Goal: Task Accomplishment & Management: Use online tool/utility

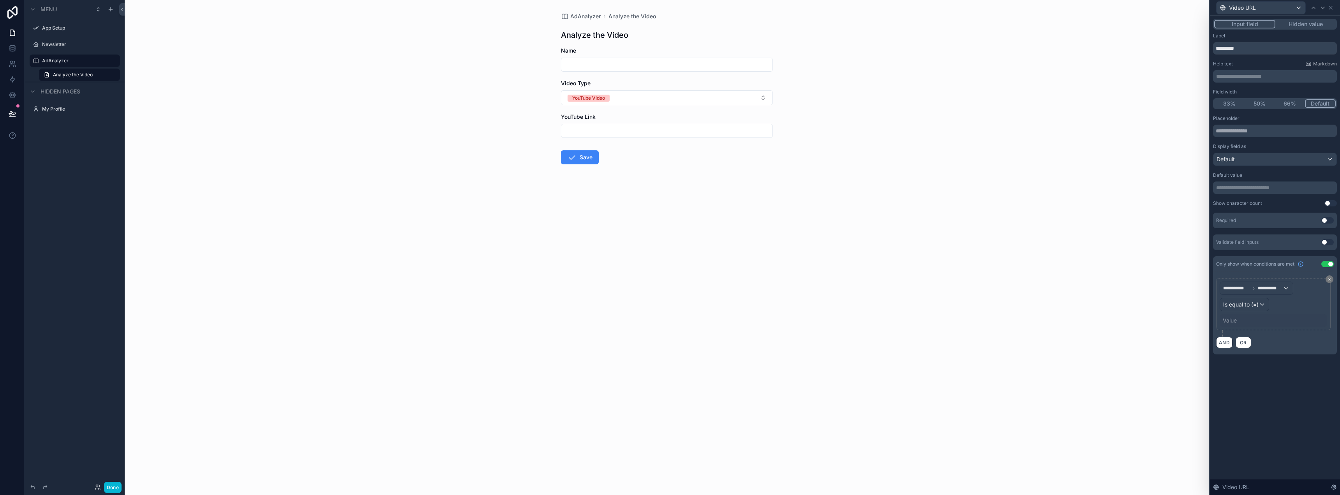
click at [74, 44] on label "Newsletter" at bounding box center [80, 44] width 76 height 6
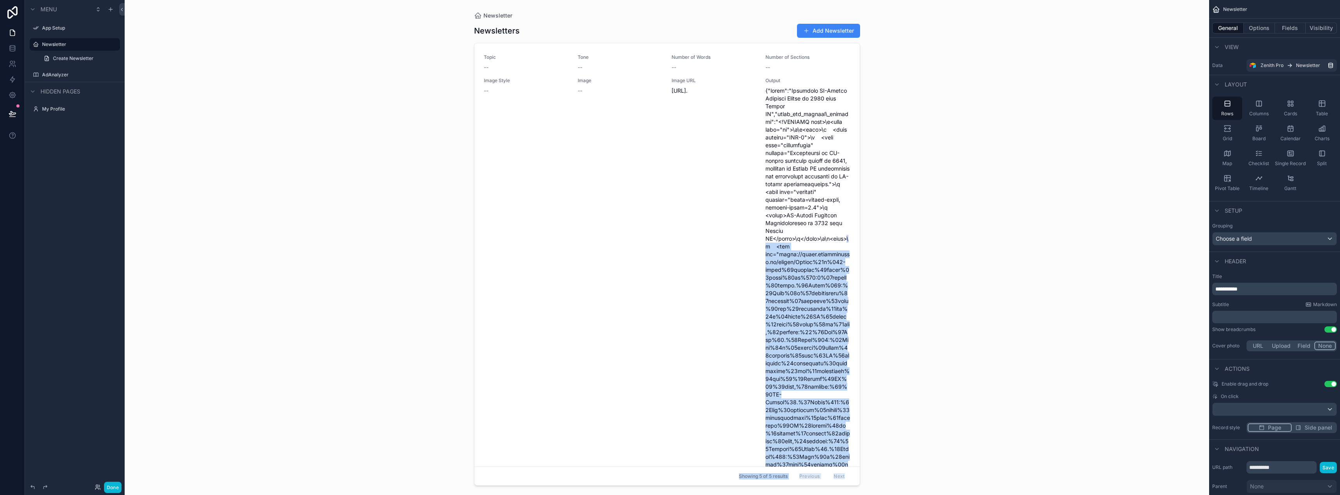
drag, startPoint x: 856, startPoint y: 61, endPoint x: 872, endPoint y: 199, distance: 139.6
click at [870, 242] on div "Newsletter Newsletters Add Newsletter Topic -- Tone -- Number of Words -- Numbe…" at bounding box center [667, 247] width 1085 height 495
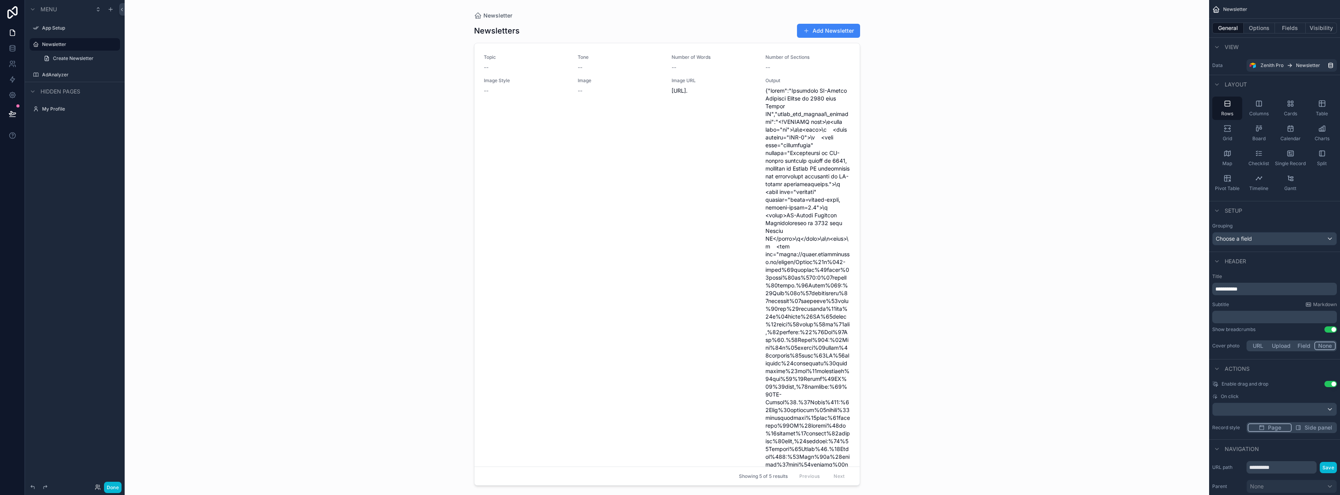
click at [882, 160] on div "Newsletter Newsletters Add Newsletter Topic -- Tone -- Number of Words -- Numbe…" at bounding box center [667, 247] width 1085 height 495
click at [855, 88] on div "scrollable content" at bounding box center [667, 243] width 399 height 486
click at [87, 54] on link "Create Newsletter" at bounding box center [79, 58] width 81 height 12
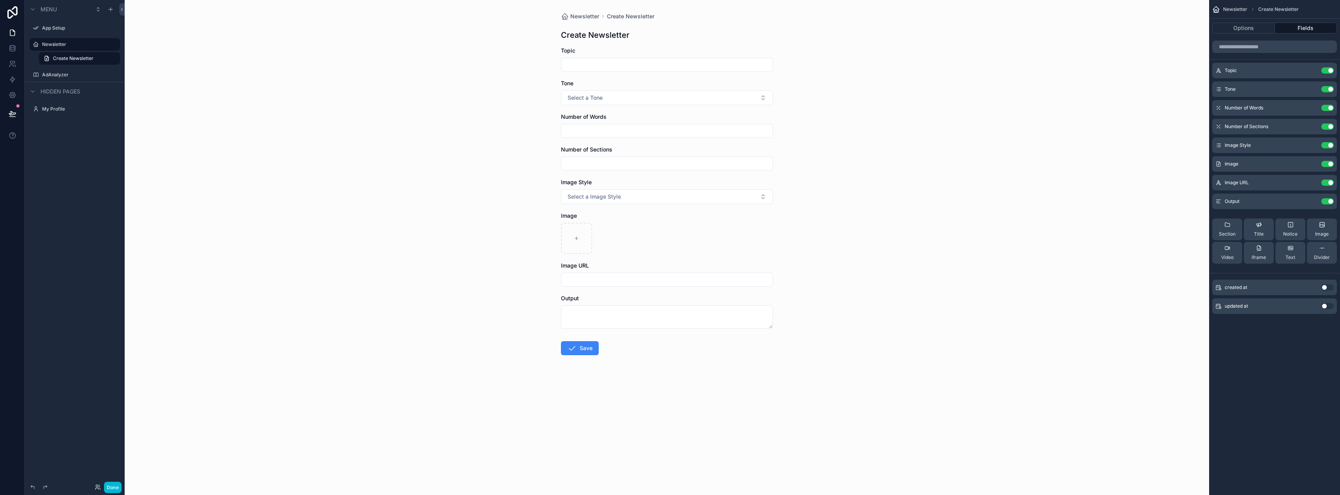
click at [592, 280] on input "scrollable content" at bounding box center [666, 279] width 211 height 11
click at [588, 308] on textarea "scrollable content" at bounding box center [667, 316] width 212 height 23
click at [685, 243] on div "scrollable content" at bounding box center [667, 238] width 212 height 31
click at [591, 65] on input "scrollable content" at bounding box center [666, 64] width 211 height 11
click at [840, 95] on div "Newsletter Create Newsletter Create Newsletter Topic Tone Select a Tone Number …" at bounding box center [667, 247] width 1085 height 495
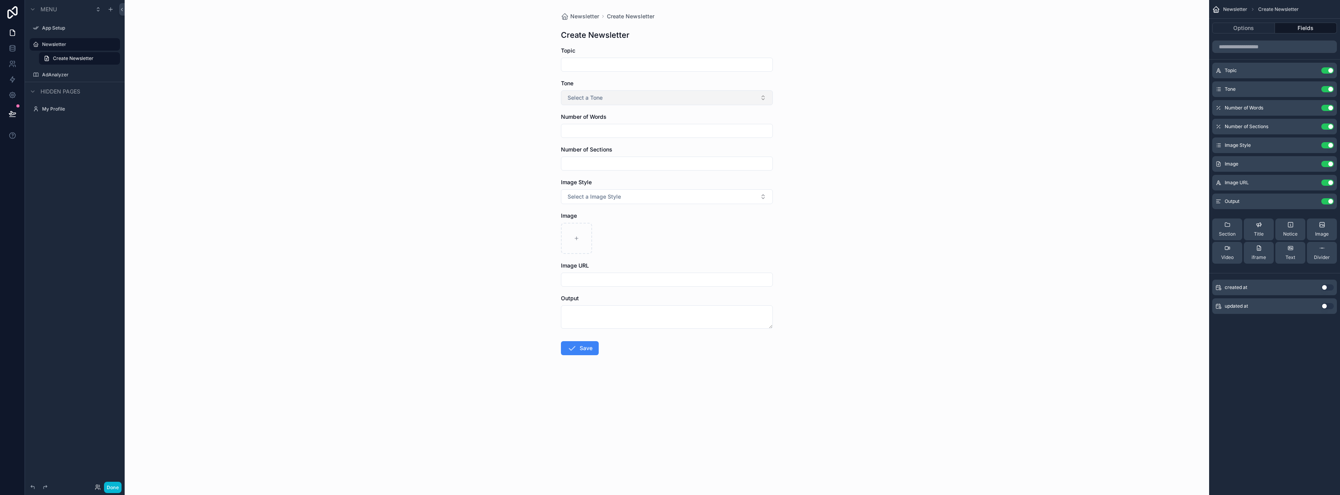
click at [663, 95] on button "Select a Tone" at bounding box center [667, 97] width 212 height 15
click at [860, 123] on div "Newsletter Create Newsletter Create Newsletter Topic Tone Select a Tone Number …" at bounding box center [667, 247] width 1085 height 495
click at [660, 136] on input "scrollable content" at bounding box center [666, 130] width 211 height 11
click at [866, 139] on div "Newsletter Create Newsletter Create Newsletter Topic Tone Select a Tone Number …" at bounding box center [667, 247] width 1085 height 495
click at [671, 159] on input "scrollable content" at bounding box center [666, 163] width 211 height 11
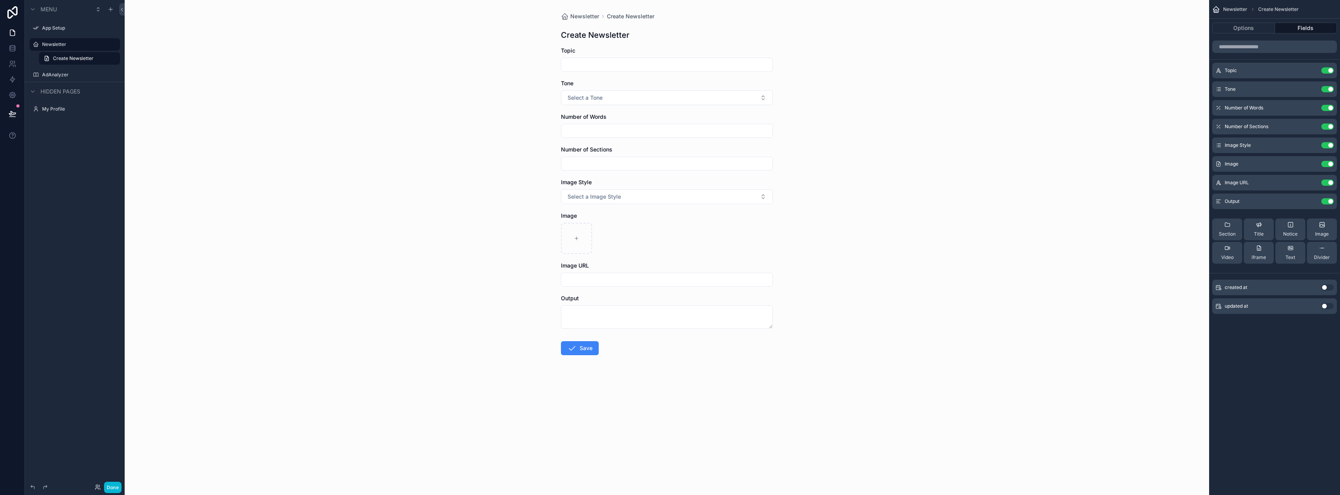
click at [852, 164] on div "Newsletter Create Newsletter Create Newsletter Topic Tone Select a Tone Number …" at bounding box center [667, 247] width 1085 height 495
click at [671, 196] on button "Select a Image Style" at bounding box center [667, 196] width 212 height 15
click at [818, 225] on div "Newsletter Create Newsletter Create Newsletter Topic Tone Select a Tone Number …" at bounding box center [667, 247] width 1085 height 495
click at [729, 202] on button "Select a Image Style" at bounding box center [667, 196] width 212 height 15
click at [715, 225] on div "Cartoon" at bounding box center [667, 228] width 208 height 12
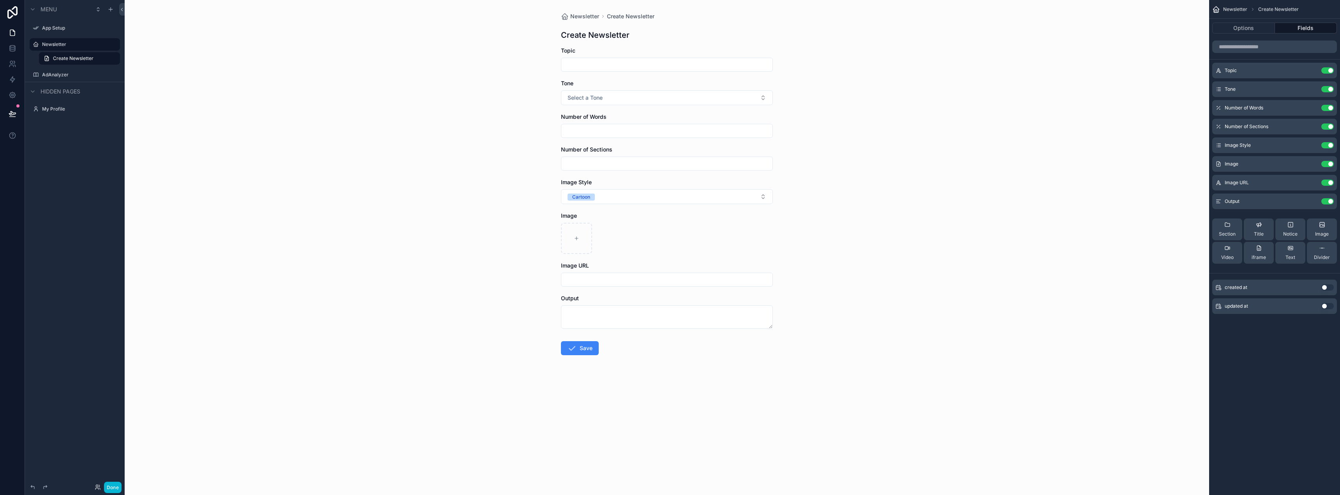
click at [906, 182] on div "Newsletter Create Newsletter Create Newsletter Topic Tone Select a Tone Number …" at bounding box center [667, 247] width 1085 height 495
click at [946, 176] on div "Newsletter Create Newsletter Create Newsletter Topic Tone Select a Tone Number …" at bounding box center [667, 247] width 1085 height 495
click at [94, 43] on label "Newsletter" at bounding box center [73, 44] width 62 height 6
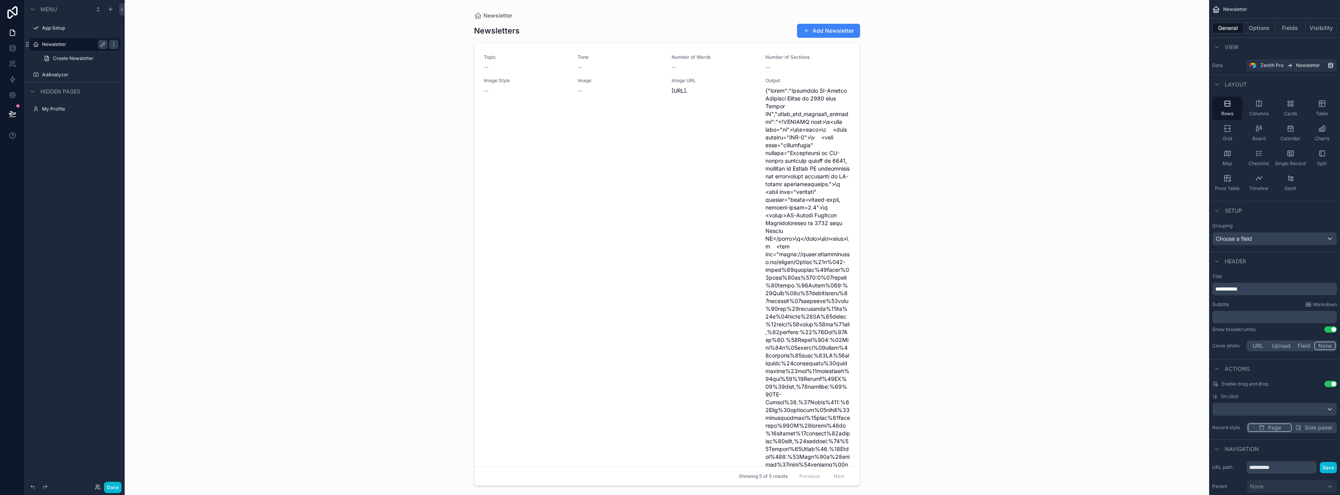
click at [94, 43] on label "Newsletter" at bounding box center [73, 44] width 62 height 6
click at [67, 76] on label "AdAnalyzer" at bounding box center [73, 75] width 62 height 6
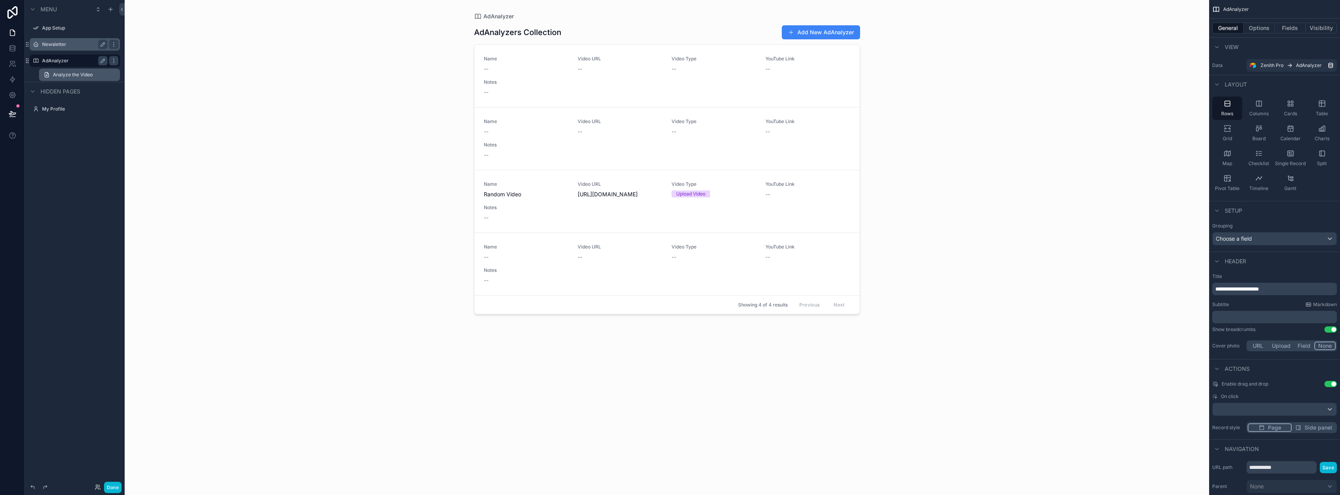
click at [80, 76] on span "Analyze the Video" at bounding box center [73, 75] width 40 height 6
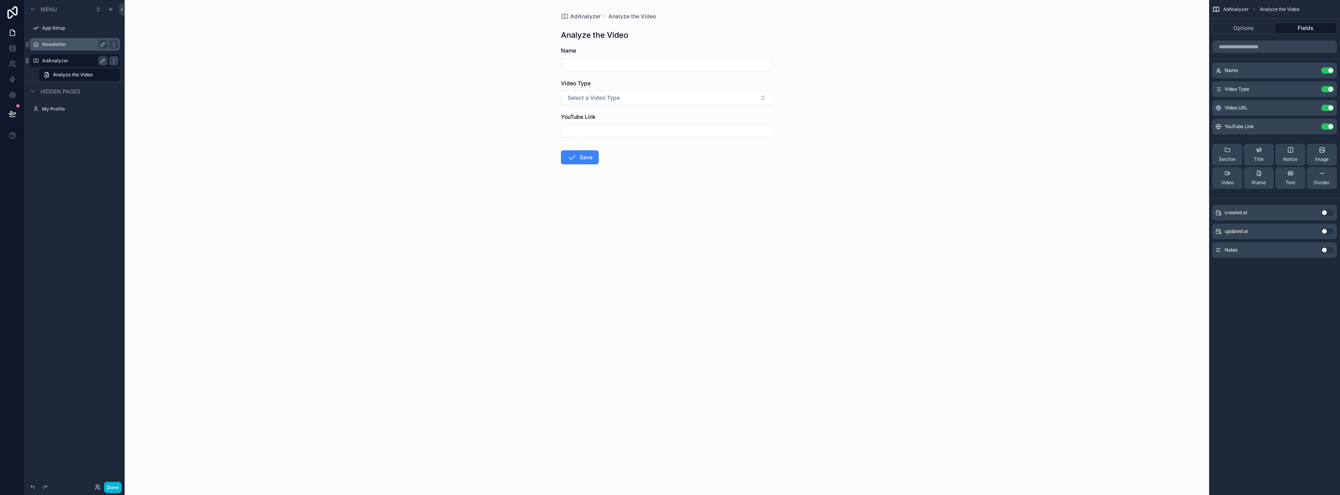
click at [67, 56] on div "AdAnalyzer" at bounding box center [74, 60] width 65 height 9
click at [69, 61] on label "AdAnalyzer" at bounding box center [73, 61] width 62 height 6
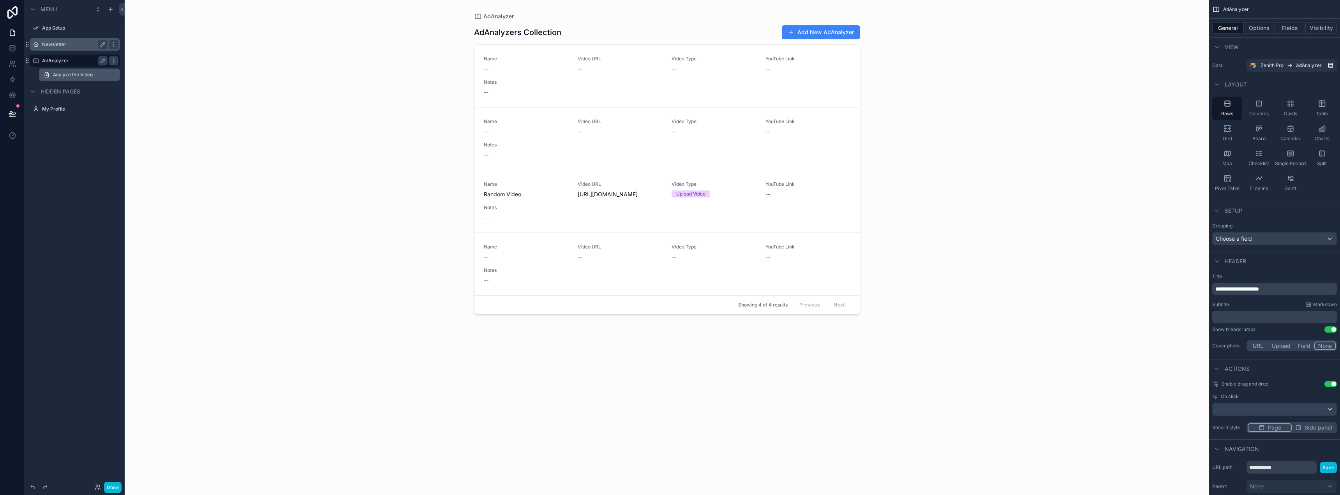
click at [74, 78] on link "Analyze the Video" at bounding box center [79, 75] width 81 height 12
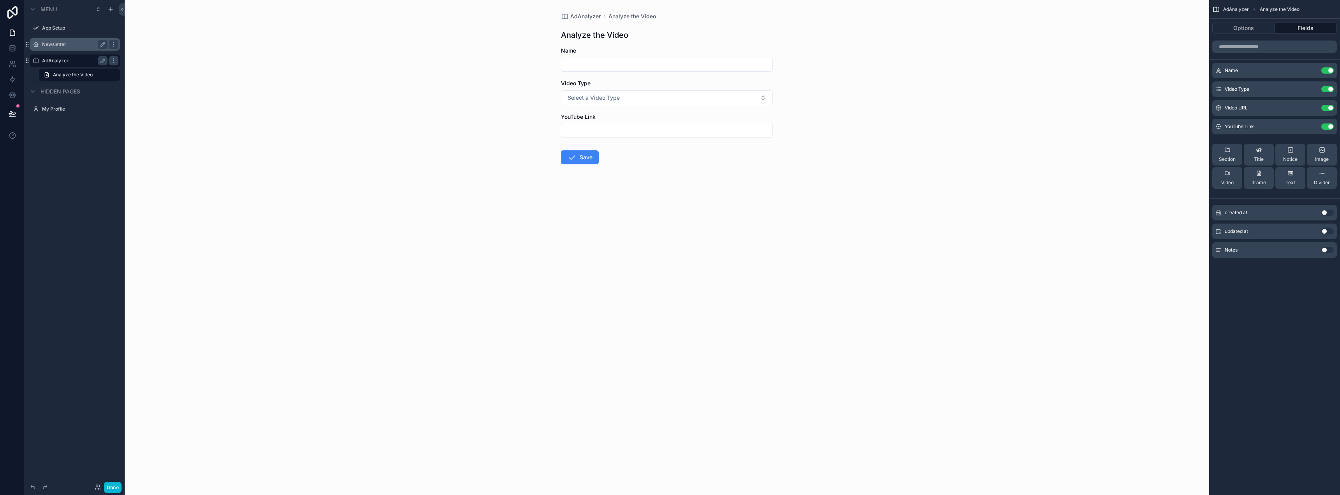
click at [70, 62] on label "AdAnalyzer" at bounding box center [73, 61] width 62 height 6
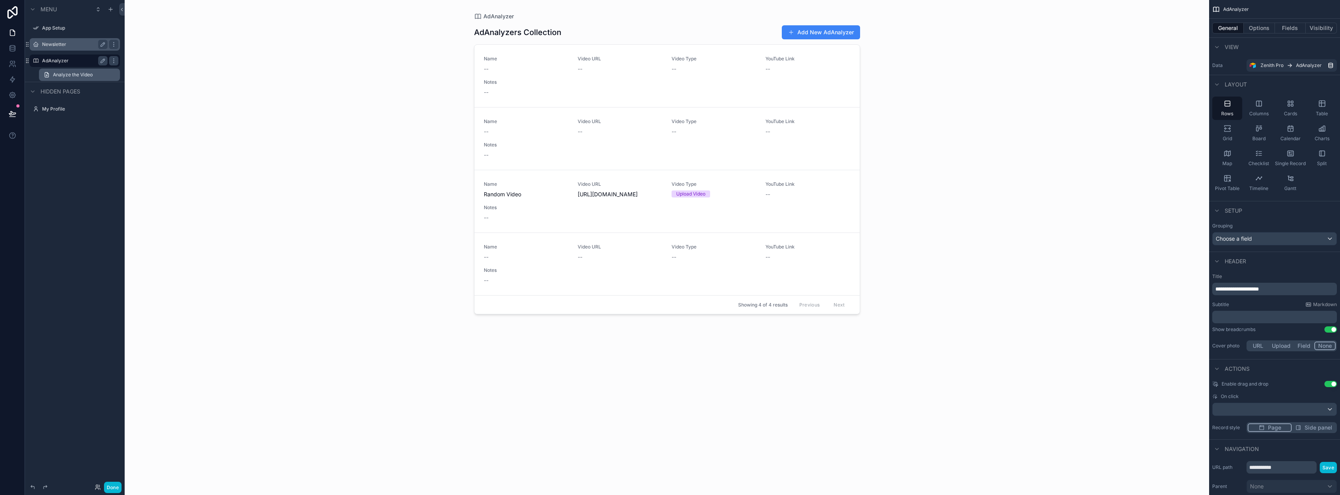
click at [79, 74] on span "Analyze the Video" at bounding box center [73, 75] width 40 height 6
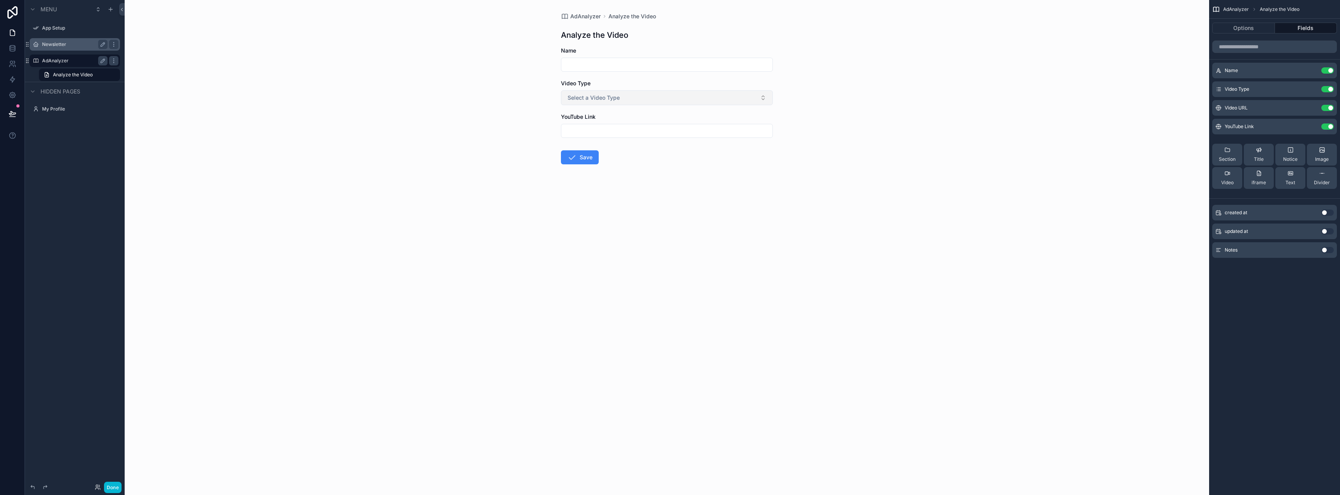
click at [591, 100] on span "Select a Video Type" at bounding box center [594, 98] width 52 height 8
click at [592, 127] on div "YouTube Video" at bounding box center [587, 128] width 32 height 7
click at [609, 100] on span "YouTube Video" at bounding box center [589, 98] width 42 height 7
click at [598, 154] on div "Upload Video" at bounding box center [585, 152] width 29 height 7
click at [620, 101] on button "Upload Video" at bounding box center [667, 97] width 212 height 15
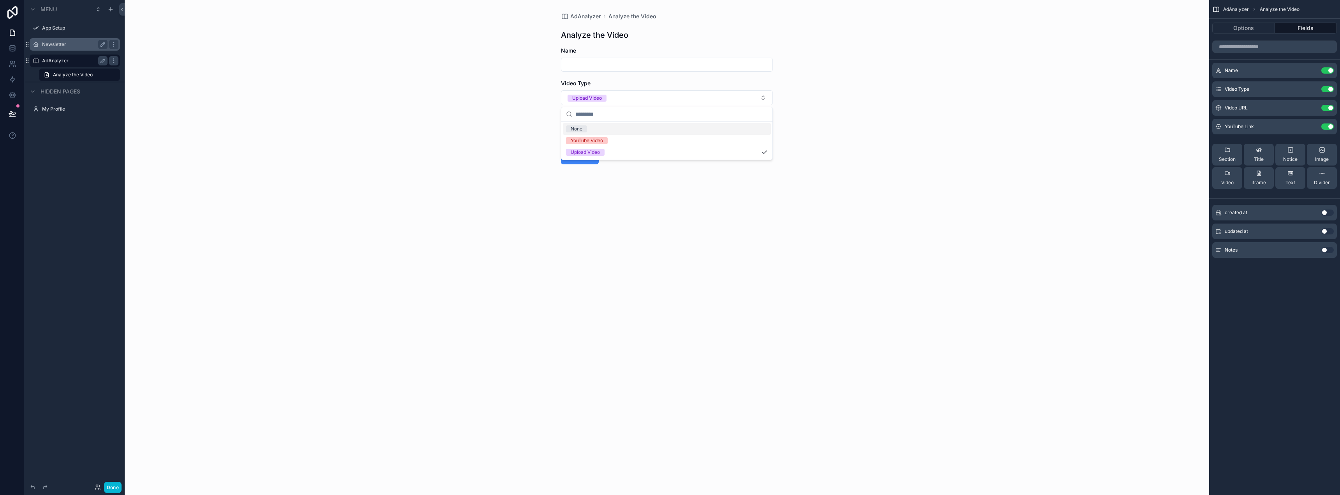
click at [612, 121] on div "scrollable content" at bounding box center [666, 114] width 211 height 14
click at [637, 131] on div "None" at bounding box center [667, 129] width 208 height 12
click at [866, 109] on div "AdAnalyzer Analyze the Video Analyze the Video Name Video Type Select a Video T…" at bounding box center [667, 247] width 1085 height 495
click at [626, 97] on button "Select a Video Type" at bounding box center [667, 97] width 212 height 15
click at [613, 141] on div "Upload Video" at bounding box center [667, 141] width 208 height 12
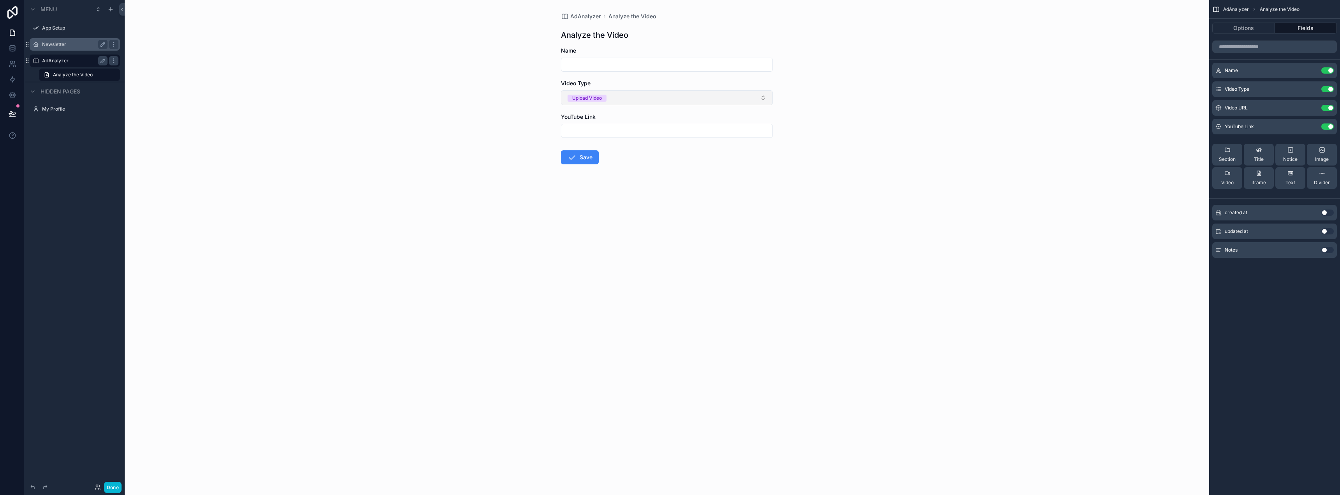
click at [633, 101] on button "Upload Video" at bounding box center [667, 97] width 212 height 15
click at [624, 135] on div "YouTube Video" at bounding box center [667, 141] width 208 height 12
click at [620, 101] on button "YouTube Video" at bounding box center [667, 97] width 212 height 15
click at [613, 162] on form "Name Video Type YouTube Video YouTube Link Save" at bounding box center [667, 131] width 212 height 168
click at [630, 99] on button "YouTube Video" at bounding box center [667, 97] width 212 height 15
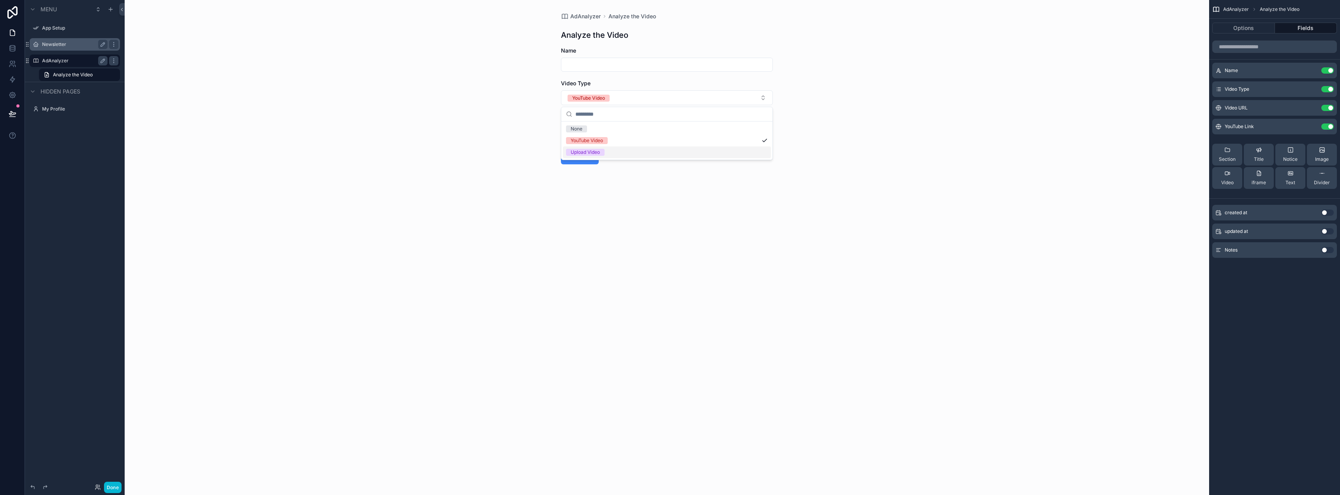
click at [630, 151] on div "Upload Video" at bounding box center [667, 152] width 208 height 12
click at [644, 99] on button "Upload Video" at bounding box center [667, 97] width 212 height 15
click at [628, 131] on div "None" at bounding box center [667, 129] width 208 height 12
click at [623, 132] on input "scrollable content" at bounding box center [666, 130] width 211 height 11
click at [1257, 24] on button "Options" at bounding box center [1243, 28] width 63 height 11
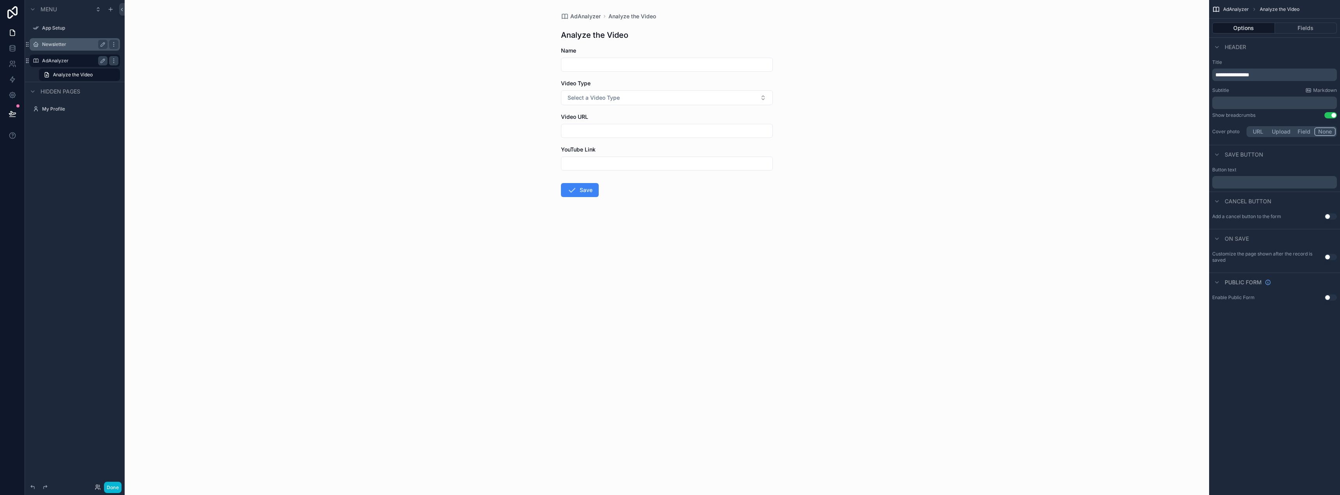
click at [675, 127] on input "scrollable content" at bounding box center [666, 130] width 211 height 11
click at [1280, 73] on p "**********" at bounding box center [1276, 75] width 120 height 8
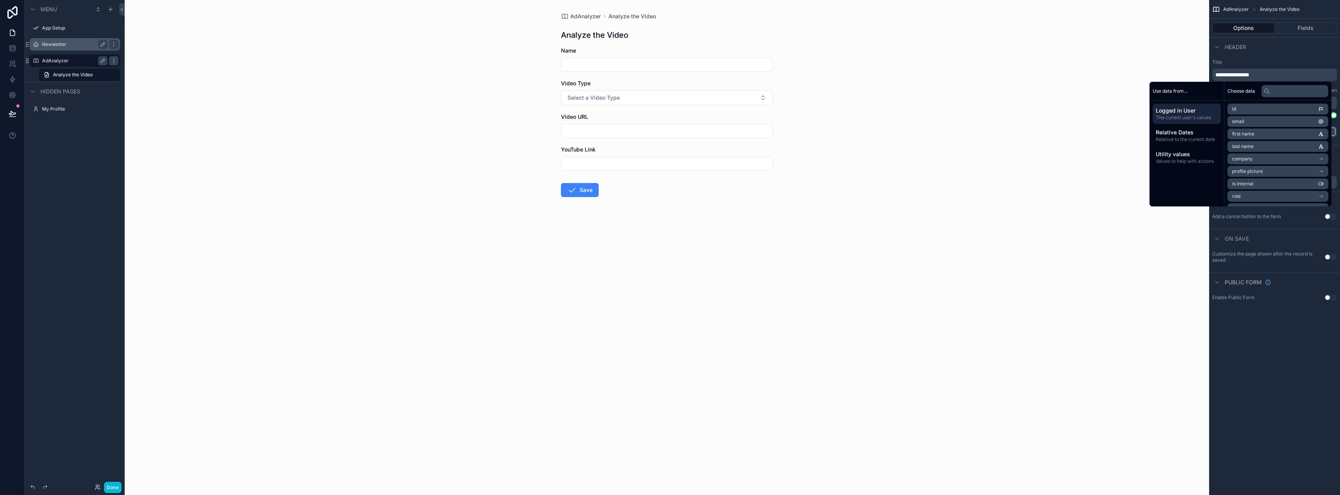
click at [1291, 60] on label "Title" at bounding box center [1274, 62] width 125 height 6
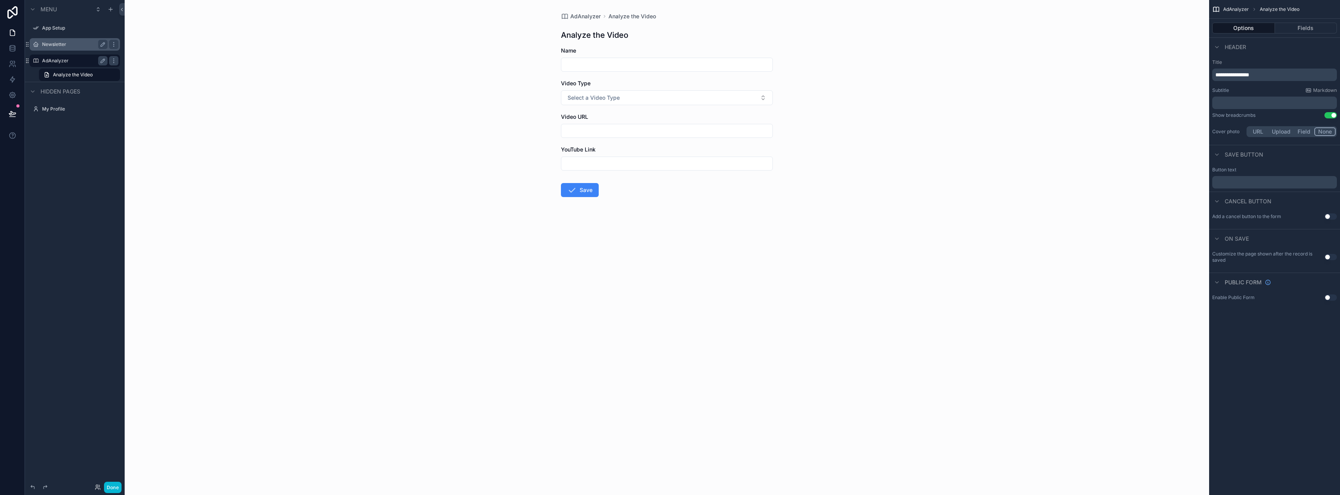
click at [1239, 9] on span "AdAnalyzer" at bounding box center [1236, 9] width 26 height 6
drag, startPoint x: 698, startPoint y: 102, endPoint x: 702, endPoint y: 95, distance: 8.0
click at [702, 95] on button "Select a Video Type" at bounding box center [667, 97] width 212 height 15
click at [688, 125] on input "scrollable content" at bounding box center [666, 130] width 211 height 11
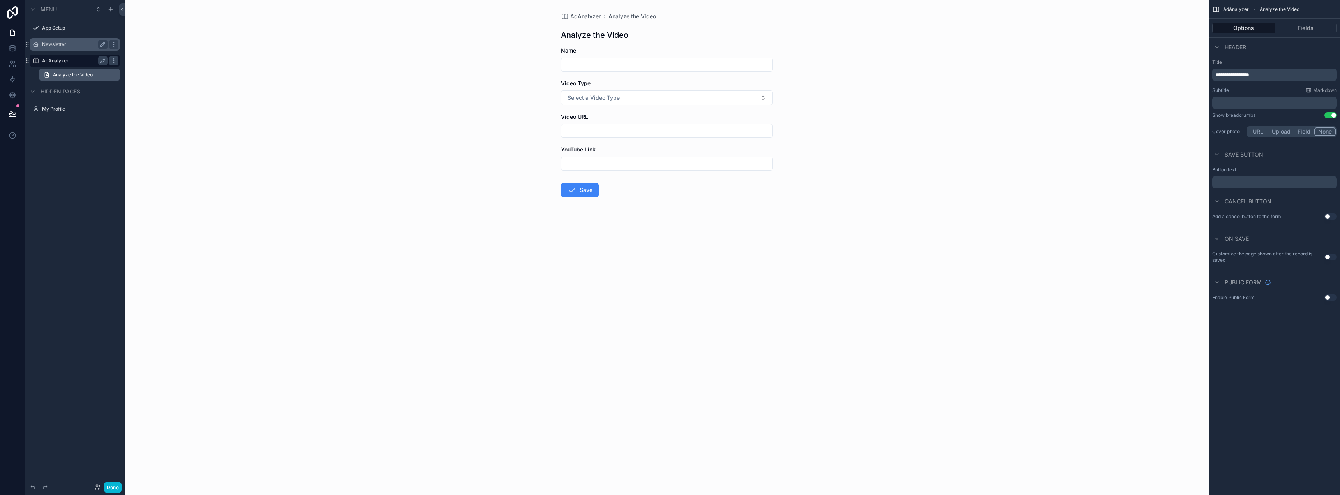
click at [98, 73] on link "Analyze the Video" at bounding box center [79, 75] width 81 height 12
click at [1321, 23] on button "Fields" at bounding box center [1306, 28] width 62 height 11
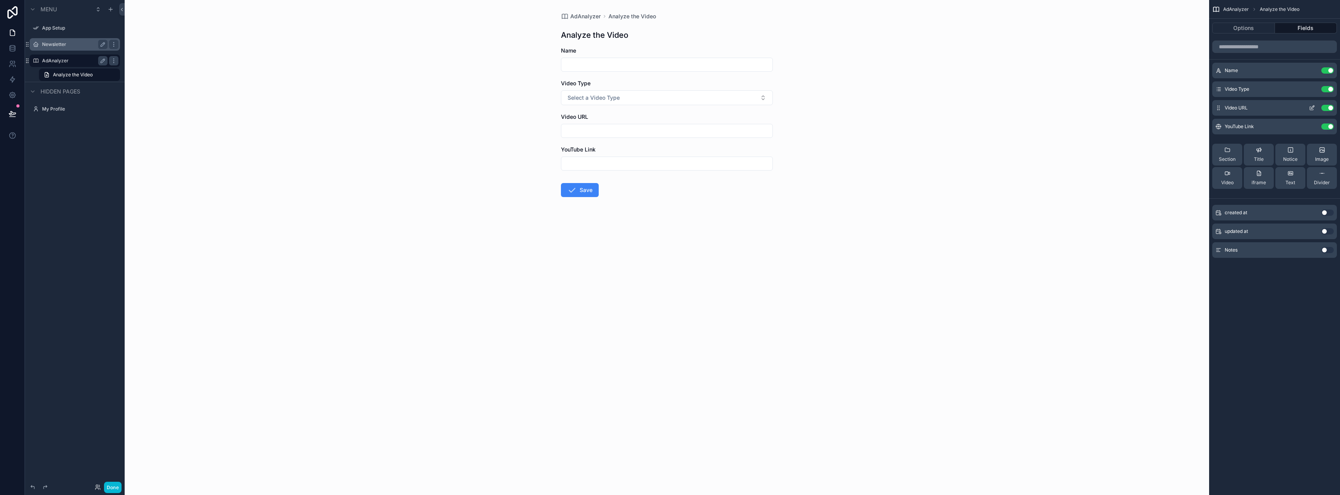
click at [1309, 107] on icon "scrollable content" at bounding box center [1312, 108] width 6 height 6
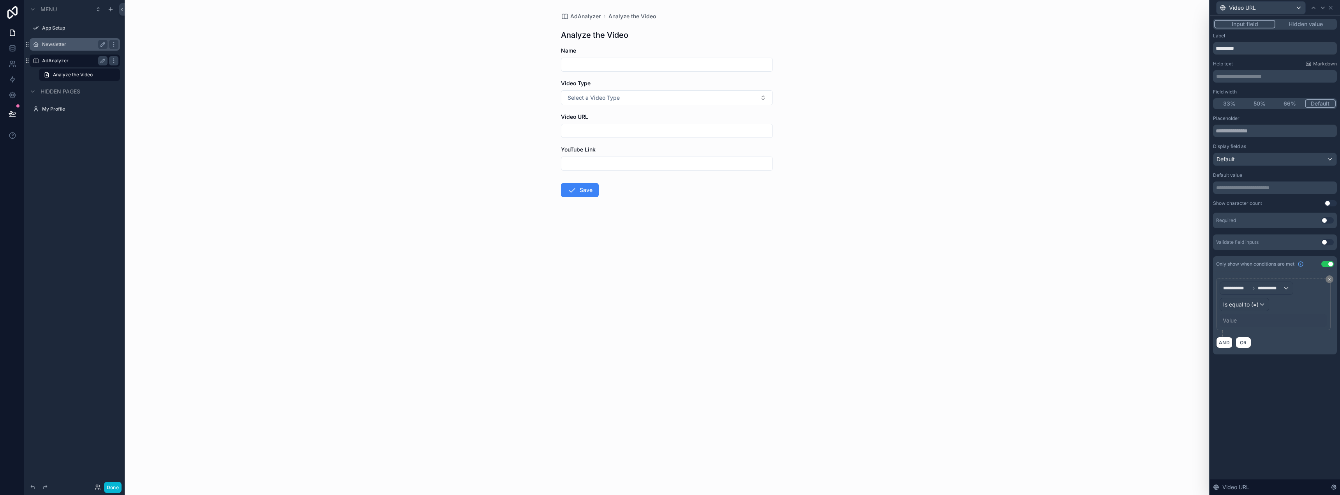
click at [1251, 313] on div "**********" at bounding box center [1274, 304] width 108 height 45
click at [1237, 319] on div "Value" at bounding box center [1230, 321] width 14 height 8
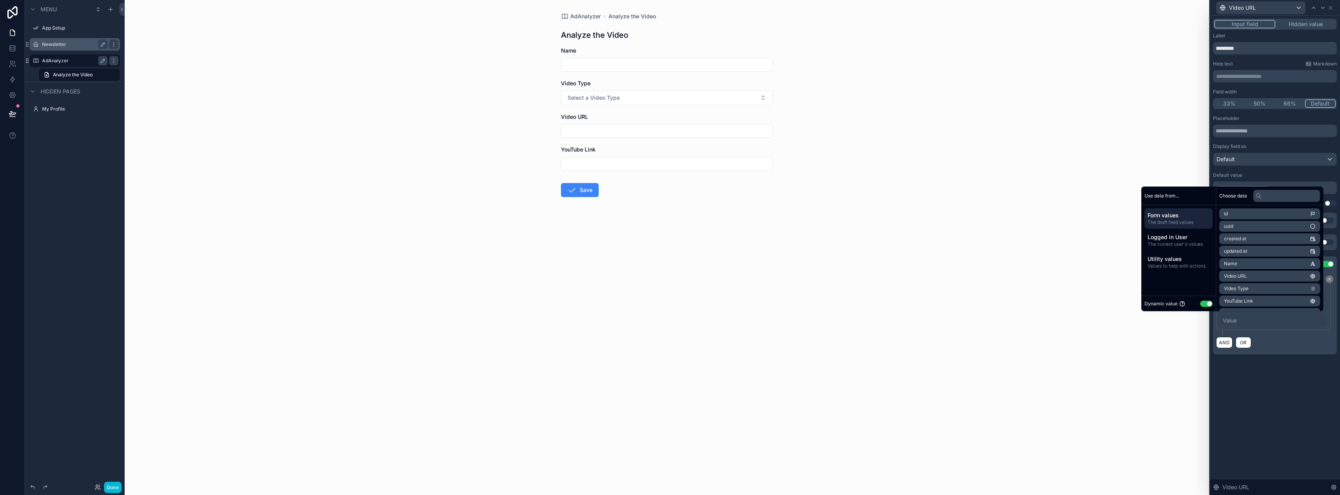
click at [1134, 338] on div "AdAnalyzer Analyze the Video Analyze the Video Name Video Type Select a Video T…" at bounding box center [667, 247] width 1085 height 495
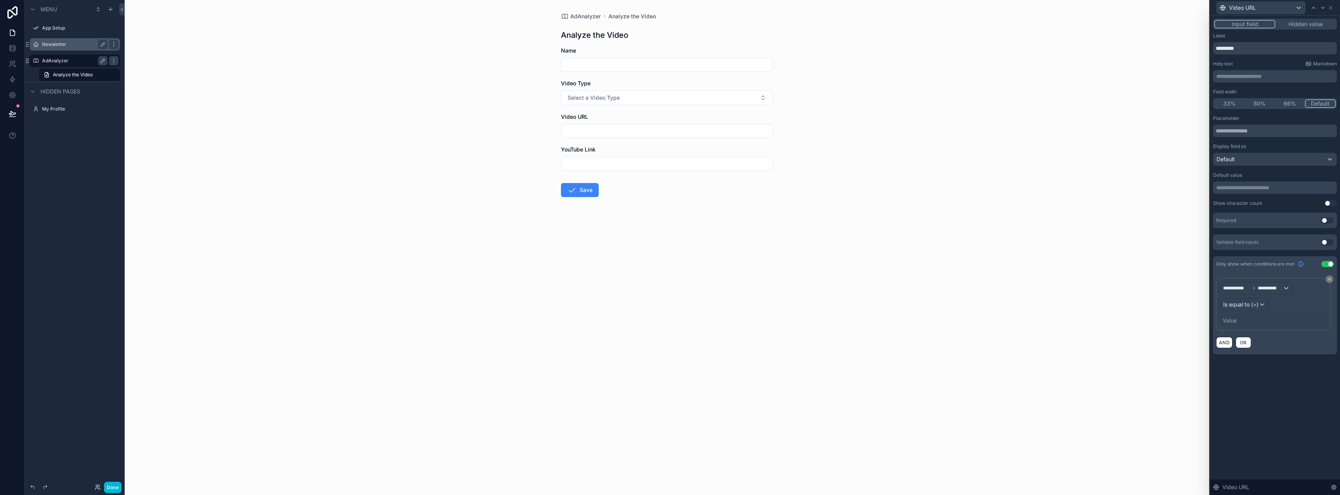
click at [71, 42] on label "Newsletter" at bounding box center [73, 44] width 62 height 6
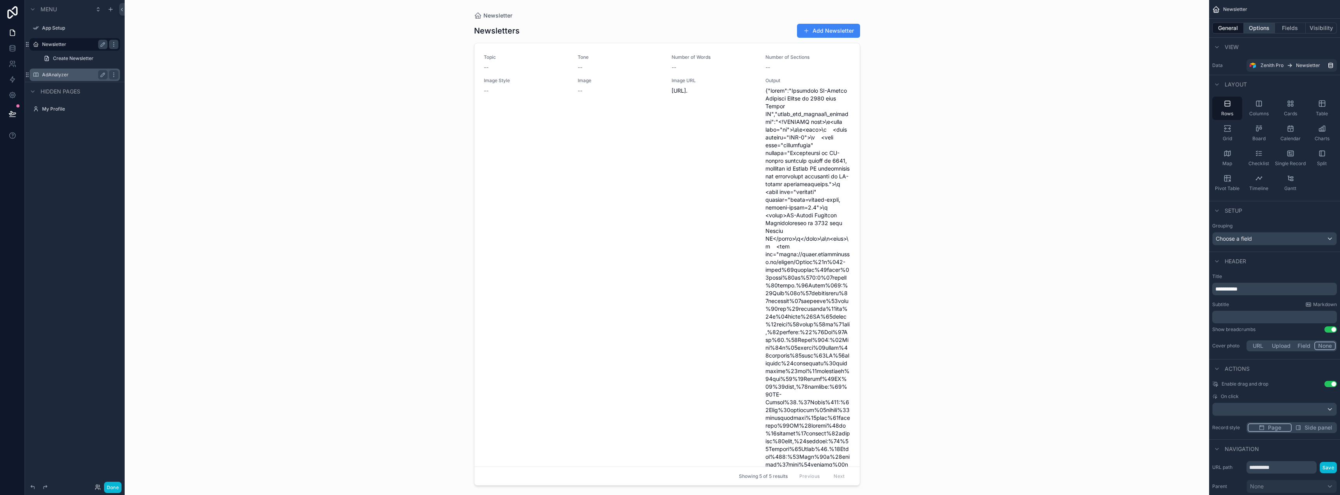
click at [1248, 27] on button "Options" at bounding box center [1259, 28] width 31 height 11
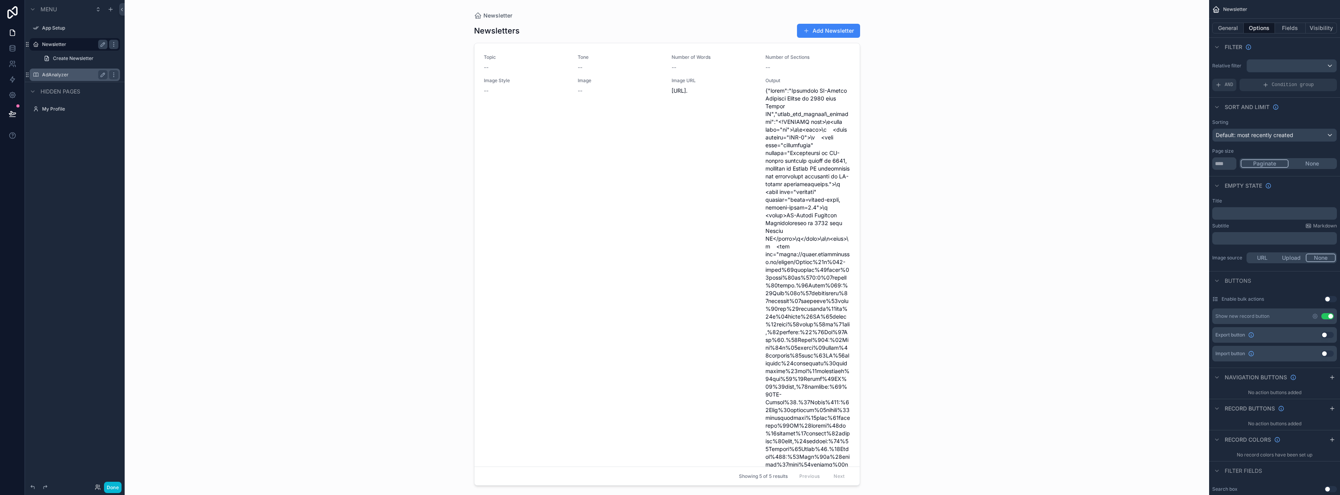
click at [1278, 58] on div "Relative filter AND Condition group" at bounding box center [1274, 75] width 131 height 38
click at [1278, 60] on button "scrollable content" at bounding box center [1292, 65] width 90 height 13
click at [1278, 64] on div "scrollable content" at bounding box center [670, 247] width 1340 height 495
click at [1282, 27] on button "Fields" at bounding box center [1290, 28] width 31 height 11
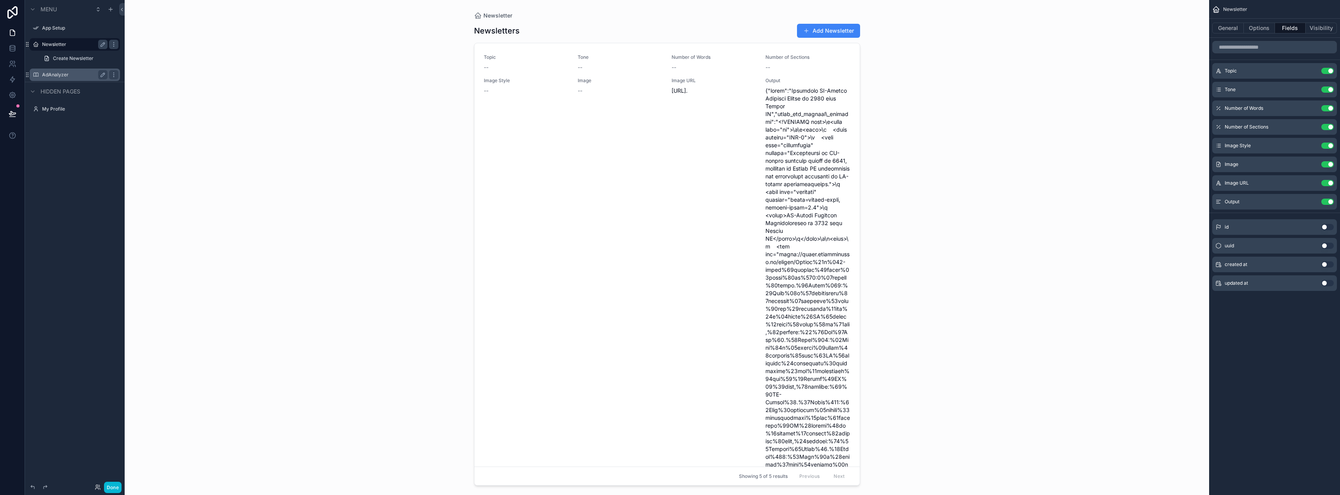
click at [1002, 82] on div "Newsletter Newsletters Add Newsletter Topic -- Tone -- Number of Words -- Numbe…" at bounding box center [667, 247] width 1085 height 495
click at [557, 118] on div "scrollable content" at bounding box center [667, 243] width 399 height 486
click at [1230, 34] on div "General Options Fields Visibility" at bounding box center [1274, 28] width 131 height 19
click at [1229, 33] on button "General" at bounding box center [1228, 28] width 32 height 11
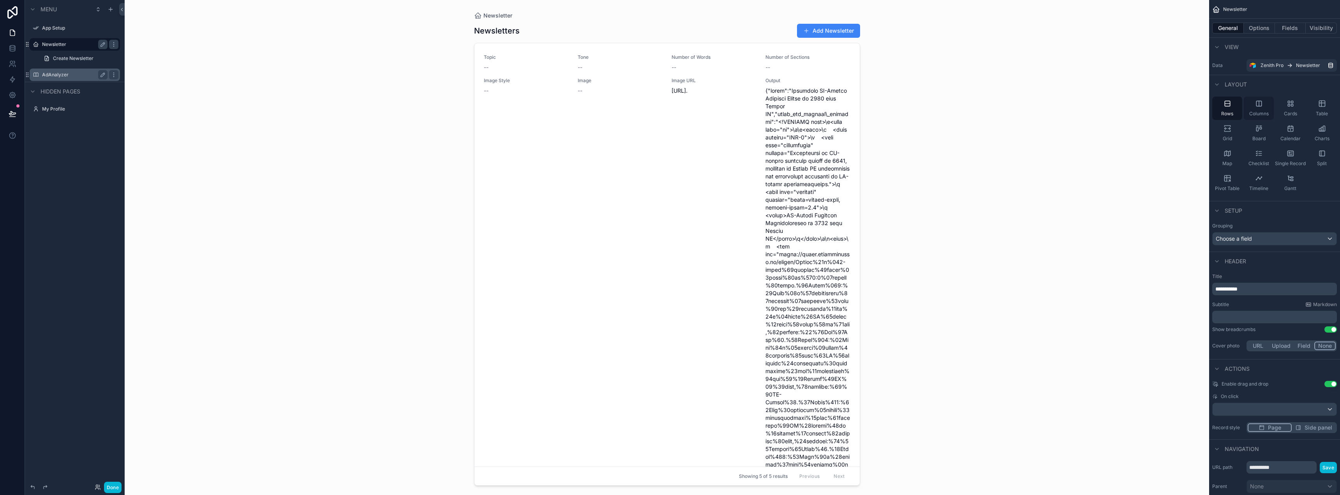
click at [1254, 106] on div "Columns" at bounding box center [1259, 108] width 30 height 23
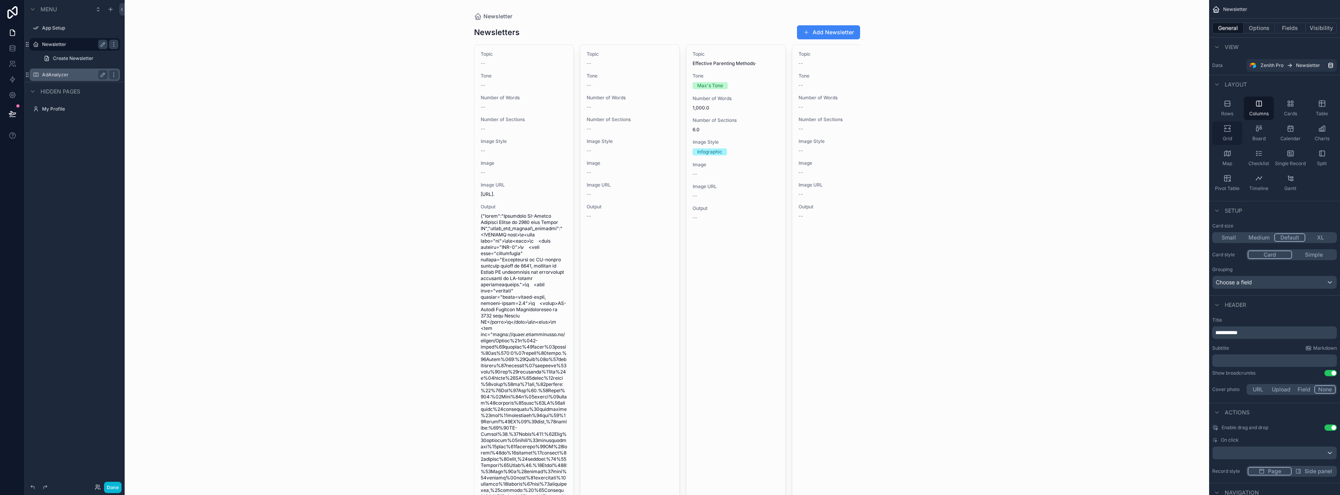
click at [1228, 136] on span "Grid" at bounding box center [1227, 139] width 9 height 6
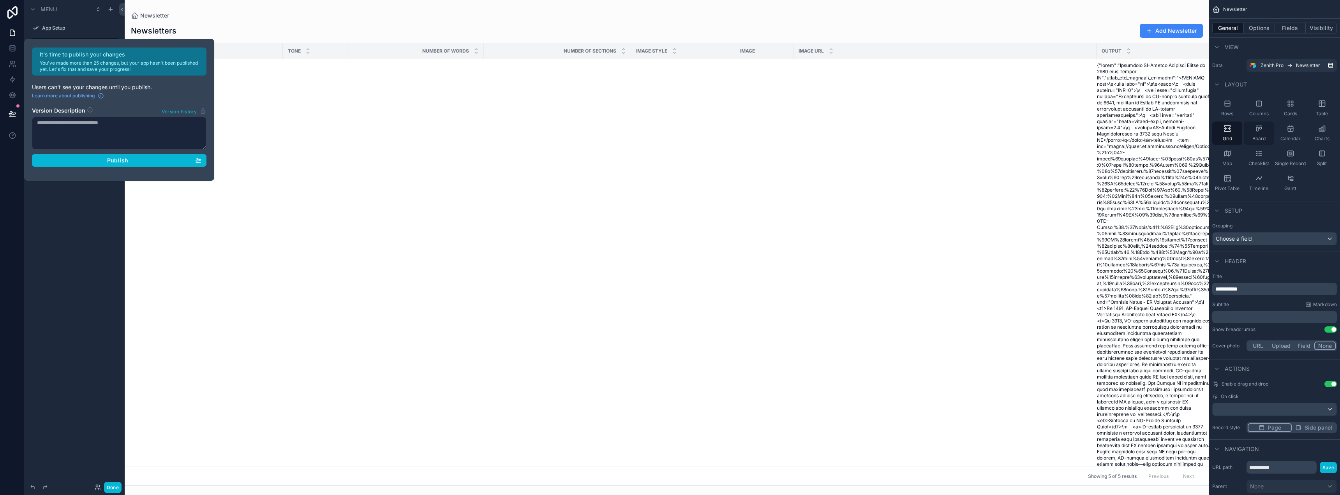
click at [1267, 135] on div "Board" at bounding box center [1259, 133] width 30 height 23
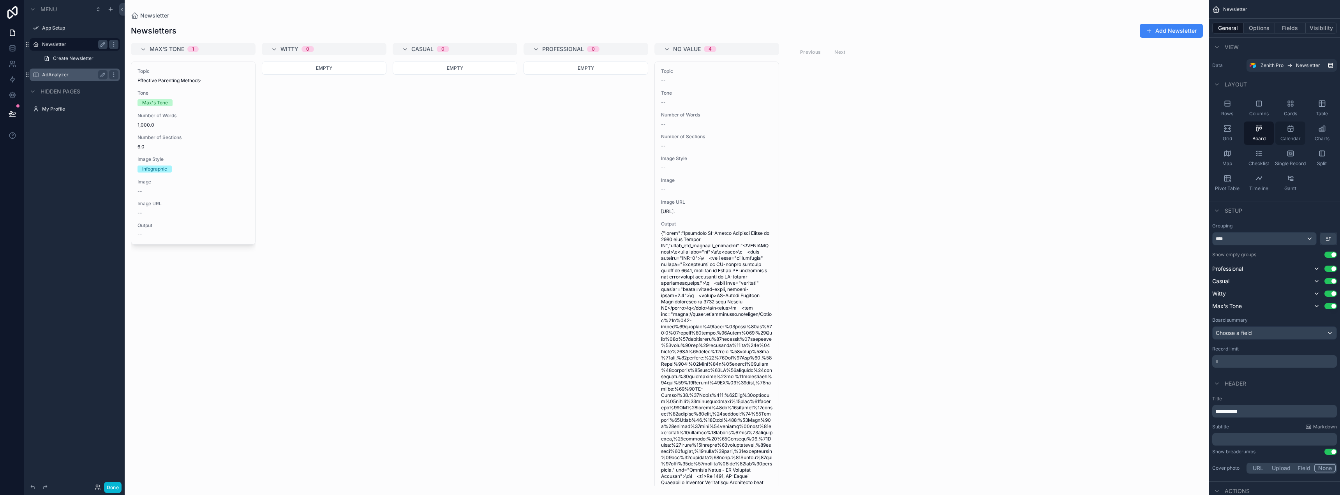
click at [1300, 137] on span "Calendar" at bounding box center [1291, 139] width 20 height 6
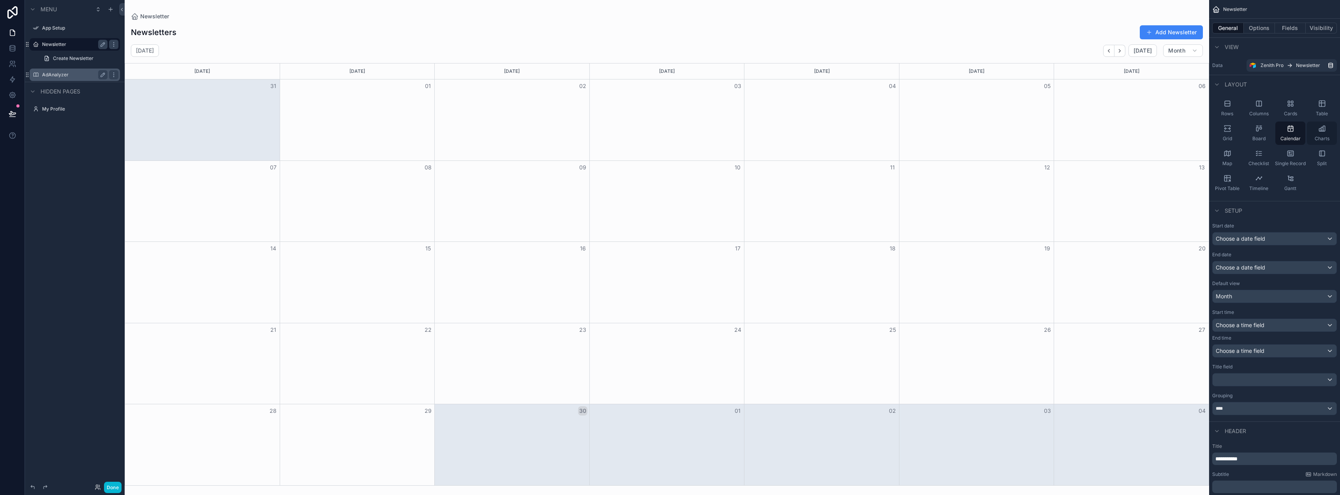
click at [1323, 135] on div "Charts" at bounding box center [1322, 133] width 30 height 23
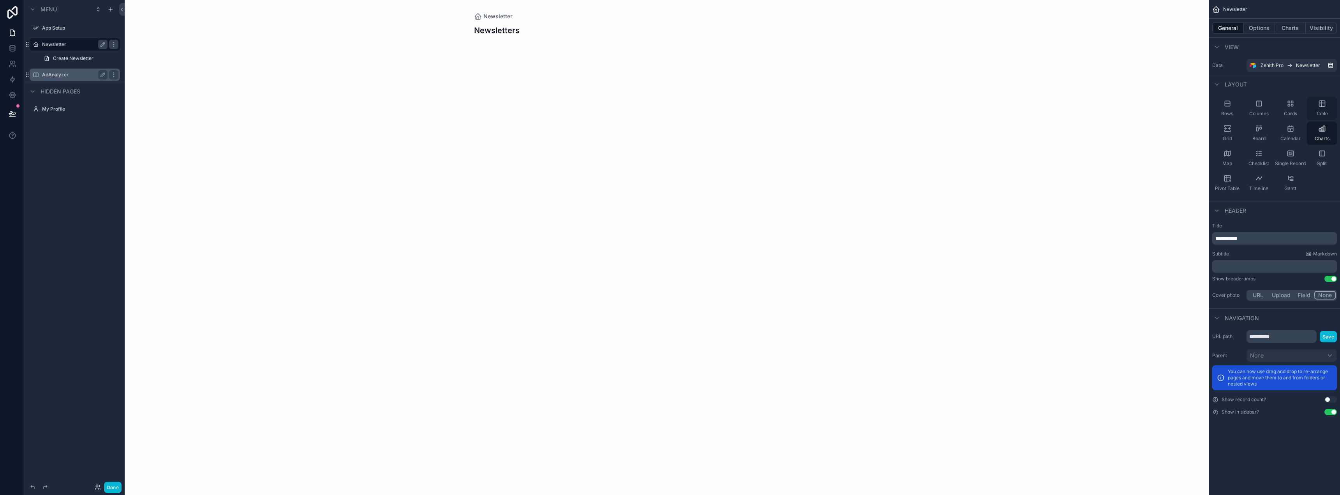
click at [1324, 112] on span "Table" at bounding box center [1322, 114] width 12 height 6
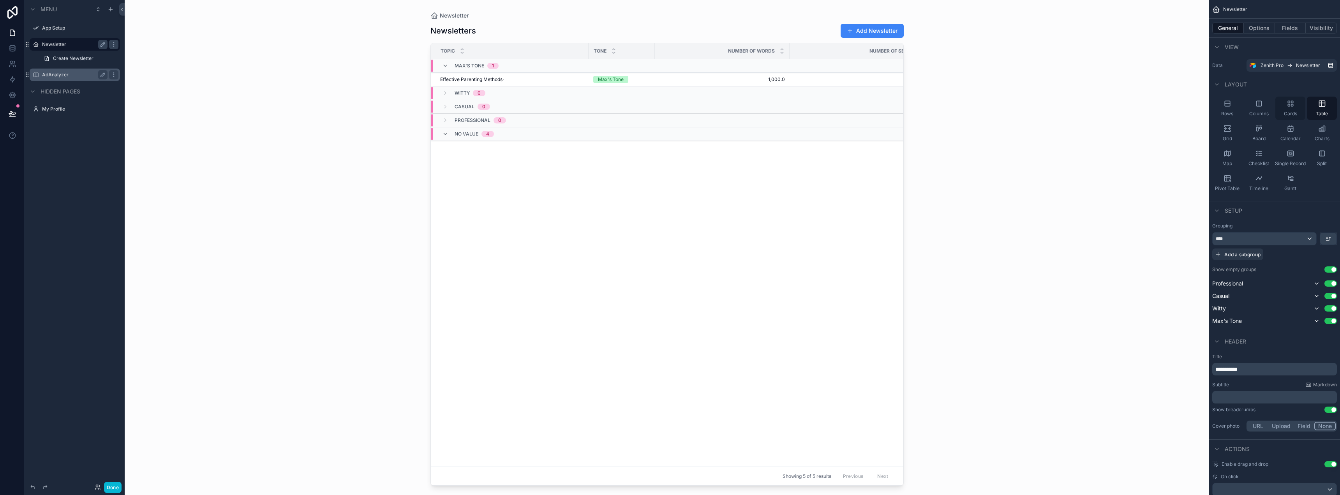
click at [1284, 102] on div "Cards" at bounding box center [1291, 108] width 30 height 23
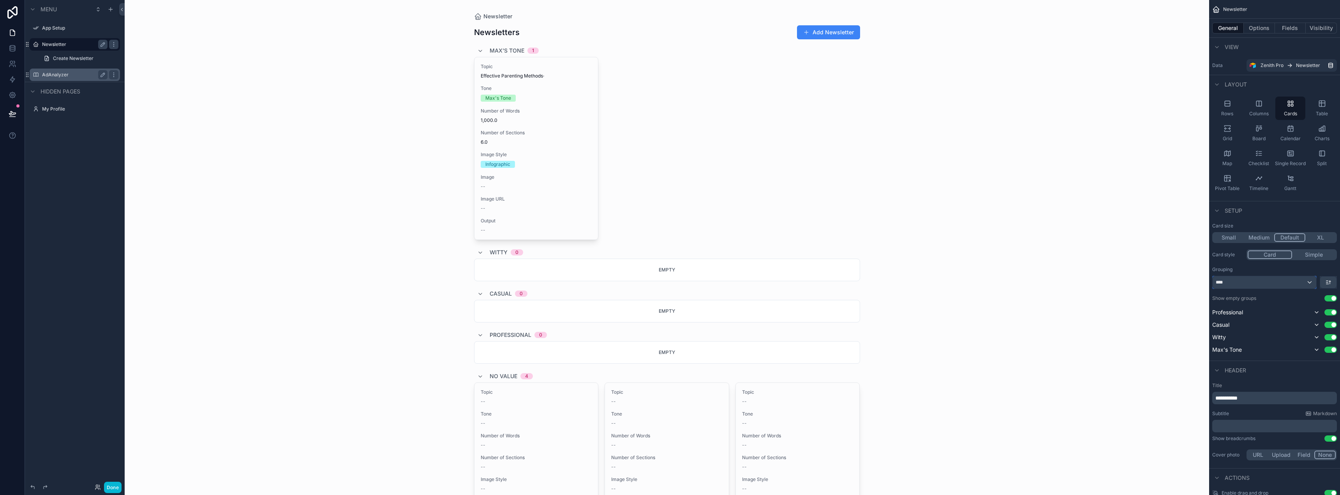
click at [1271, 286] on div "****" at bounding box center [1265, 282] width 104 height 12
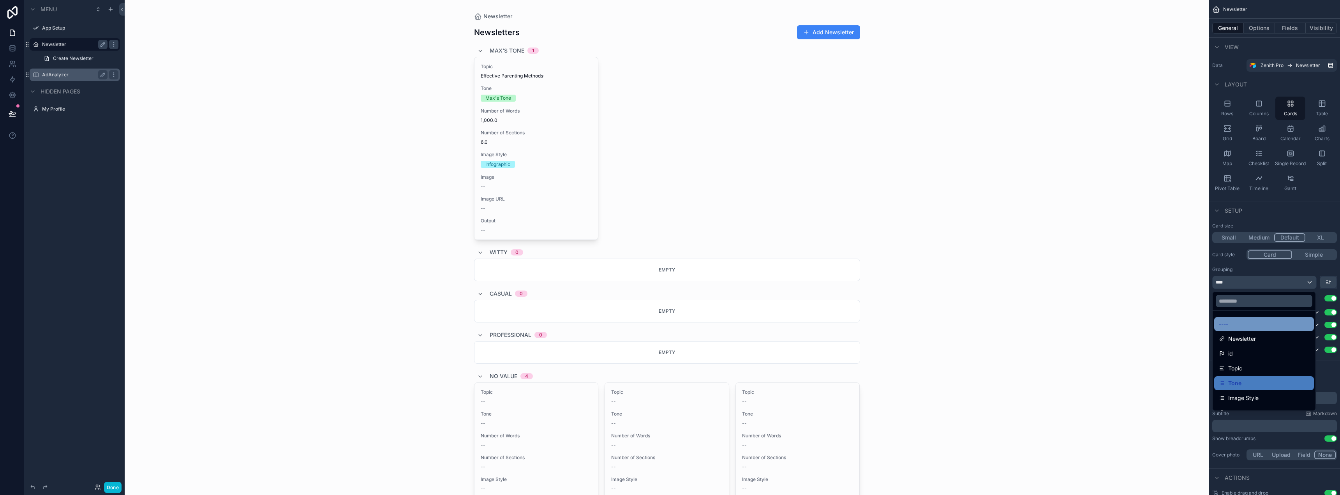
click at [1253, 328] on div "----" at bounding box center [1264, 323] width 90 height 9
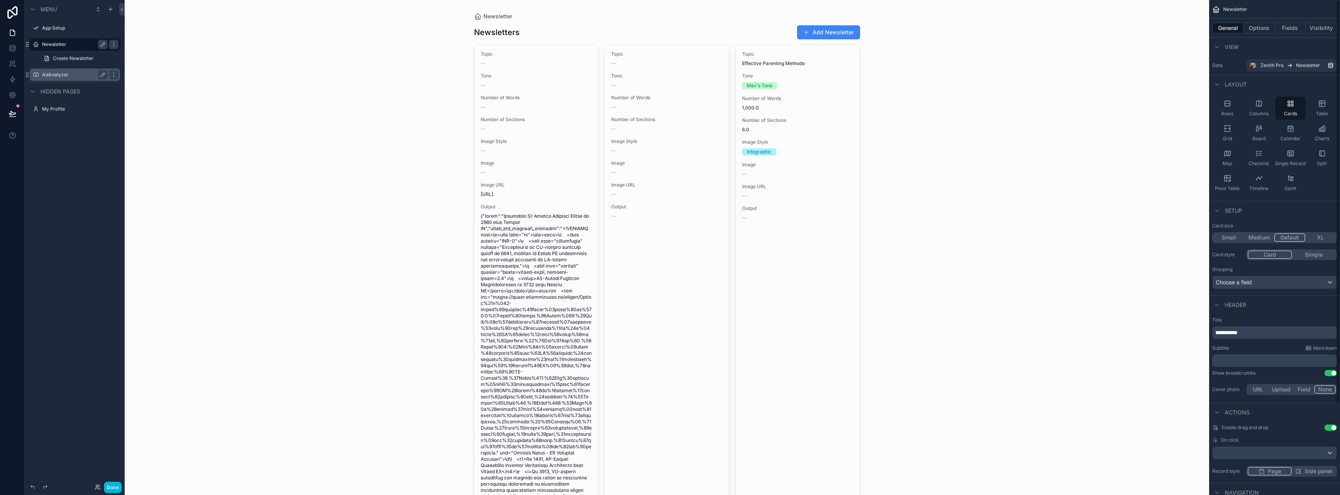
click at [961, 152] on div "Newsletter Newsletters Add Newsletter Topic -- Tone -- Number of Words -- Numbe…" at bounding box center [667, 247] width 1085 height 495
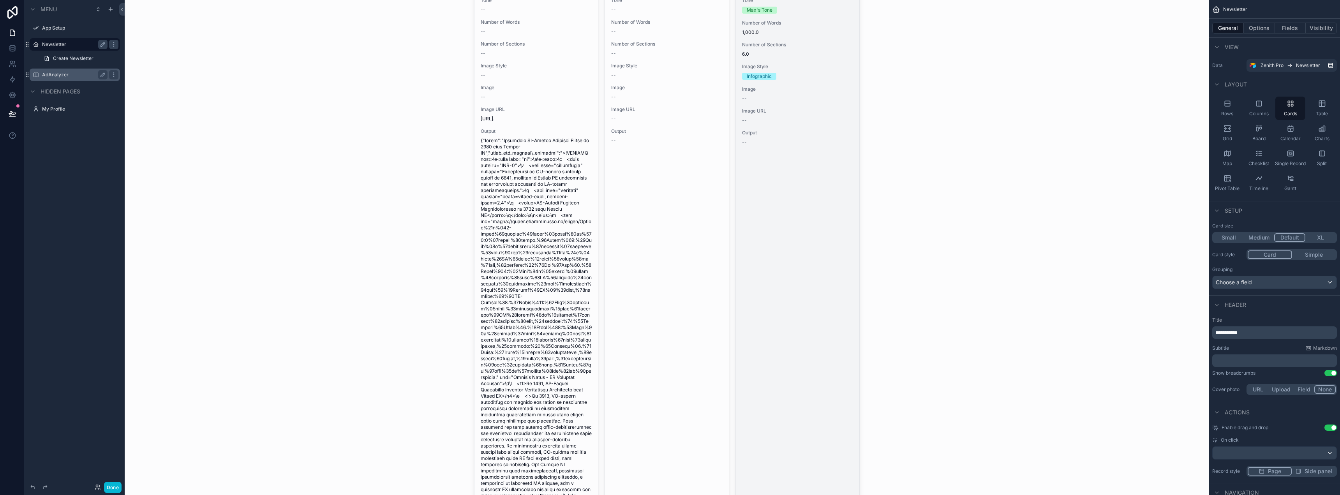
scroll to position [78, 0]
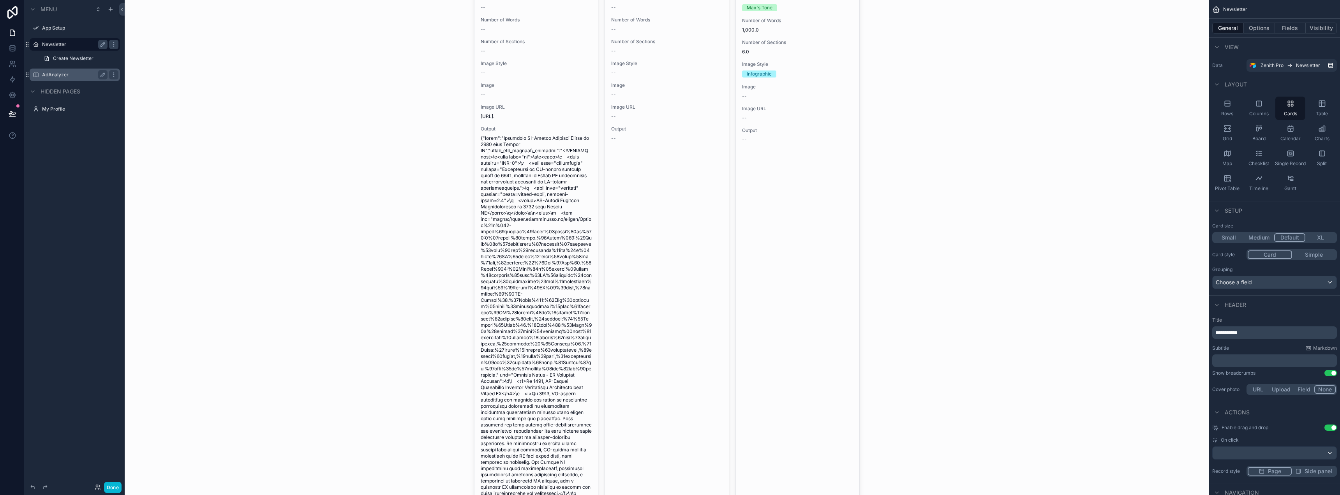
click at [1260, 333] on p "**********" at bounding box center [1276, 333] width 120 height 8
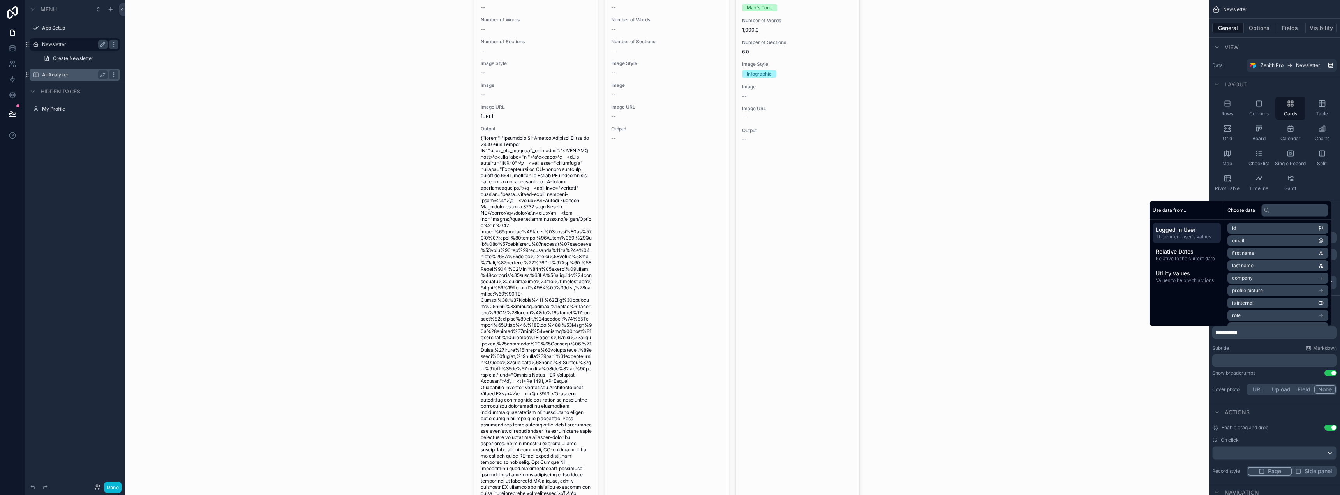
click at [1170, 354] on div "Newsletter Newsletters Add Newsletter Topic -- Tone -- Number of Words -- Numbe…" at bounding box center [667, 169] width 1085 height 495
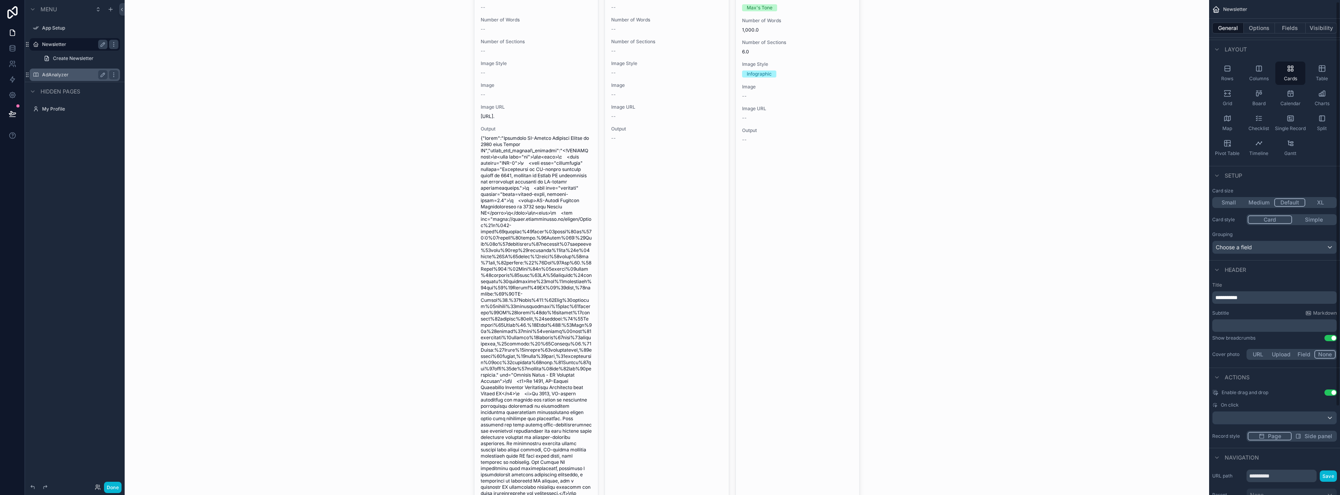
scroll to position [0, 0]
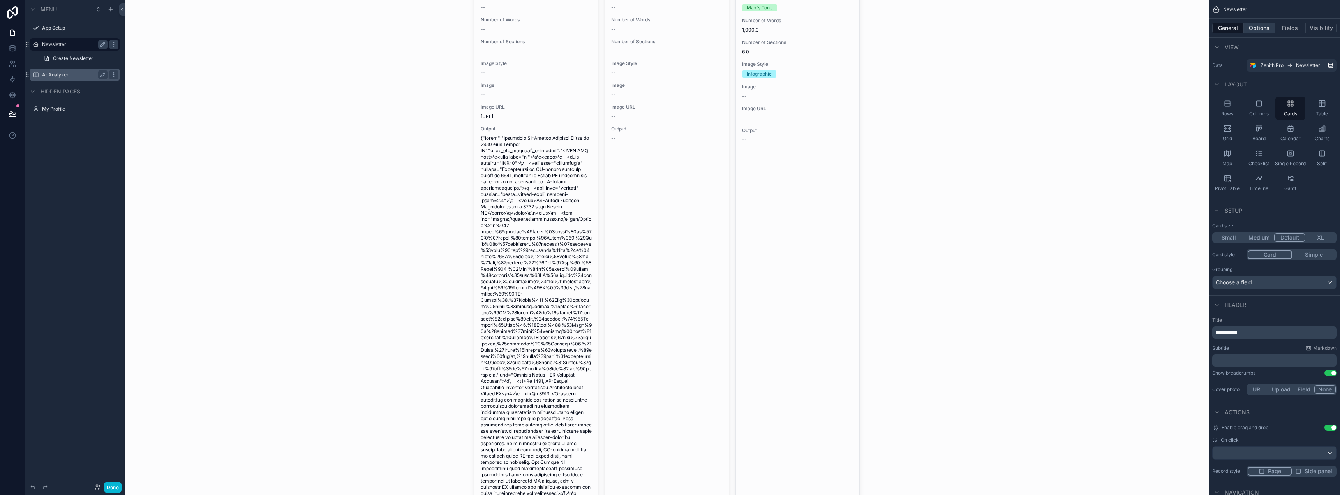
click at [1263, 30] on button "Options" at bounding box center [1259, 28] width 31 height 11
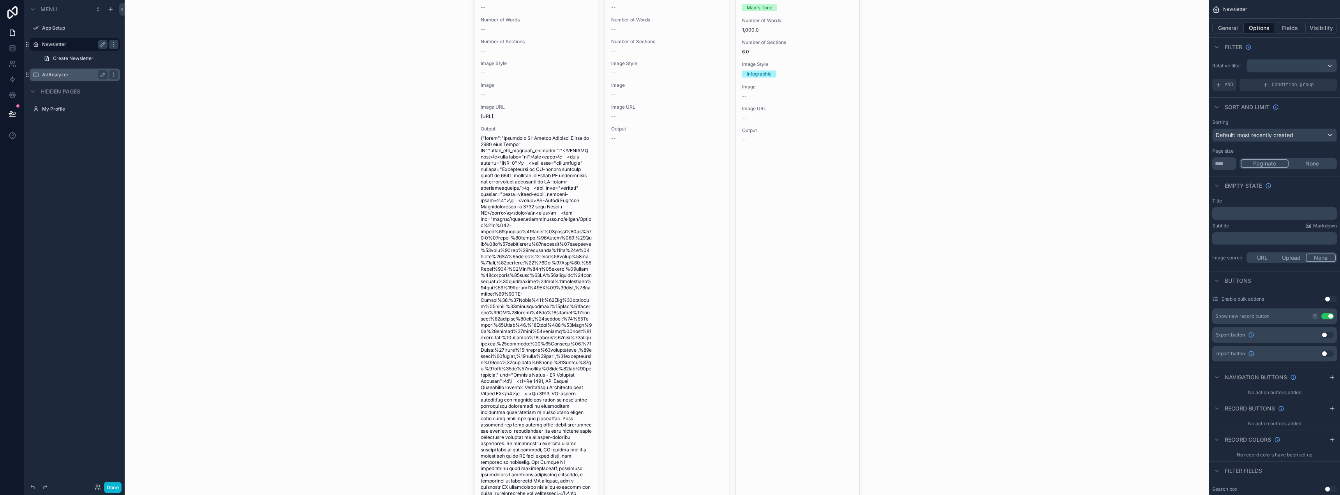
click at [1296, 34] on div "General Options Fields Visibility" at bounding box center [1274, 28] width 131 height 19
click at [1295, 28] on button "Fields" at bounding box center [1290, 28] width 31 height 11
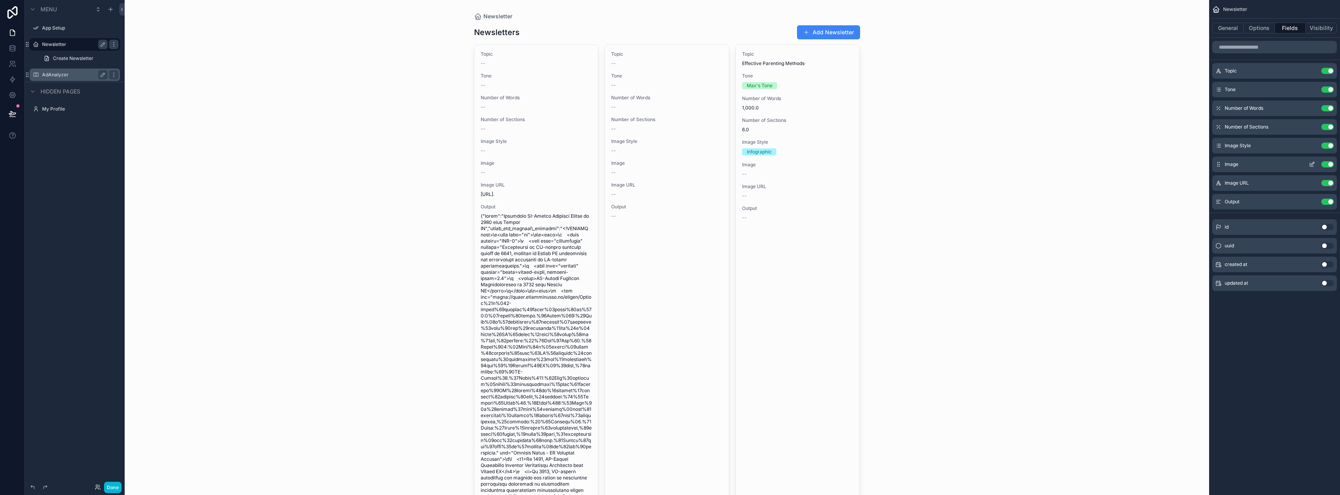
click at [1311, 164] on icon "scrollable content" at bounding box center [1312, 164] width 6 height 6
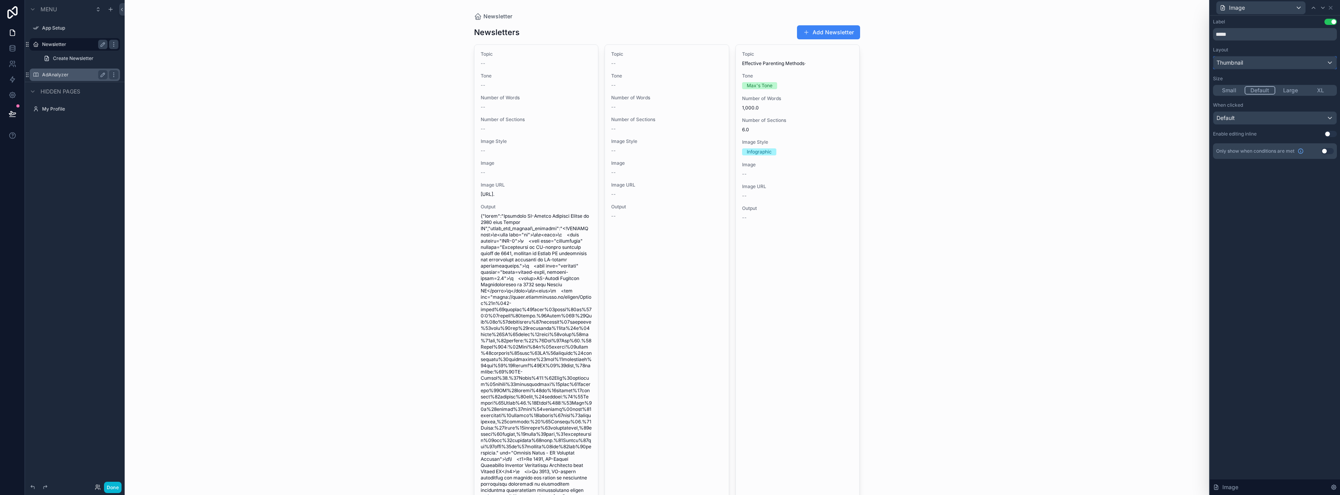
click at [1247, 65] on div "Thumbnail" at bounding box center [1275, 62] width 123 height 12
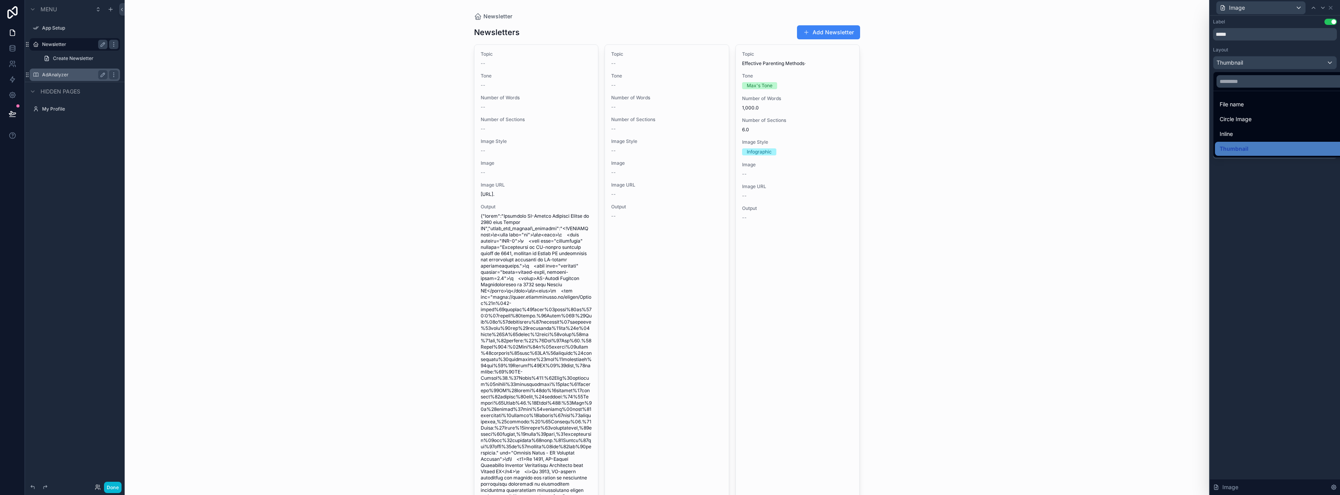
click at [1248, 62] on div at bounding box center [1275, 247] width 130 height 495
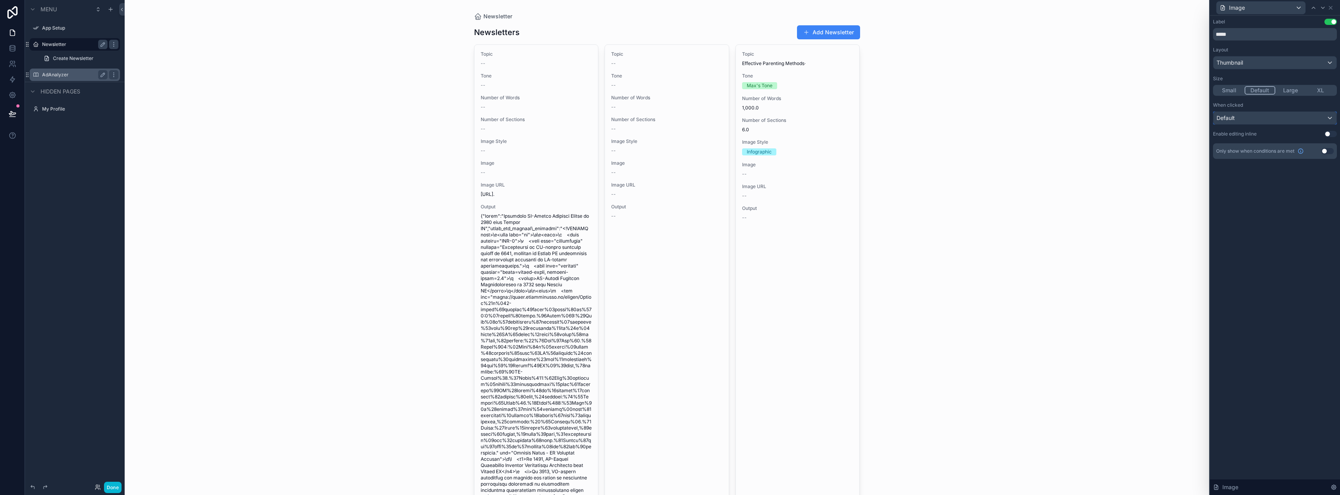
click at [1241, 115] on div "Default" at bounding box center [1275, 118] width 123 height 12
click at [1251, 186] on span "Link to file in new tab" at bounding box center [1247, 189] width 54 height 9
click at [1227, 65] on span "Thumbnail" at bounding box center [1230, 63] width 26 height 8
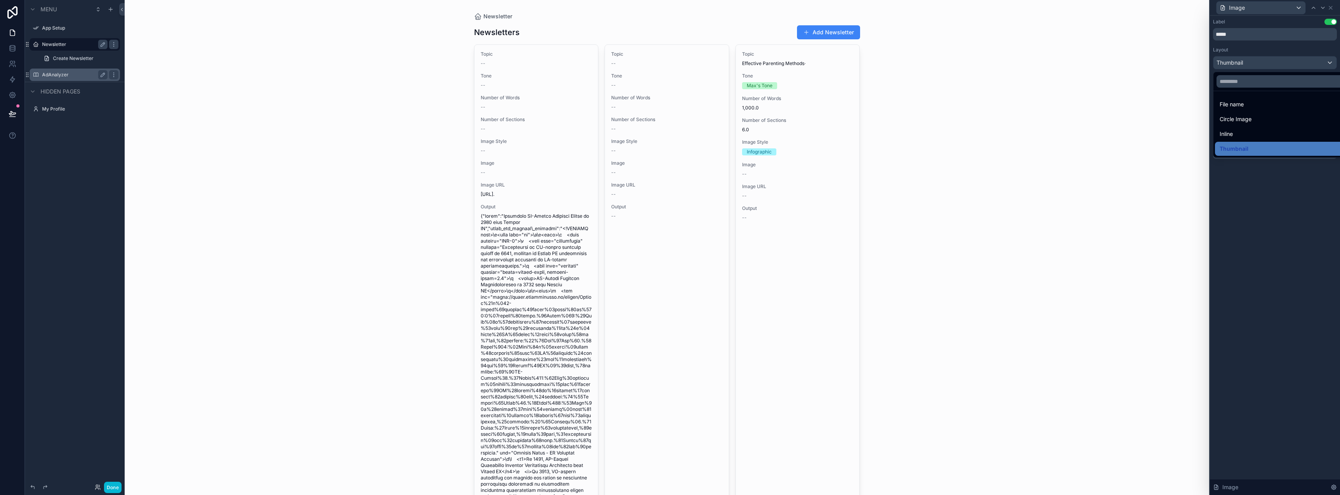
click at [1259, 210] on div at bounding box center [1275, 247] width 130 height 495
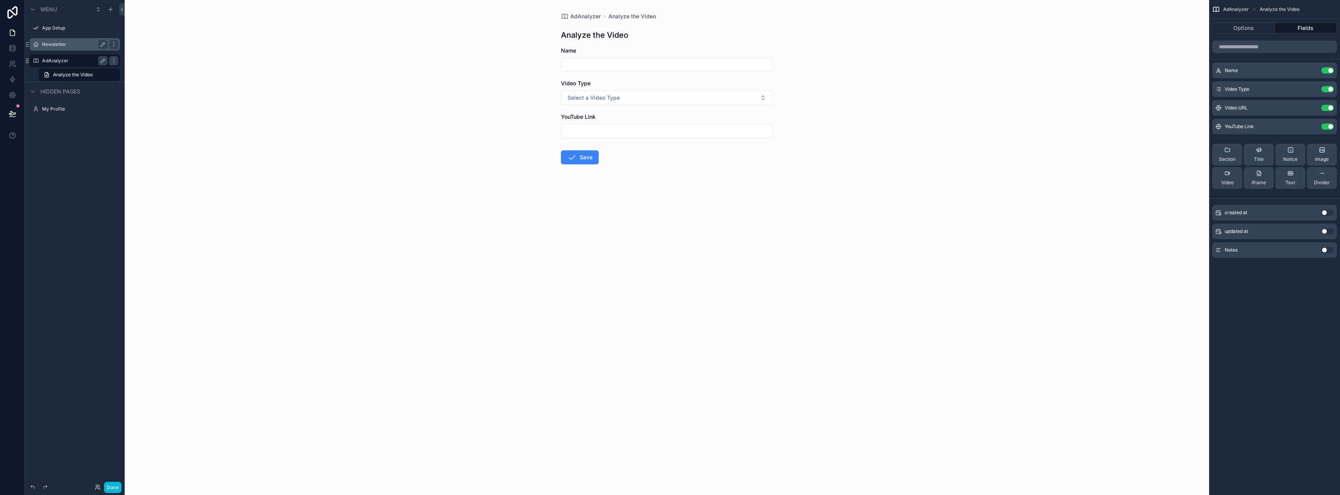
drag, startPoint x: 954, startPoint y: 186, endPoint x: 958, endPoint y: 189, distance: 4.4
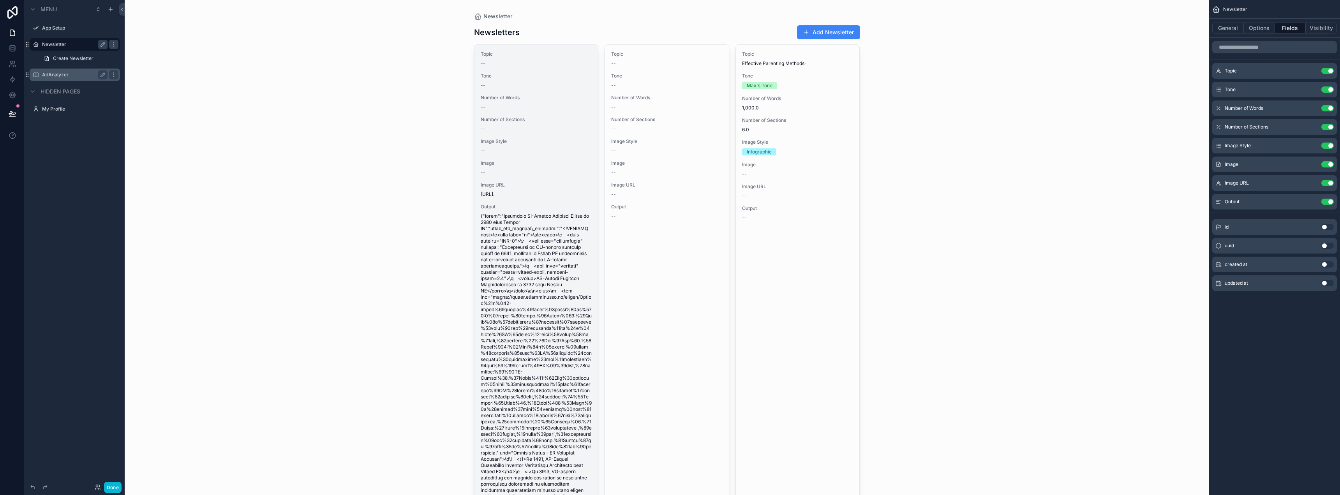
scroll to position [39, 0]
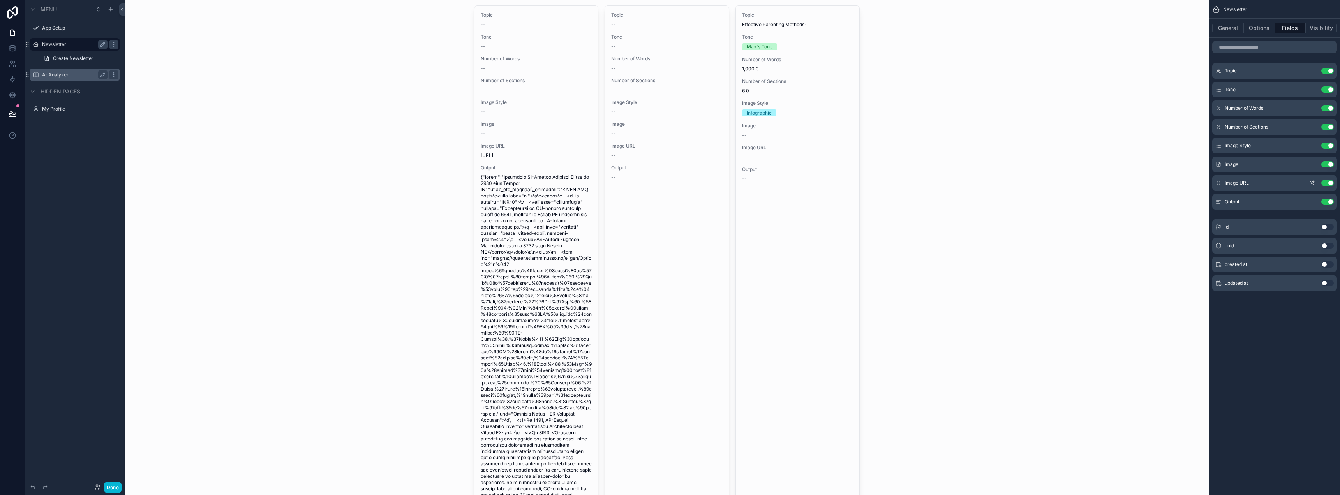
click at [1310, 184] on icon "scrollable content" at bounding box center [1312, 184] width 4 height 4
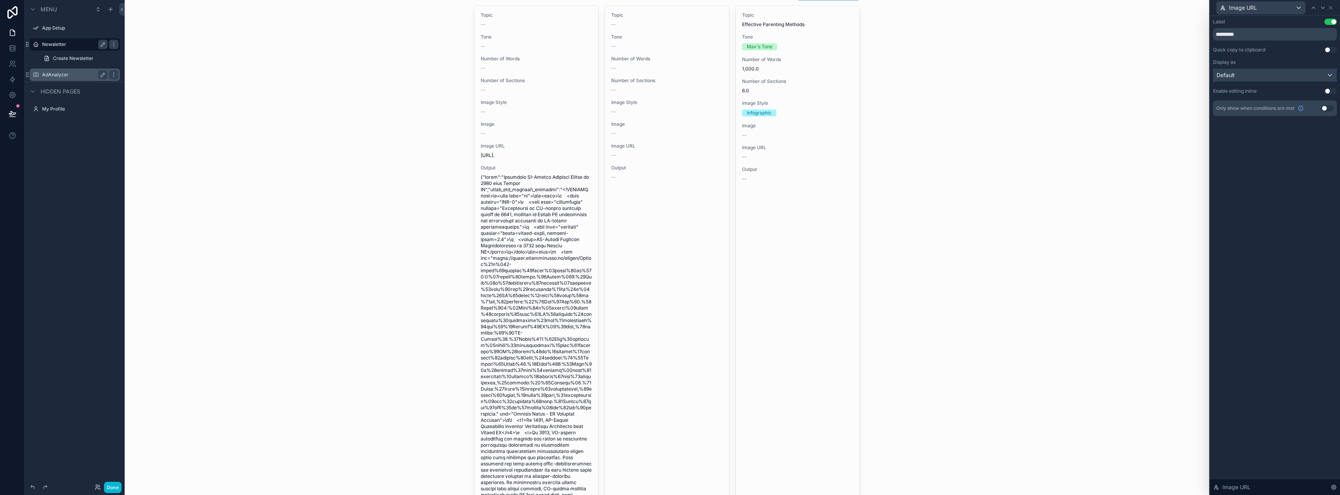
click at [1269, 75] on div "Default" at bounding box center [1275, 75] width 123 height 12
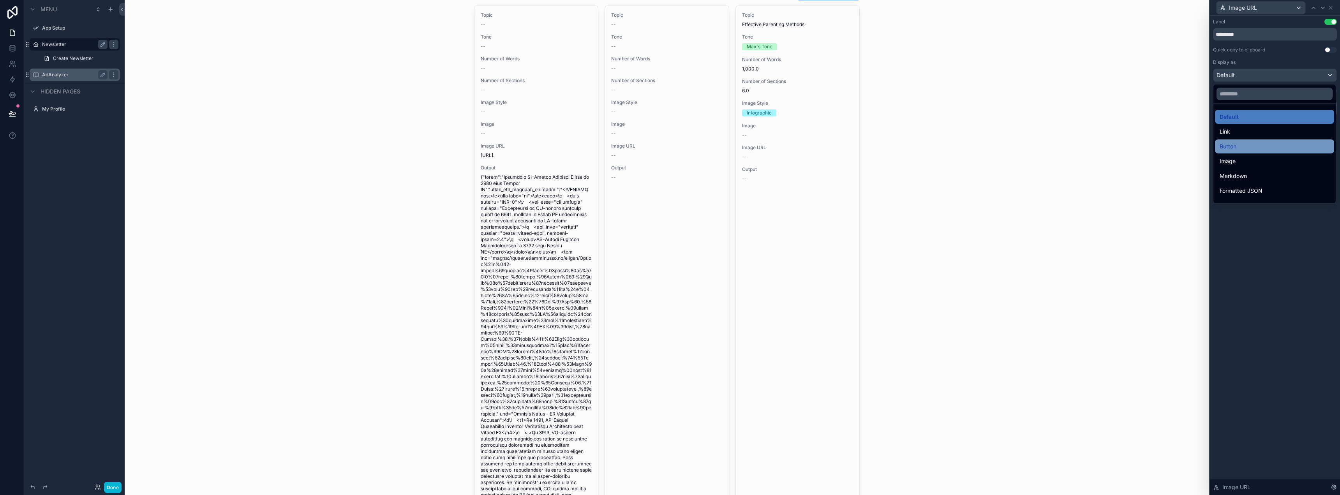
click at [1262, 143] on div "Button" at bounding box center [1275, 146] width 110 height 9
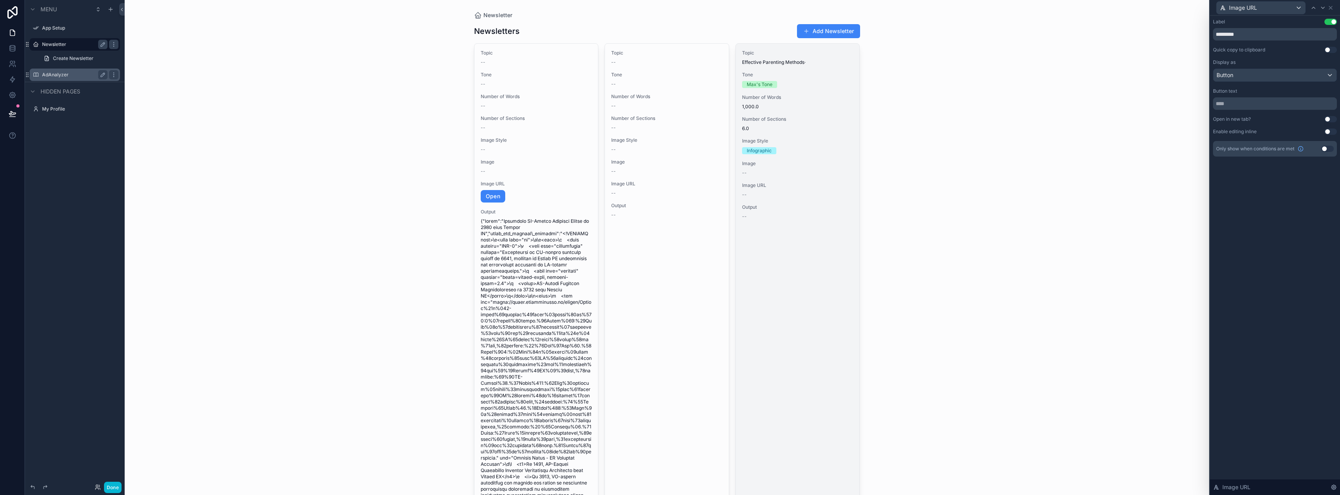
scroll to position [0, 0]
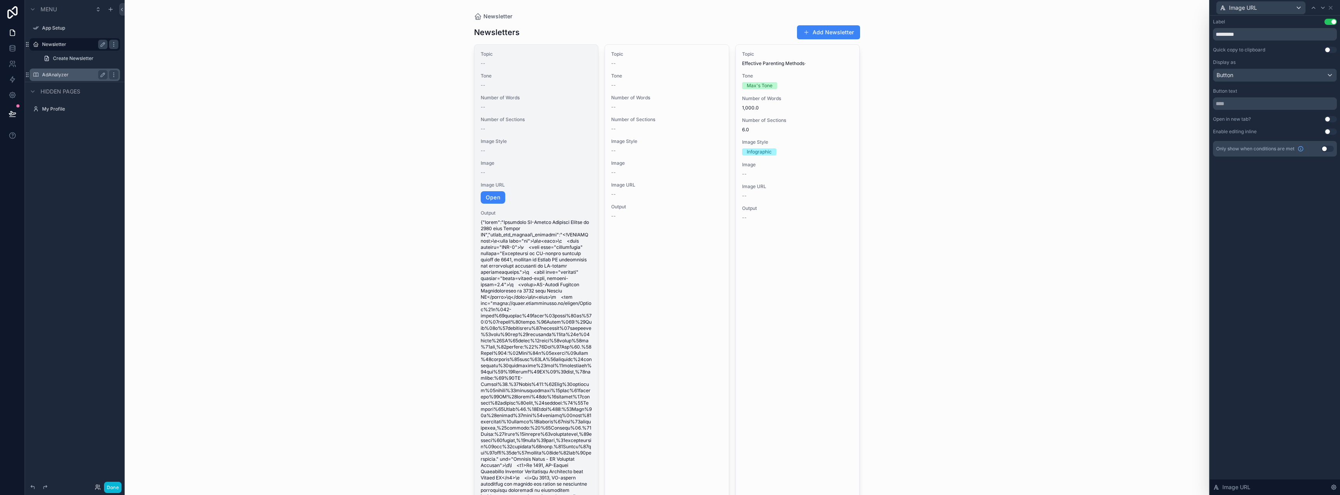
click at [532, 100] on span "Number of Words" at bounding box center [536, 98] width 111 height 6
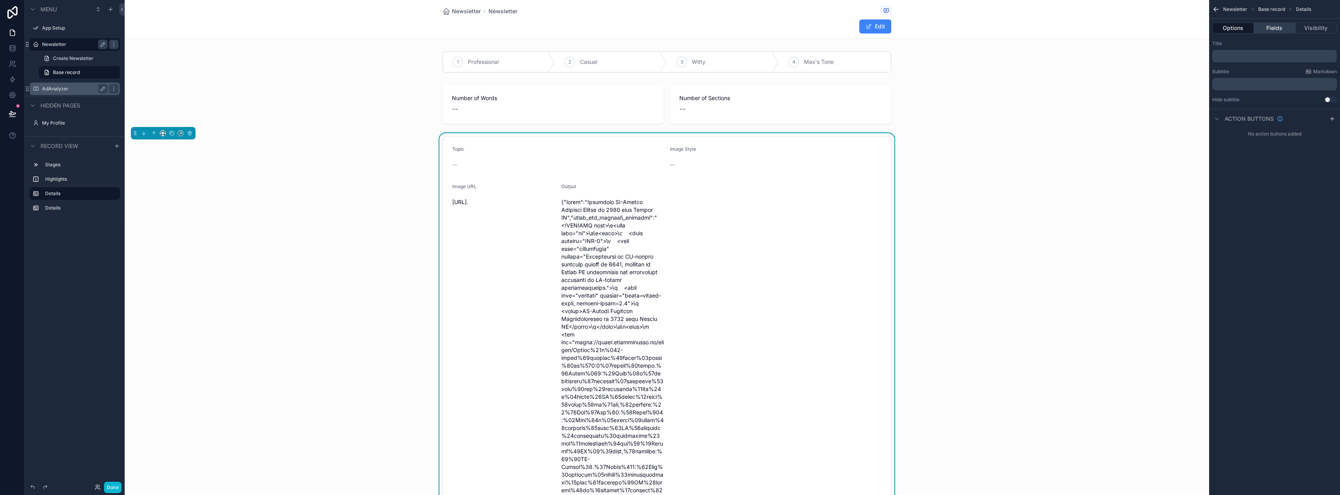
click at [1265, 24] on button "Fields" at bounding box center [1274, 28] width 41 height 11
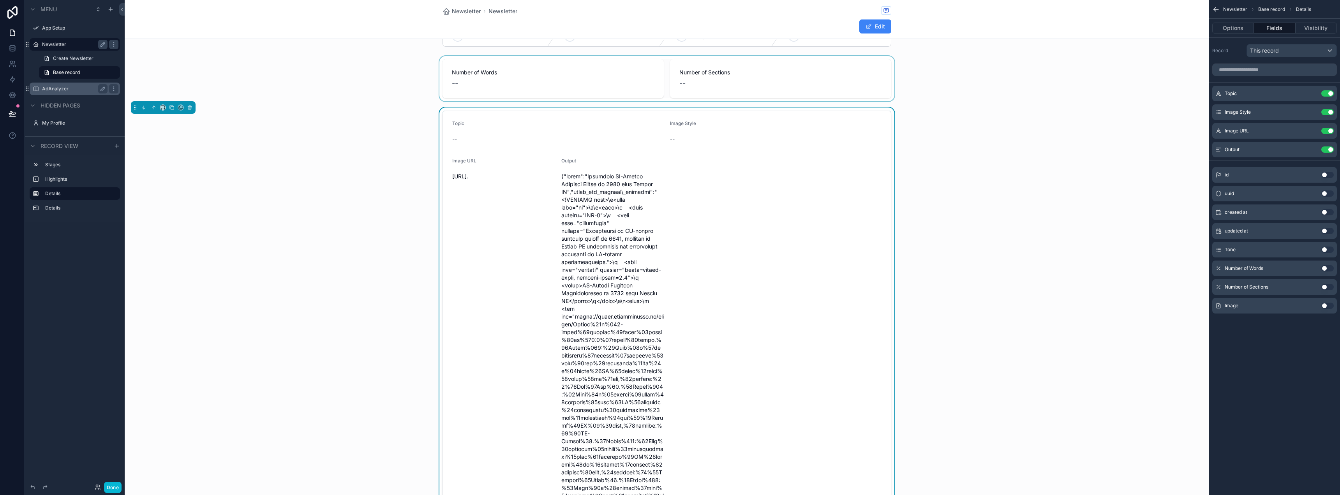
scroll to position [39, 0]
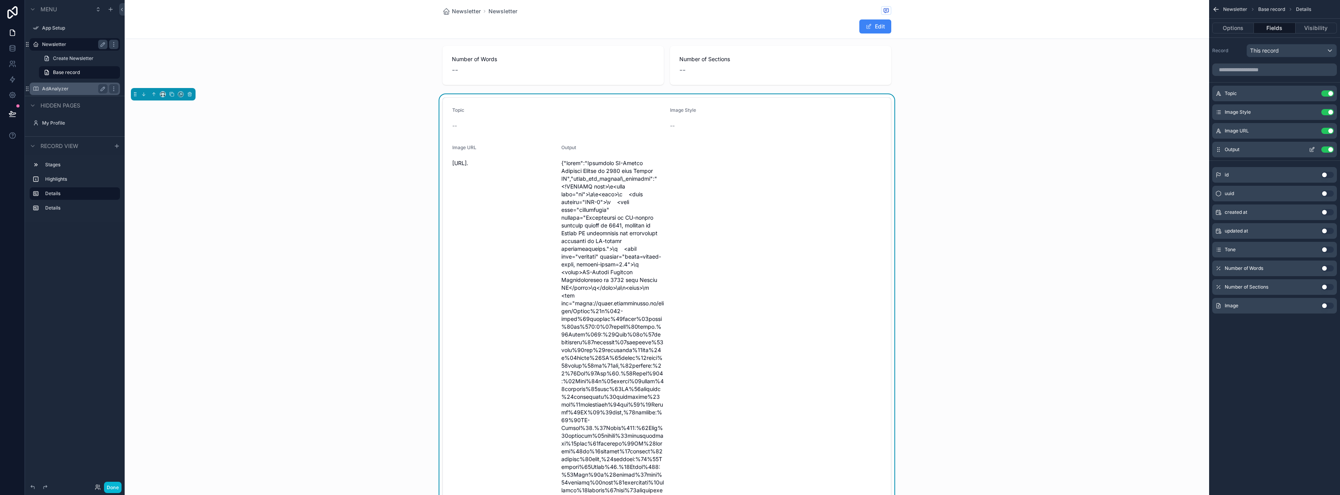
click at [1323, 148] on button "Use setting" at bounding box center [1327, 149] width 12 height 6
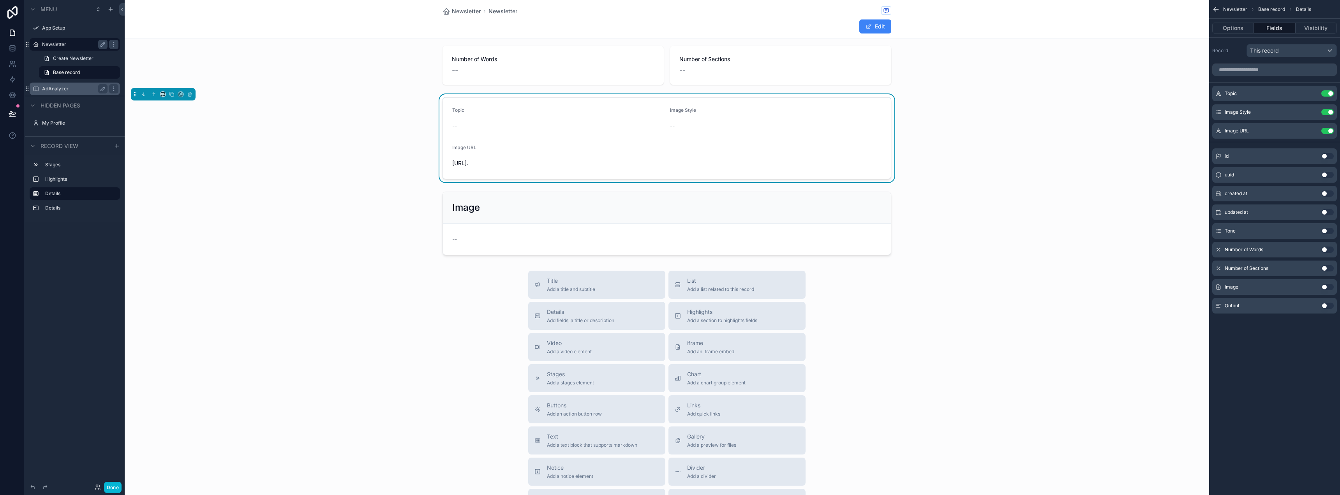
click at [1323, 148] on div "id Use setting uuid Use setting created at Use setting updated at Use setting T…" at bounding box center [1274, 229] width 131 height 168
click at [1325, 303] on button "Use setting" at bounding box center [1327, 306] width 12 height 6
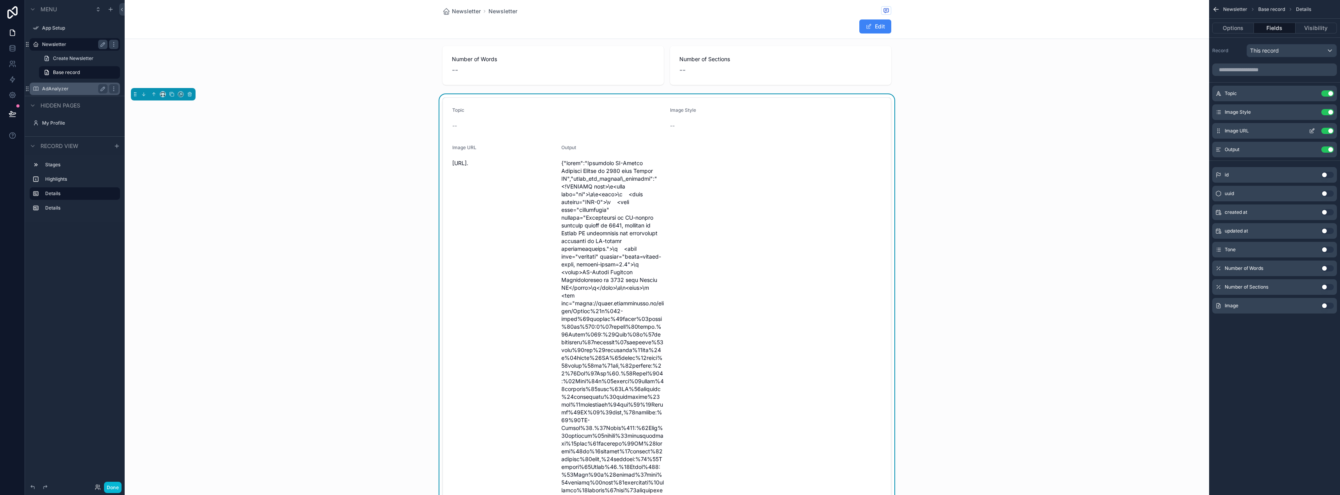
click at [1311, 131] on icon "scrollable content" at bounding box center [1312, 131] width 6 height 6
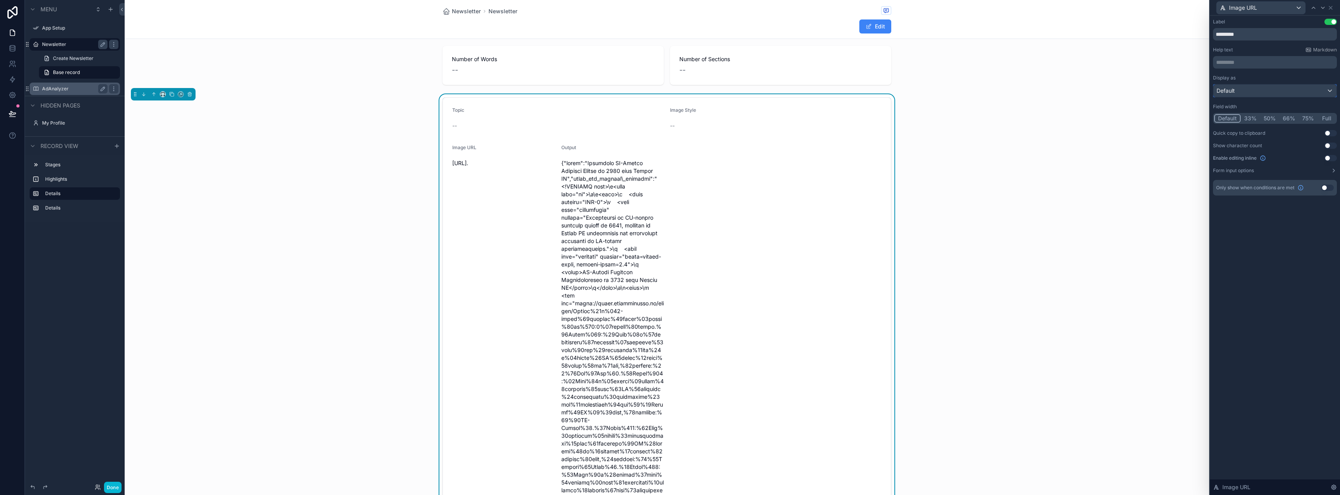
click at [1242, 89] on div "Default" at bounding box center [1275, 91] width 123 height 12
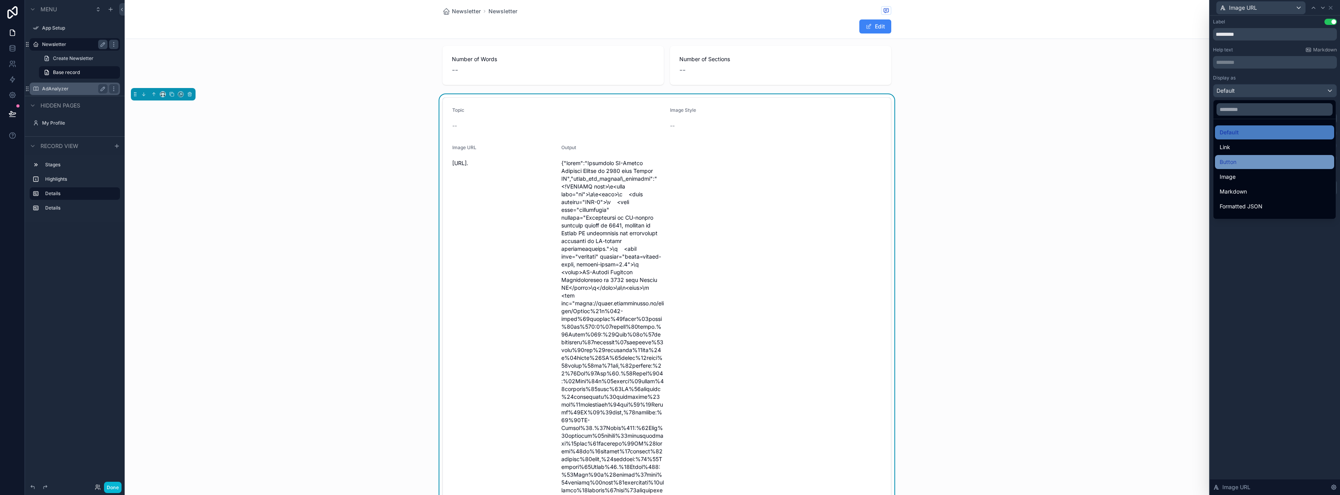
click at [1239, 164] on div "Button" at bounding box center [1275, 161] width 110 height 9
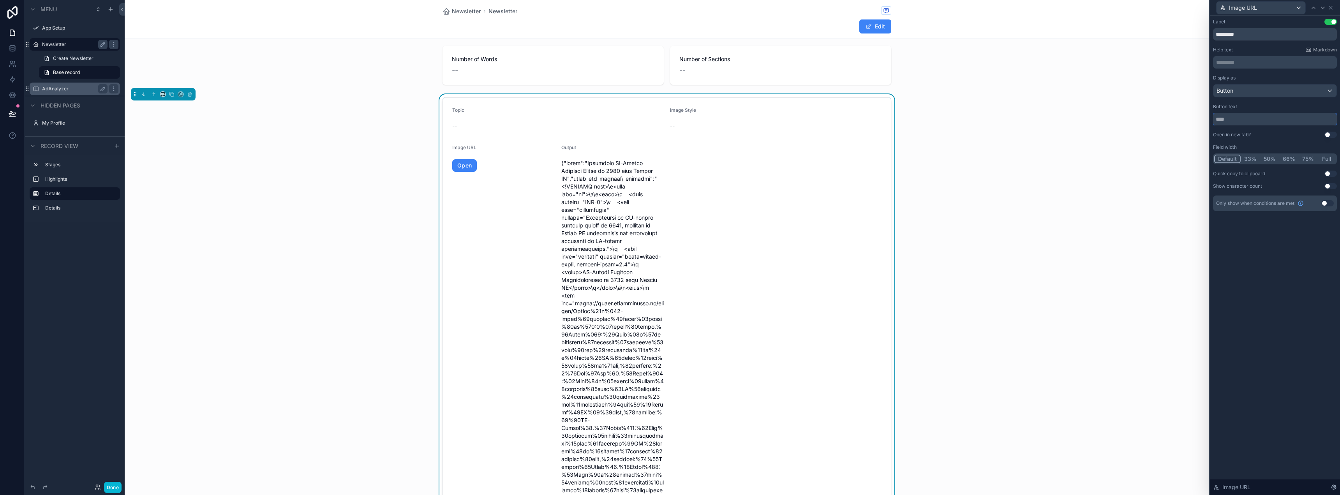
click at [1244, 119] on input "text" at bounding box center [1275, 119] width 124 height 12
click at [1249, 87] on div "Button" at bounding box center [1275, 91] width 123 height 12
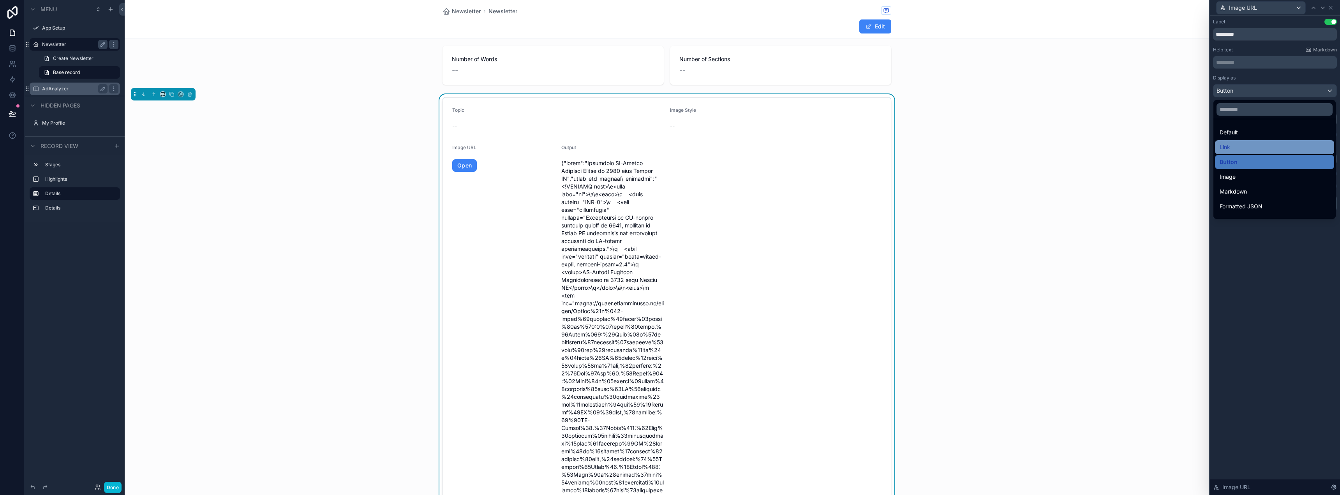
click at [1244, 147] on div "Link" at bounding box center [1275, 147] width 110 height 9
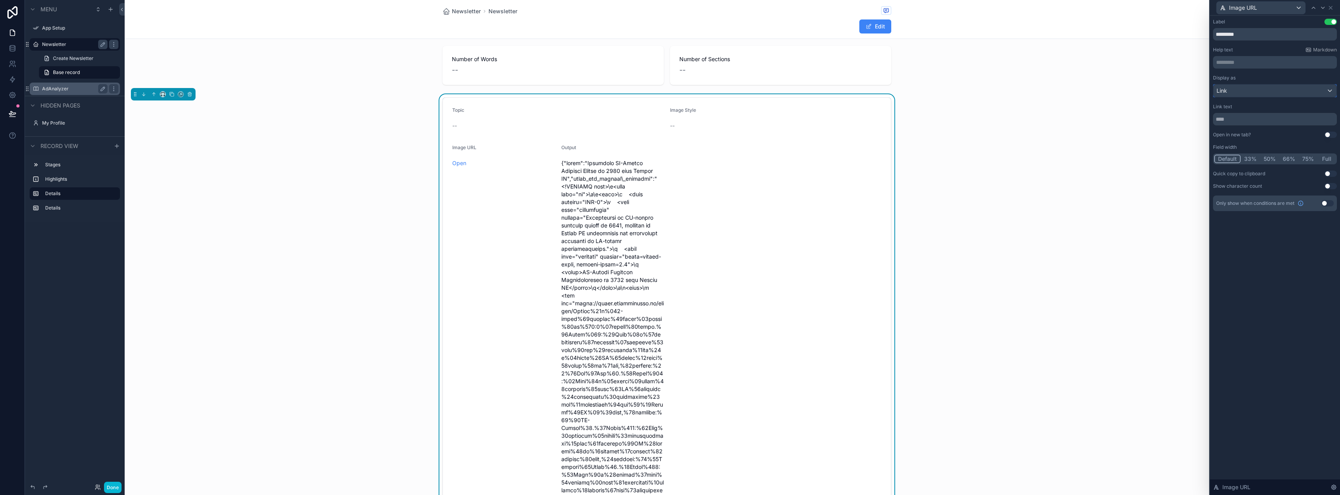
click at [1245, 85] on div "Link" at bounding box center [1275, 91] width 123 height 12
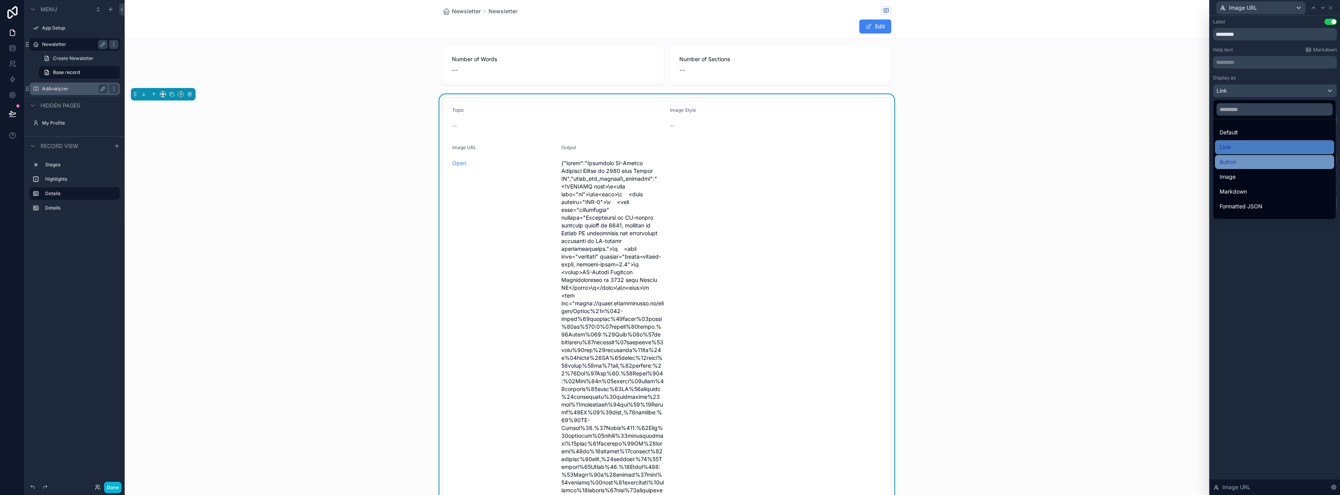
click at [1235, 164] on span "Button" at bounding box center [1228, 161] width 17 height 9
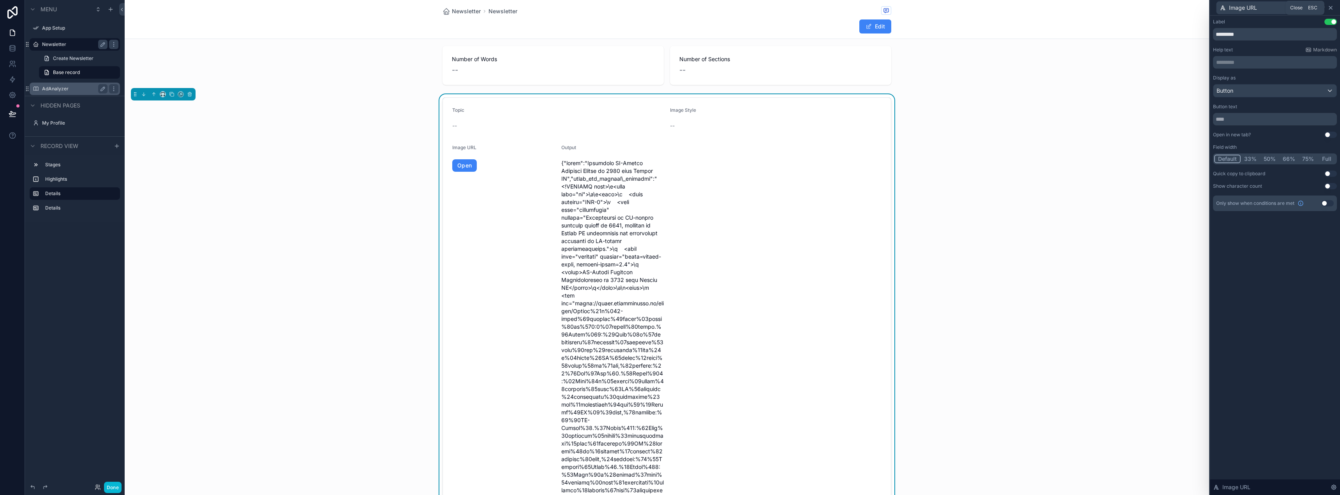
click at [1334, 8] on icon at bounding box center [1331, 8] width 6 height 6
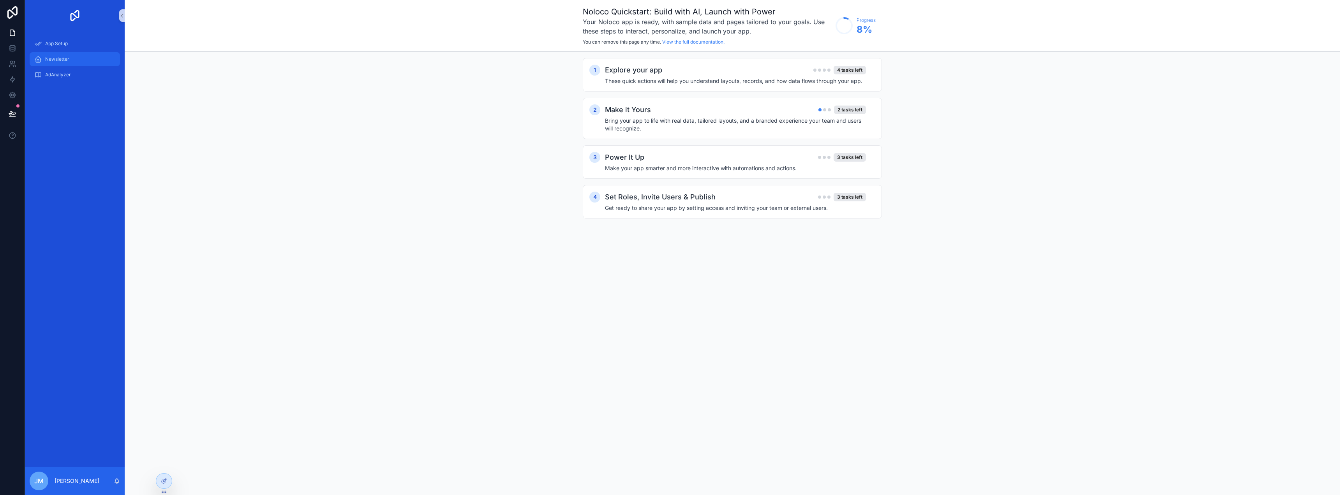
click at [44, 61] on div "Newsletter" at bounding box center [74, 59] width 81 height 12
click at [164, 481] on icon at bounding box center [164, 481] width 6 height 6
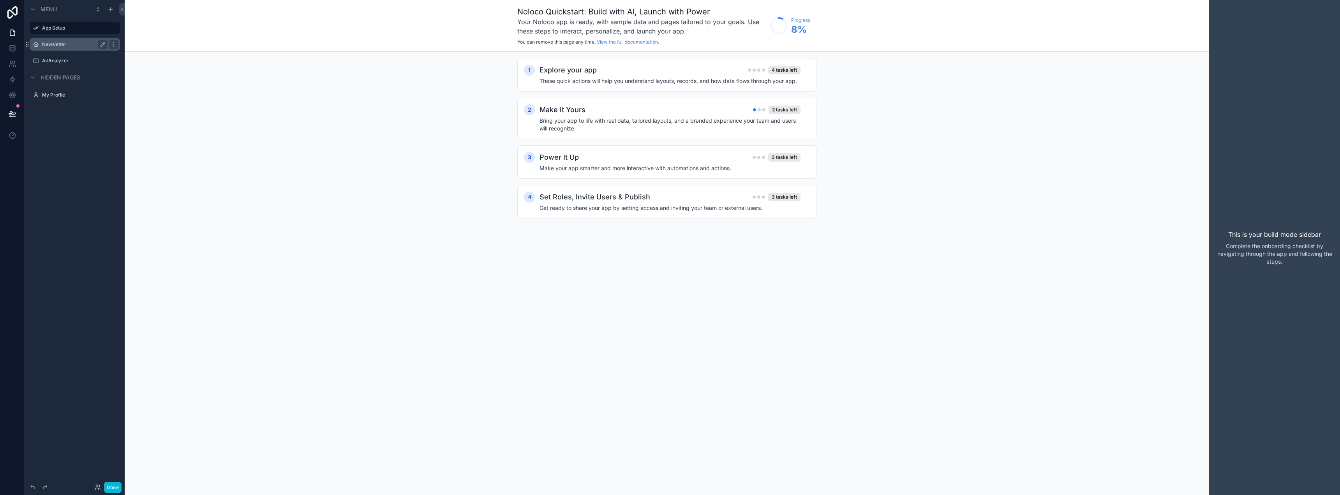
click at [53, 41] on label "Newsletter" at bounding box center [73, 44] width 62 height 6
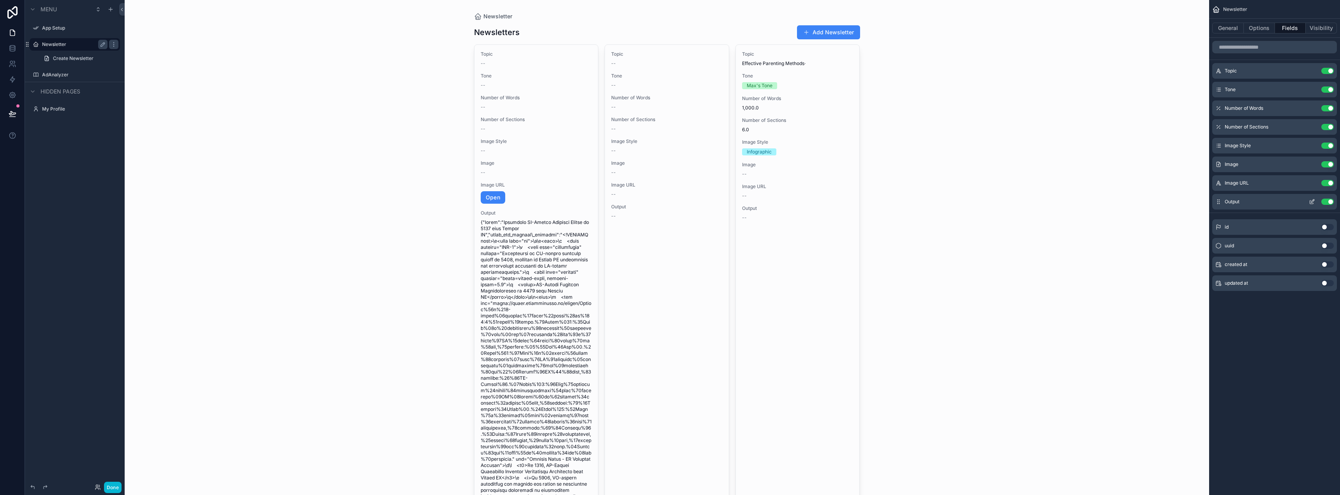
click at [1309, 203] on icon "scrollable content" at bounding box center [1312, 202] width 6 height 6
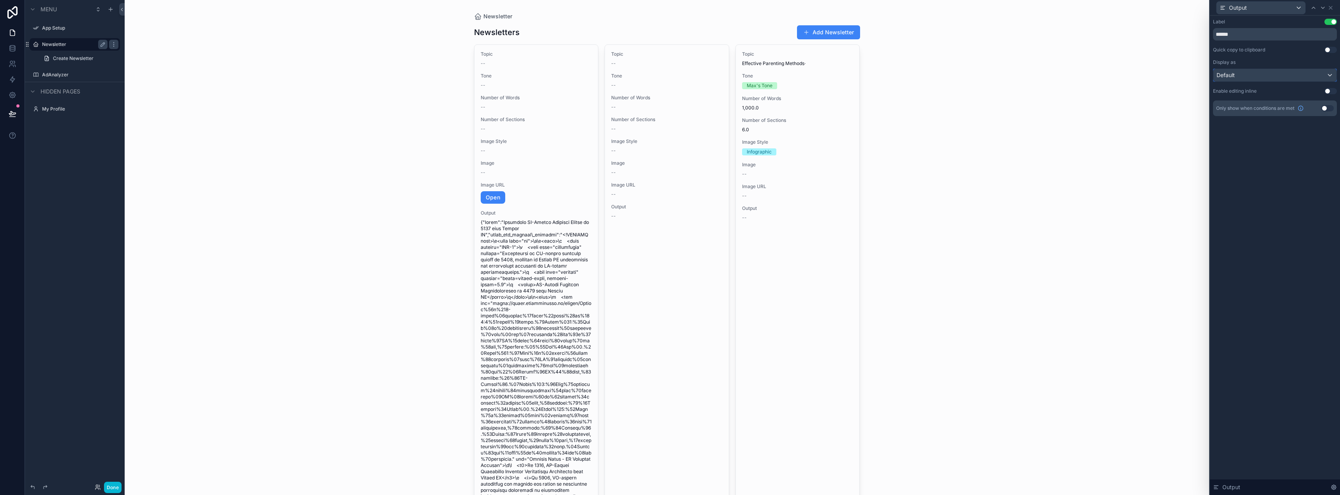
click at [1241, 74] on div "Default" at bounding box center [1275, 75] width 123 height 12
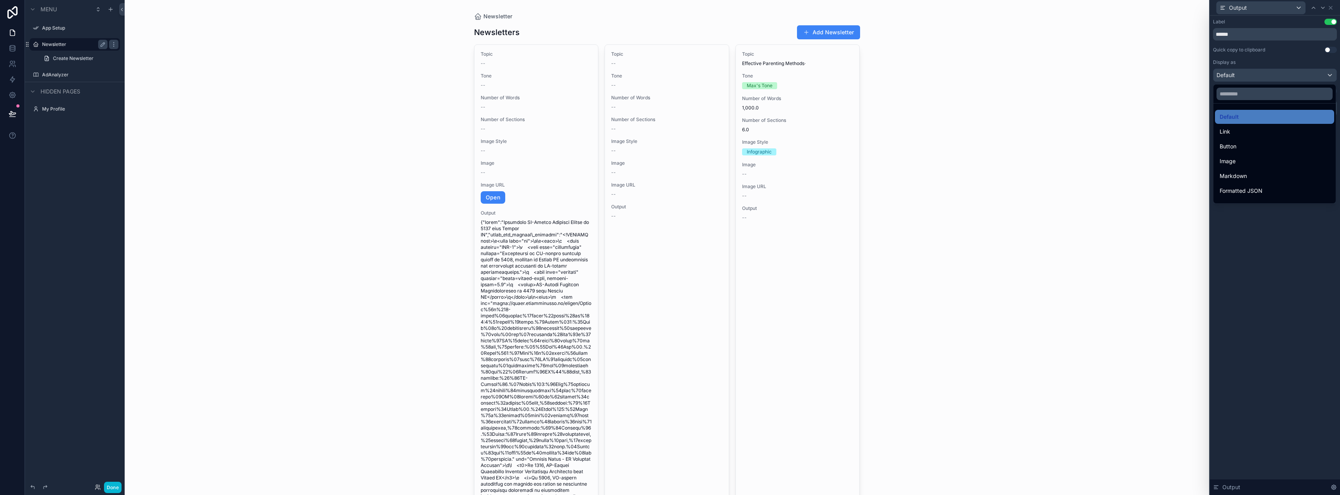
click at [1241, 74] on div at bounding box center [1275, 247] width 130 height 495
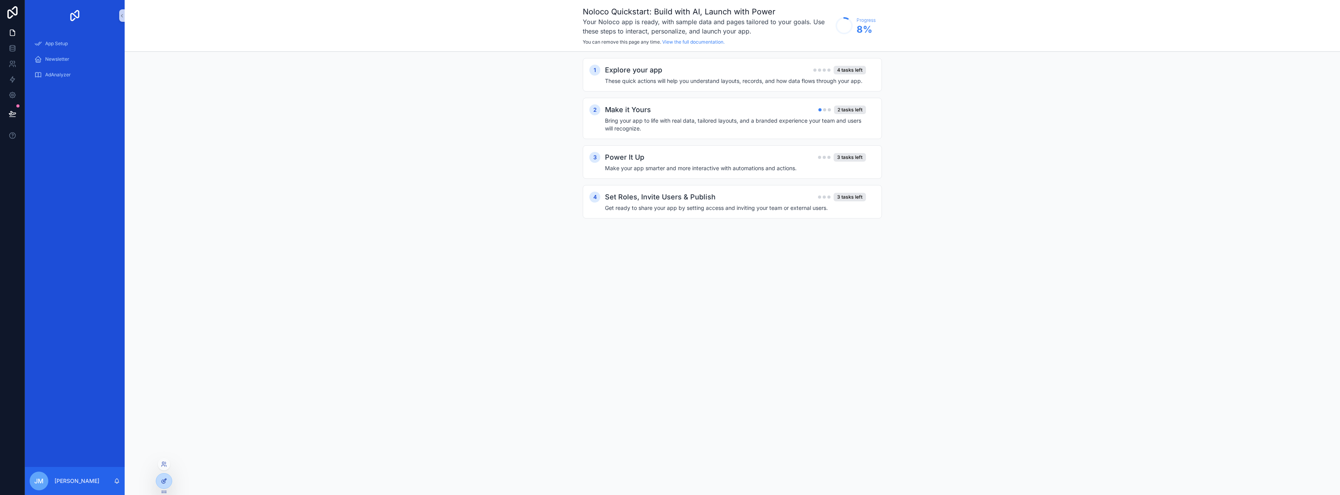
click at [161, 486] on div at bounding box center [164, 481] width 16 height 15
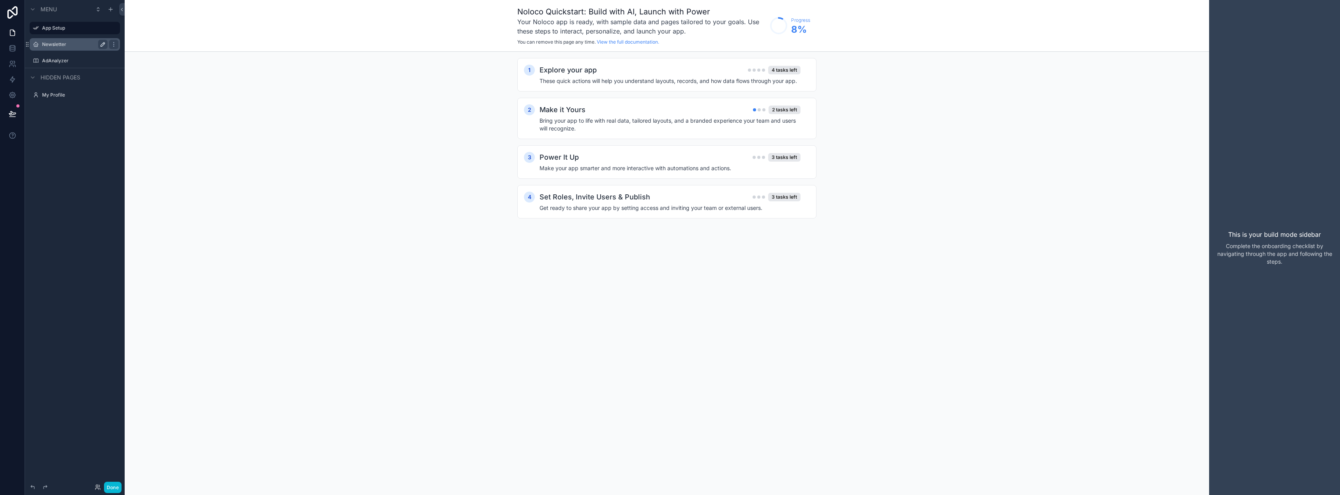
click at [104, 45] on icon "scrollable content" at bounding box center [103, 44] width 6 height 6
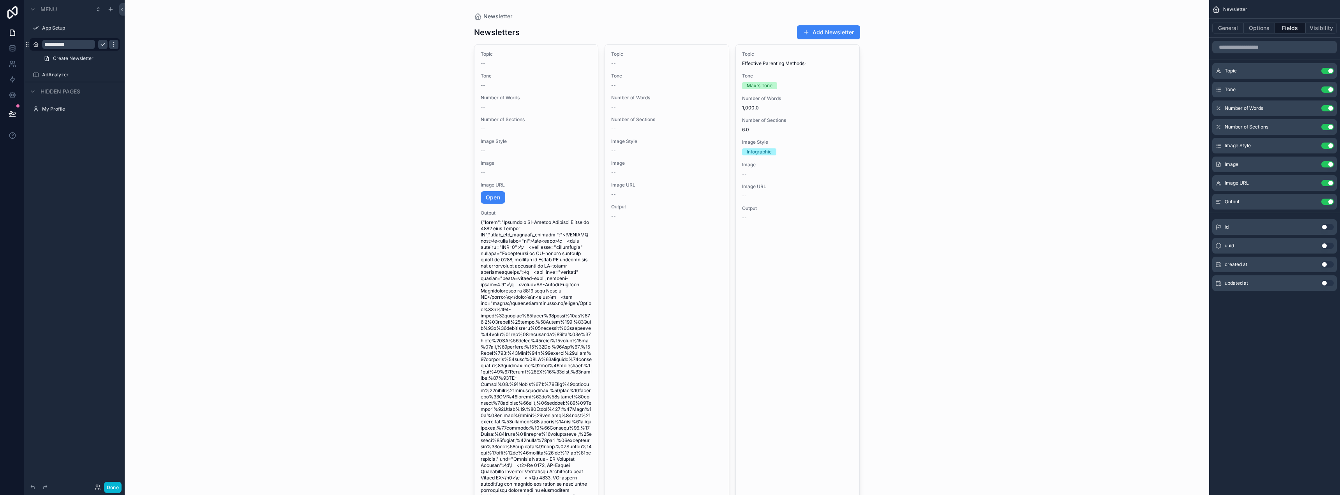
click at [113, 46] on icon "scrollable content" at bounding box center [114, 44] width 6 height 6
click at [111, 44] on icon "scrollable content" at bounding box center [114, 44] width 6 height 6
click at [144, 55] on span "Remove" at bounding box center [149, 55] width 21 height 8
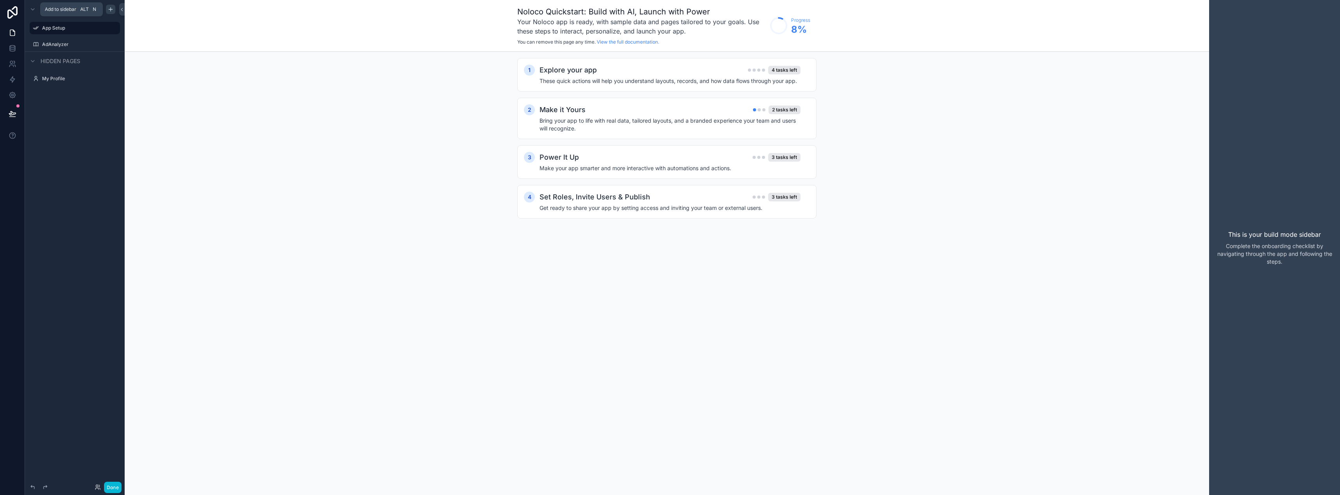
click at [111, 11] on icon "scrollable content" at bounding box center [111, 9] width 6 height 6
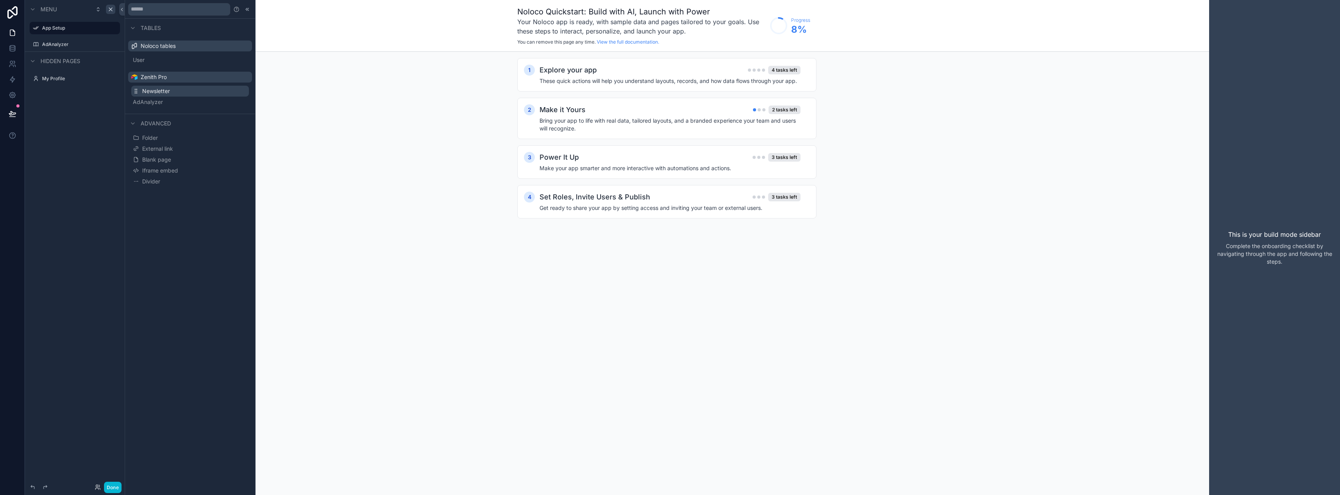
click at [150, 91] on span "Newsletter" at bounding box center [156, 91] width 28 height 8
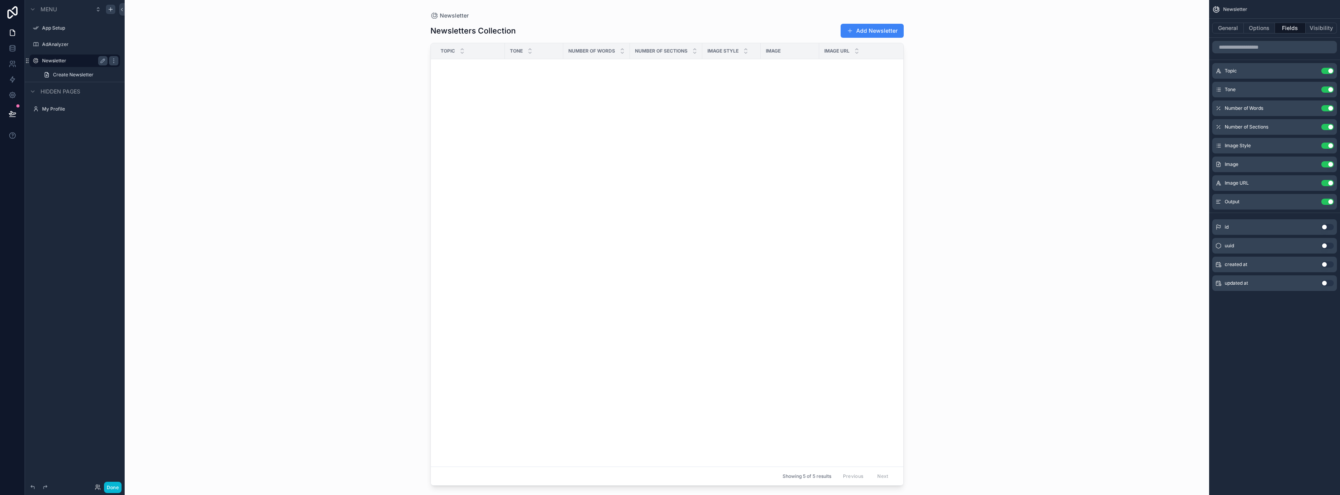
click at [64, 55] on div "Newsletter" at bounding box center [74, 61] width 87 height 12
click at [64, 59] on label "Newsletter" at bounding box center [73, 61] width 62 height 6
click at [1231, 28] on button "General" at bounding box center [1228, 28] width 32 height 11
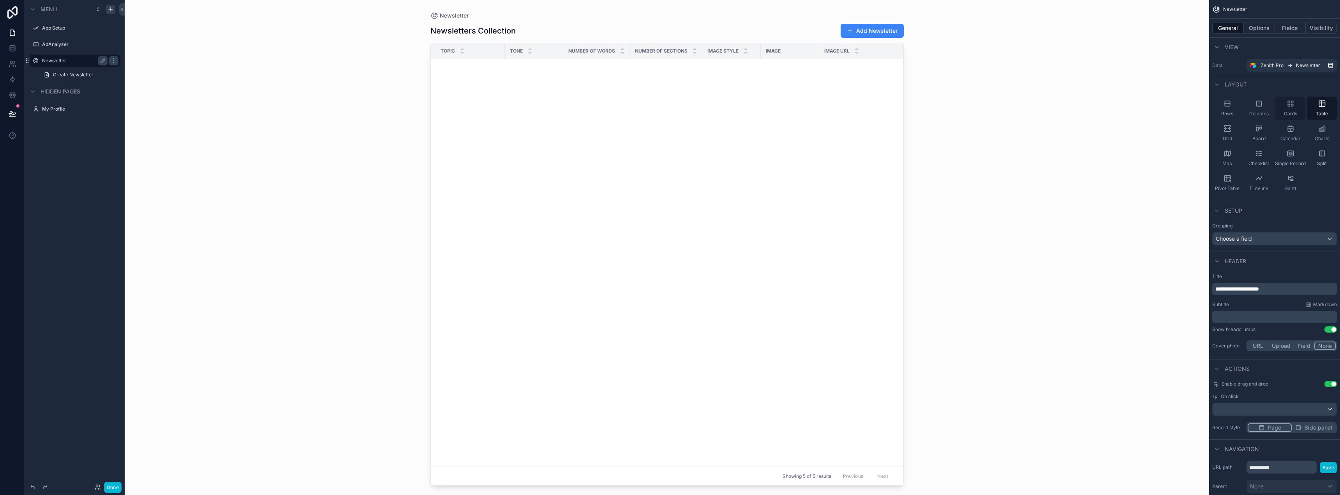
click at [1293, 107] on icon "scrollable content" at bounding box center [1291, 104] width 8 height 8
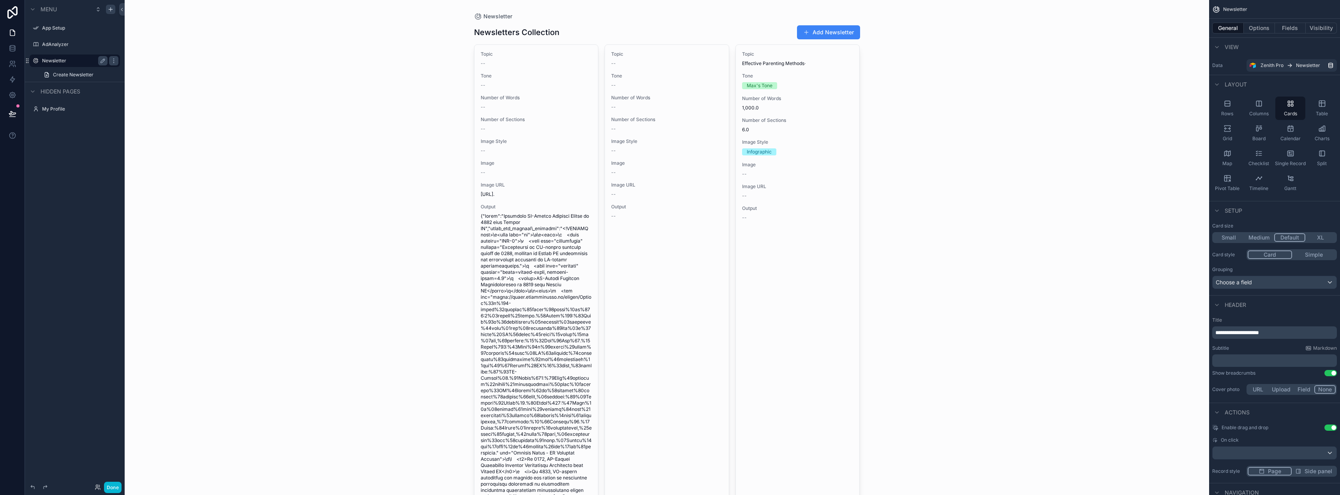
click at [1045, 79] on div "Newsletter Newsletters Collection Add Newsletter Topic -- Tone -- Number of Wor…" at bounding box center [667, 247] width 1085 height 495
click at [76, 72] on span "Create Newsletter" at bounding box center [73, 75] width 41 height 6
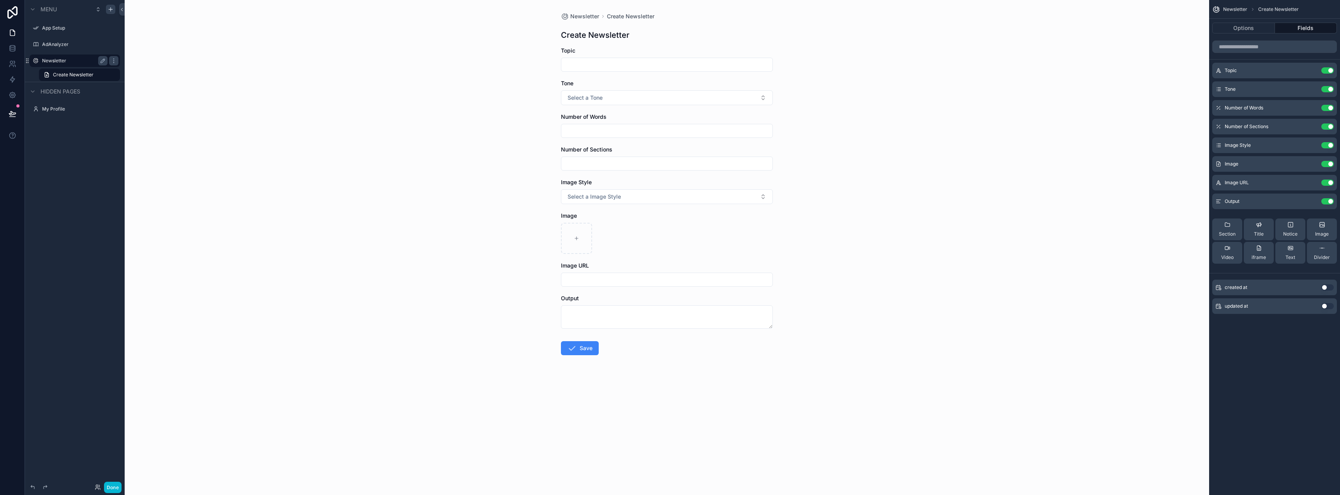
click at [62, 60] on label "Newsletter" at bounding box center [73, 61] width 62 height 6
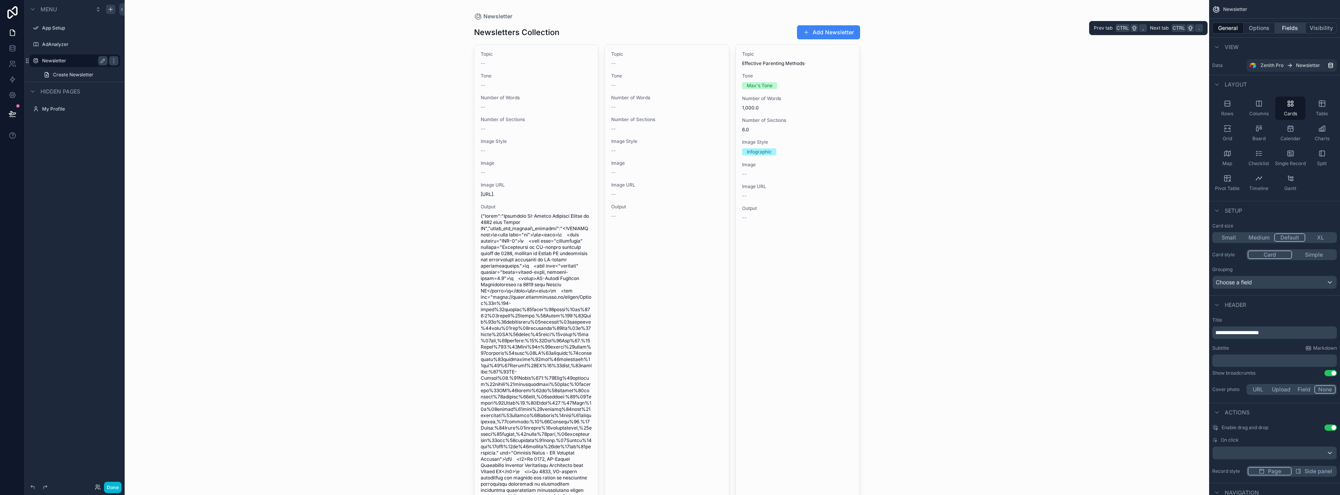
click at [1288, 28] on button "Fields" at bounding box center [1290, 28] width 31 height 11
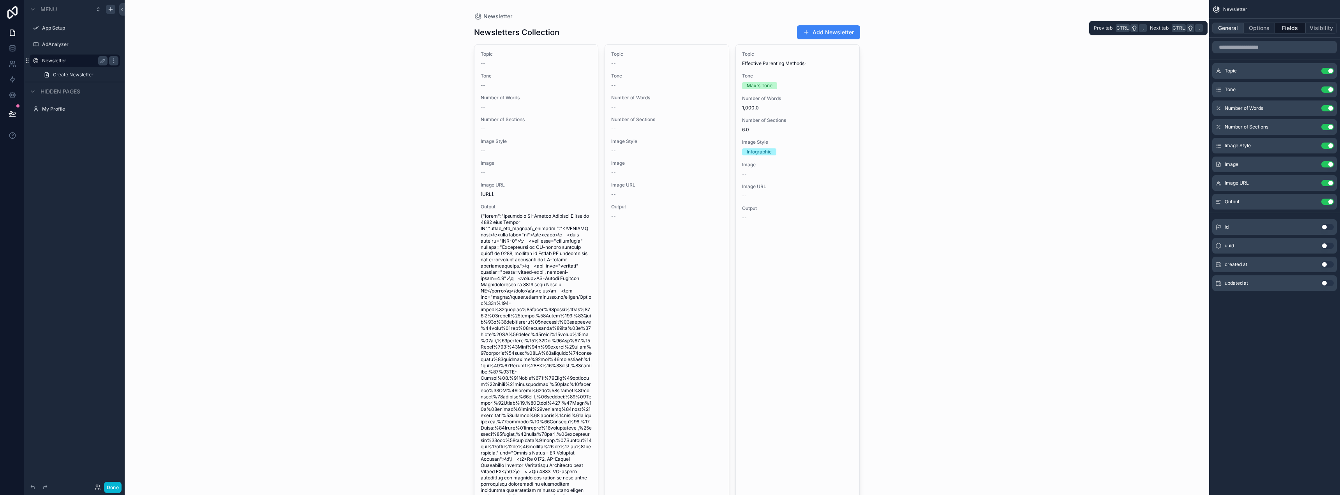
click at [1223, 28] on button "General" at bounding box center [1228, 28] width 32 height 11
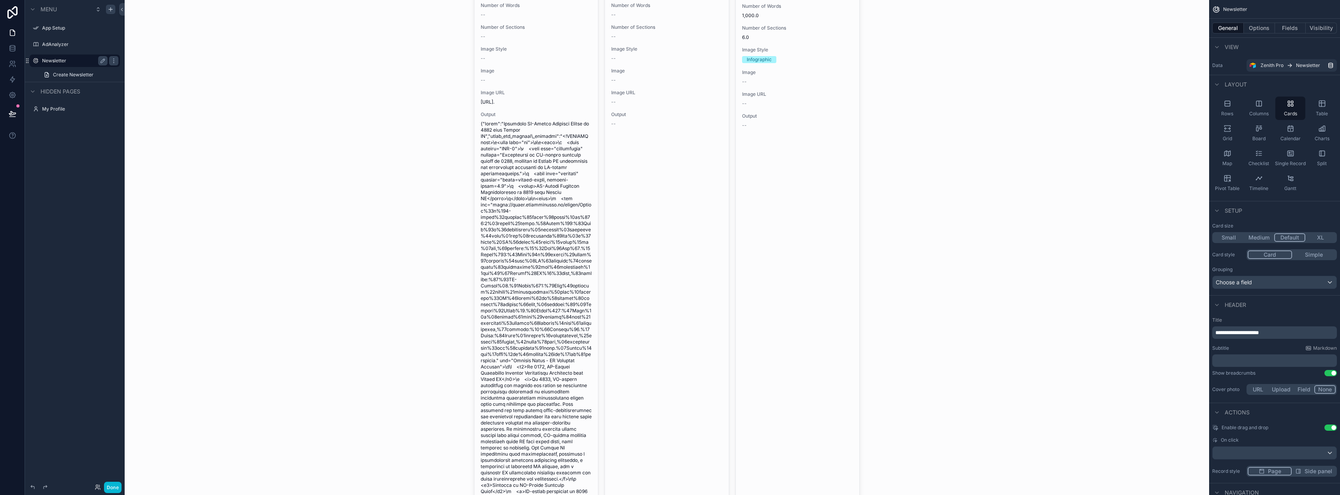
scroll to position [234, 0]
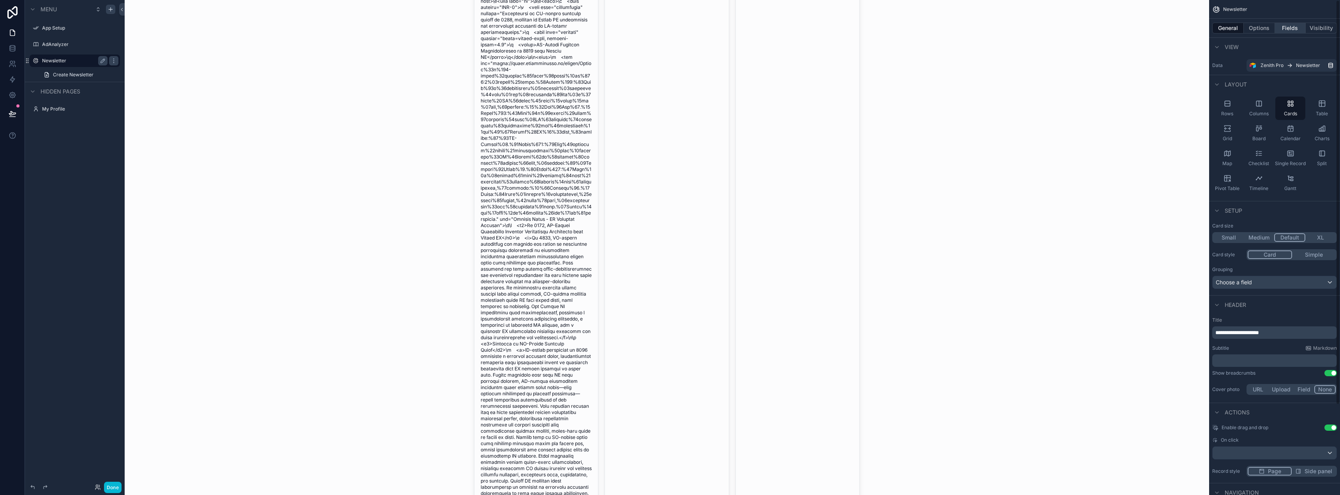
click at [1293, 32] on button "Fields" at bounding box center [1290, 28] width 31 height 11
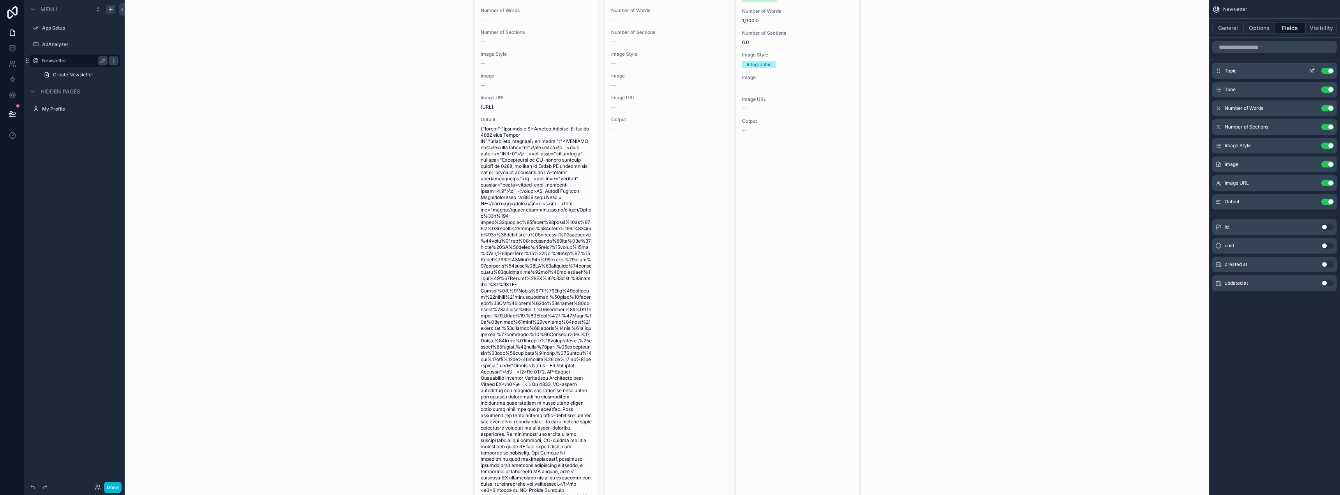
scroll to position [39, 0]
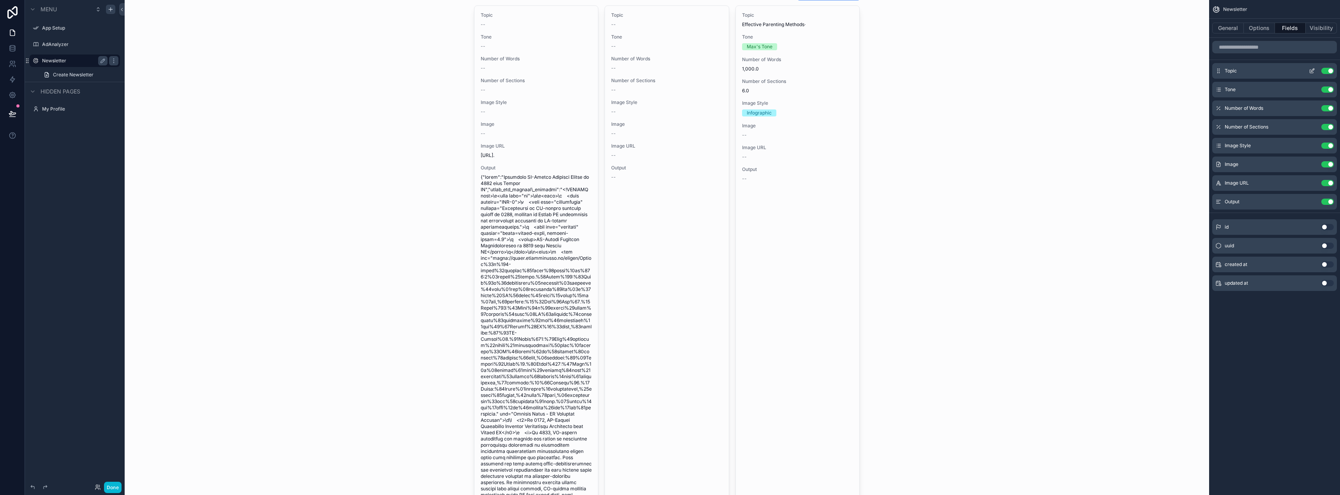
click at [1309, 71] on icon "scrollable content" at bounding box center [1312, 71] width 6 height 6
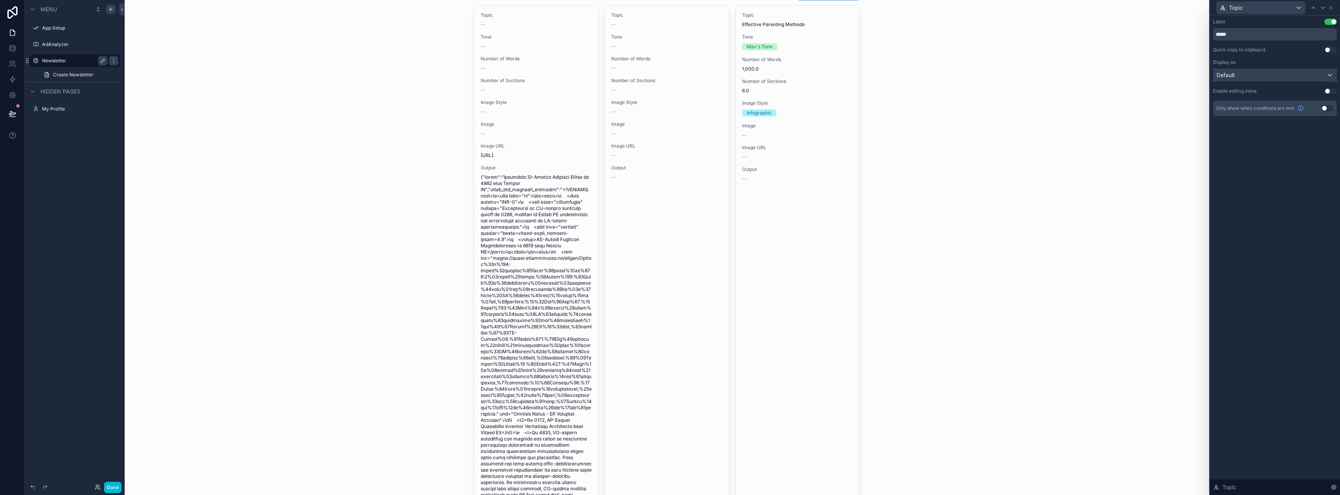
click at [1285, 77] on div "Default" at bounding box center [1275, 75] width 123 height 12
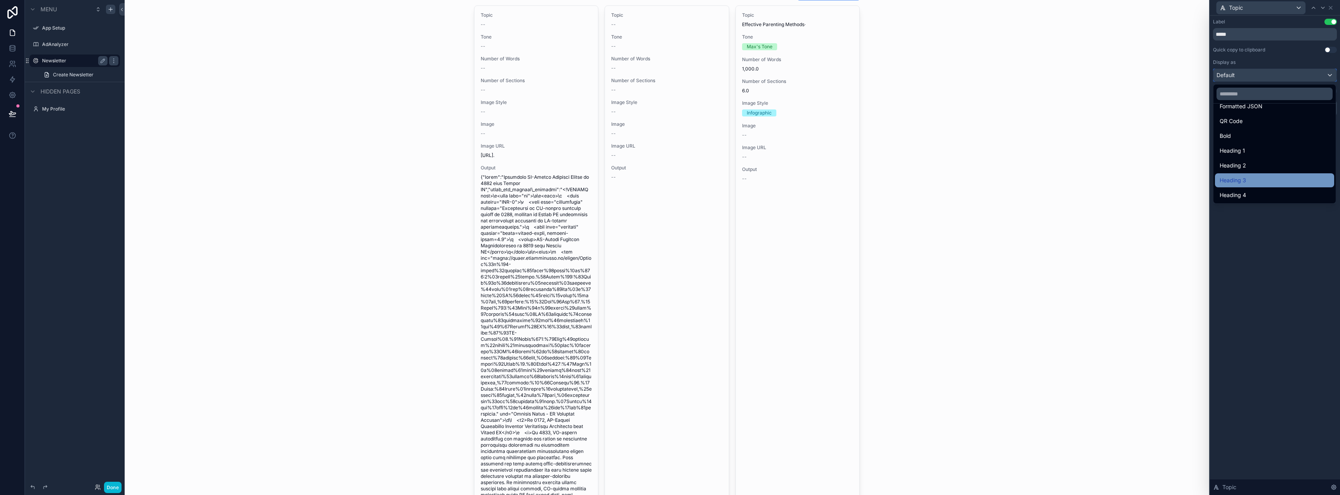
scroll to position [85, 0]
click at [1260, 176] on div "Heading 3" at bounding box center [1275, 179] width 110 height 9
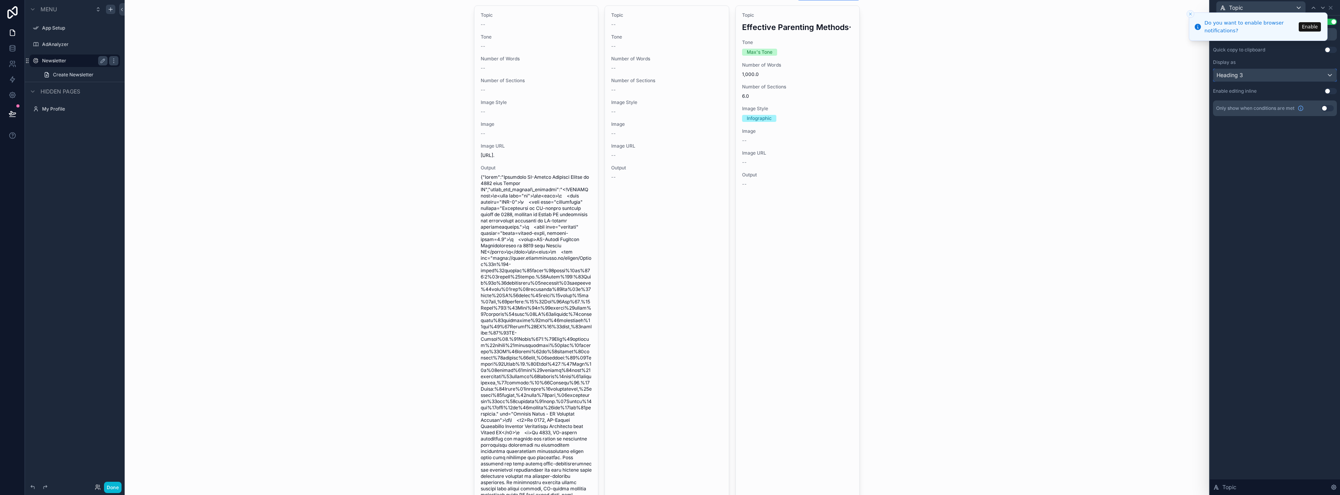
click at [1258, 80] on div "Heading 3" at bounding box center [1275, 75] width 123 height 12
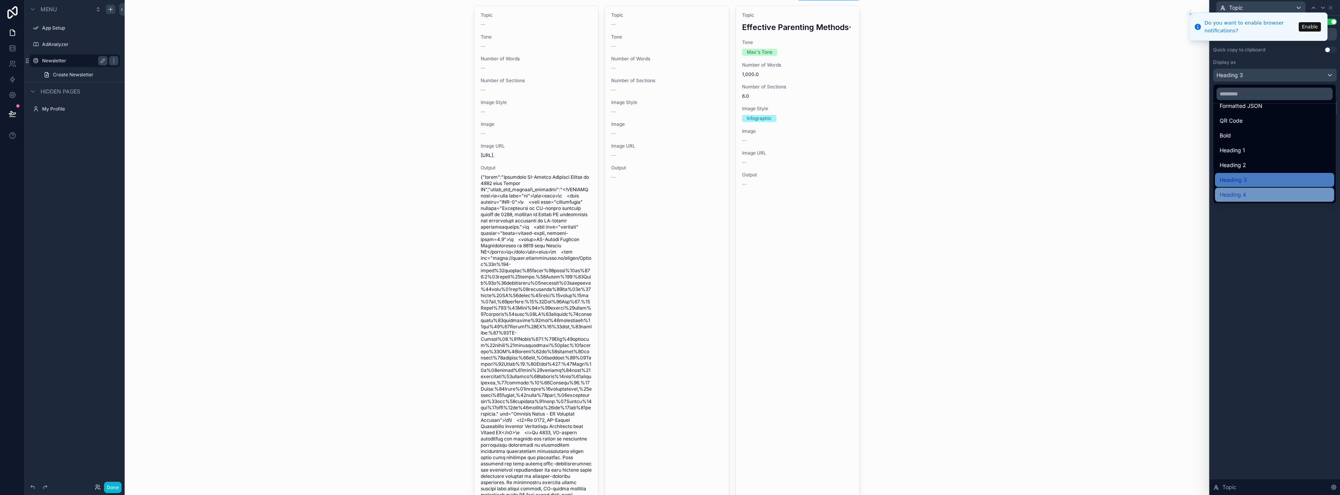
click at [1256, 193] on div "Heading 4" at bounding box center [1275, 194] width 110 height 9
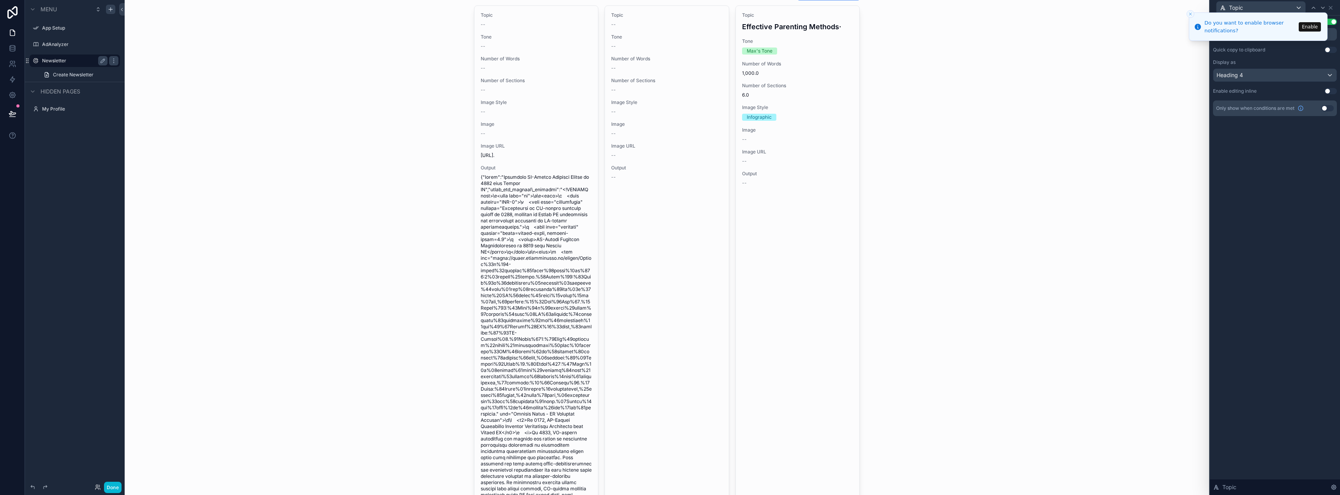
click at [1260, 216] on div "Label Use setting ***** Quick copy to clipboard Use setting Display as Heading …" at bounding box center [1275, 256] width 130 height 480
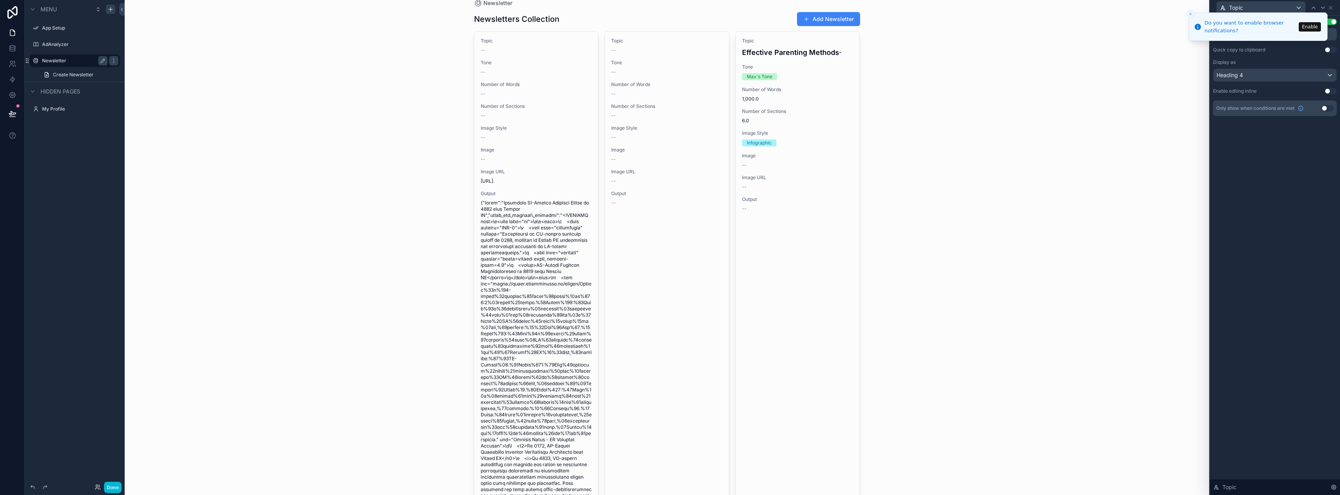
scroll to position [0, 0]
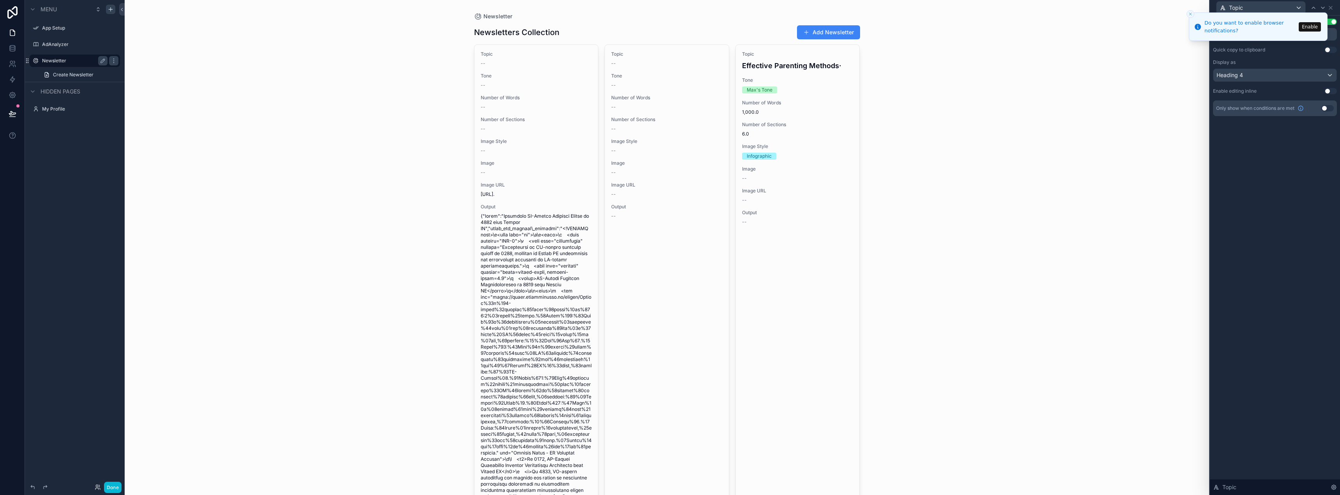
click at [1308, 27] on button "Enable" at bounding box center [1310, 26] width 22 height 9
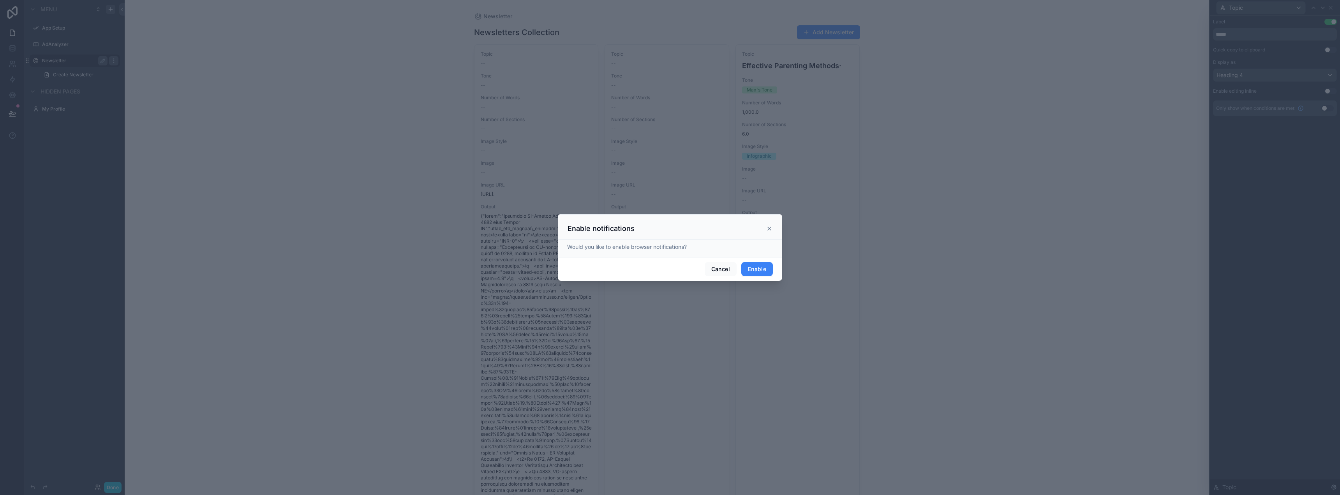
click at [759, 272] on button "Enable" at bounding box center [757, 269] width 32 height 14
click at [770, 225] on icon at bounding box center [769, 227] width 6 height 6
click at [726, 265] on span "Cancel" at bounding box center [730, 269] width 32 height 16
click at [726, 269] on span "Cancel" at bounding box center [730, 269] width 32 height 16
click at [769, 228] on icon at bounding box center [769, 227] width 3 height 3
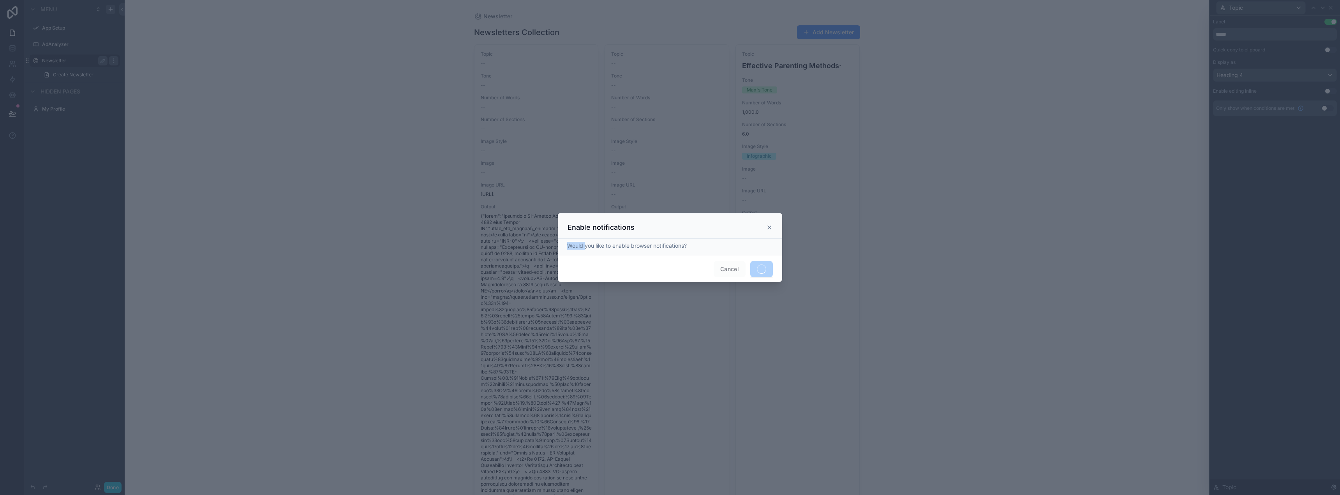
click at [769, 228] on icon at bounding box center [769, 227] width 3 height 3
click at [770, 227] on icon at bounding box center [769, 227] width 3 height 3
click at [1291, 41] on div at bounding box center [670, 247] width 1340 height 495
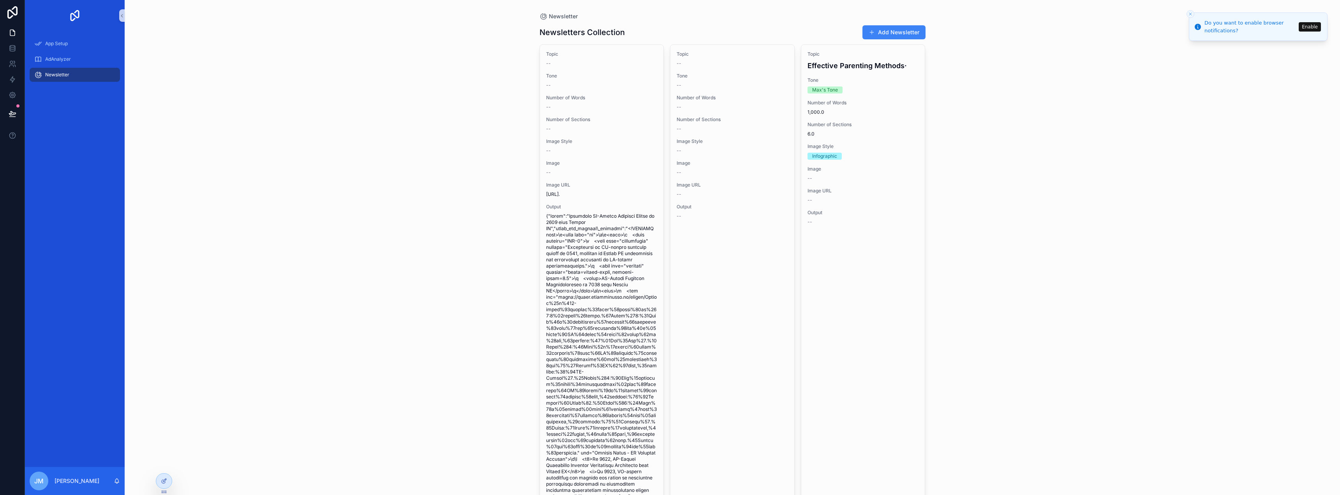
click at [1117, 190] on div "Newsletter Newsletters Collection Add Newsletter Topic -- Tone -- Number of Wor…" at bounding box center [733, 247] width 1216 height 495
click at [1189, 14] on icon "Close toast" at bounding box center [1190, 14] width 5 height 5
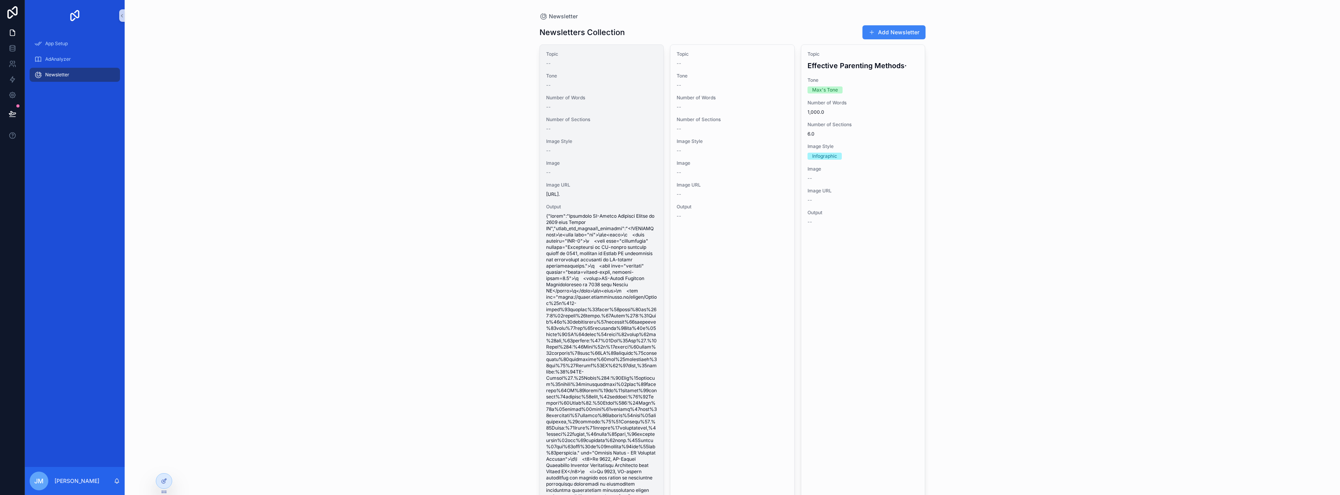
click at [591, 120] on span "Number of Sections" at bounding box center [601, 119] width 111 height 6
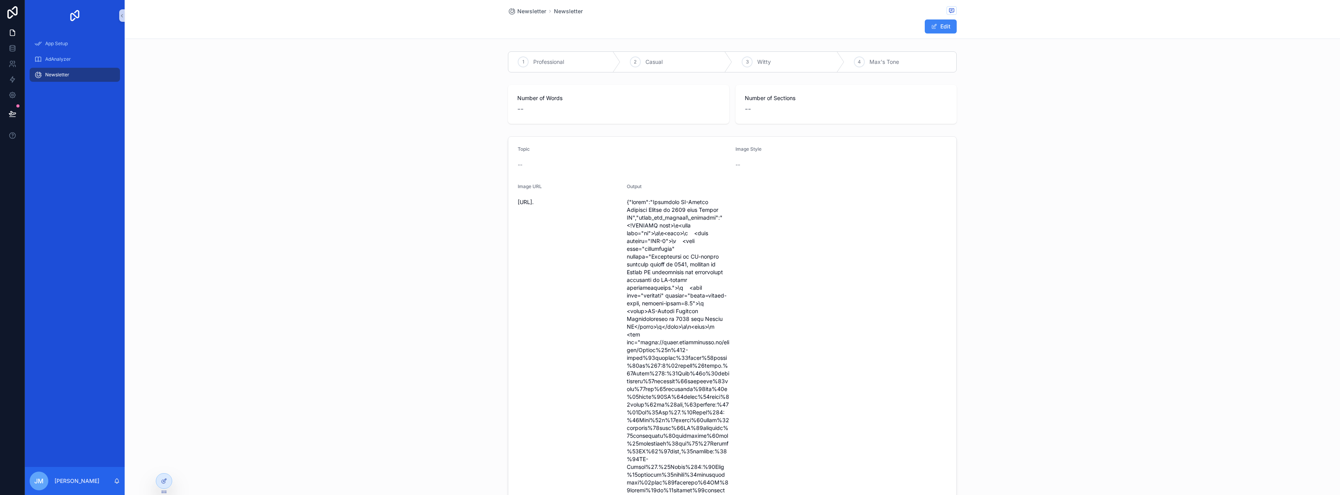
click at [79, 73] on div "Newsletter" at bounding box center [74, 75] width 81 height 12
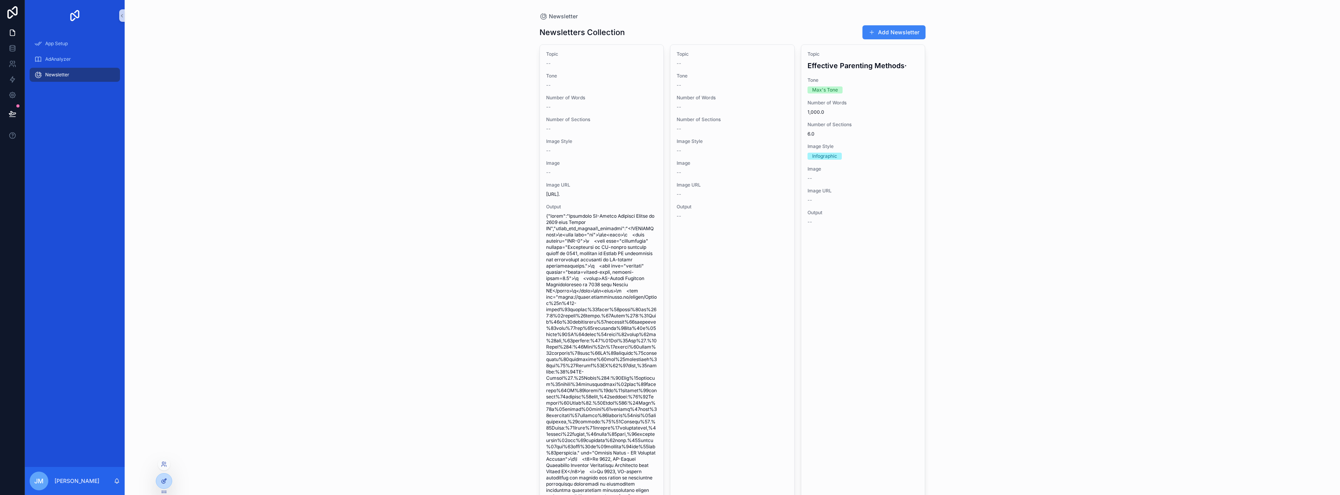
click at [159, 476] on div at bounding box center [164, 481] width 16 height 15
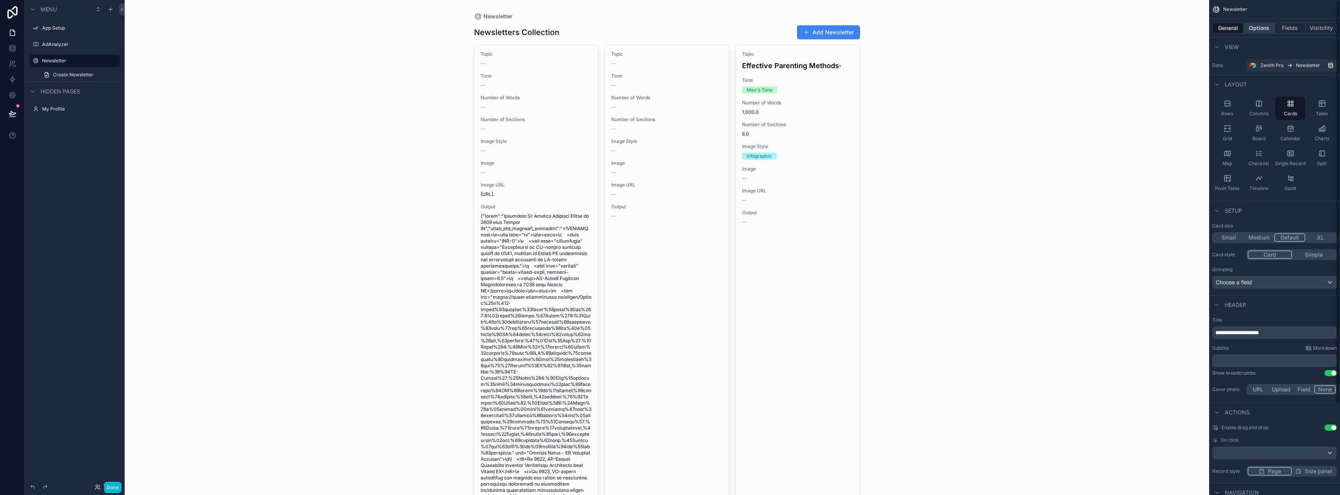
click at [1268, 26] on button "Options" at bounding box center [1259, 28] width 31 height 11
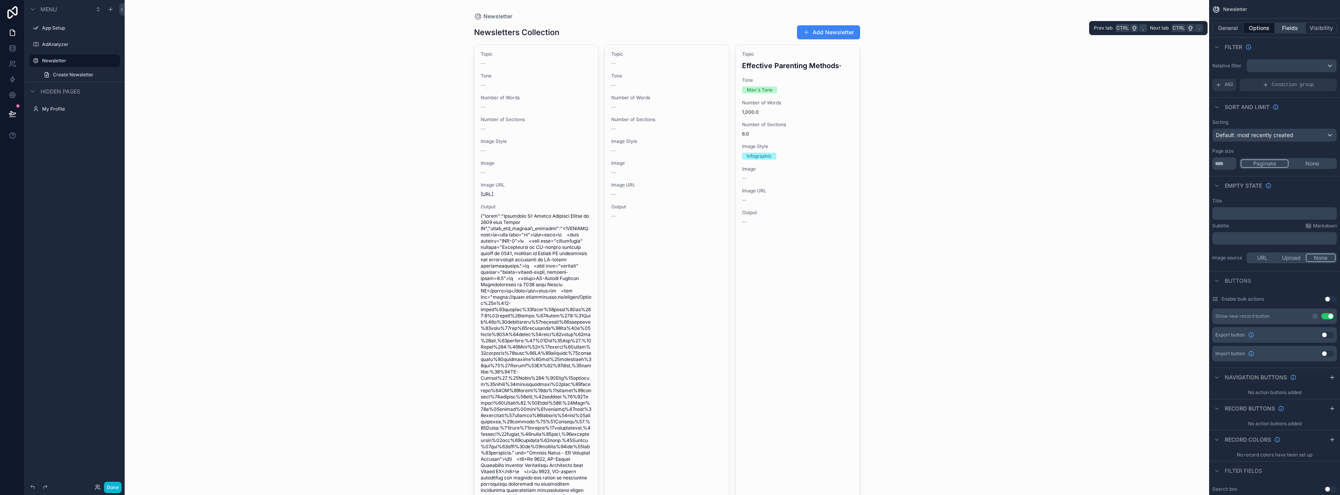
click at [1281, 28] on button "Fields" at bounding box center [1290, 28] width 31 height 11
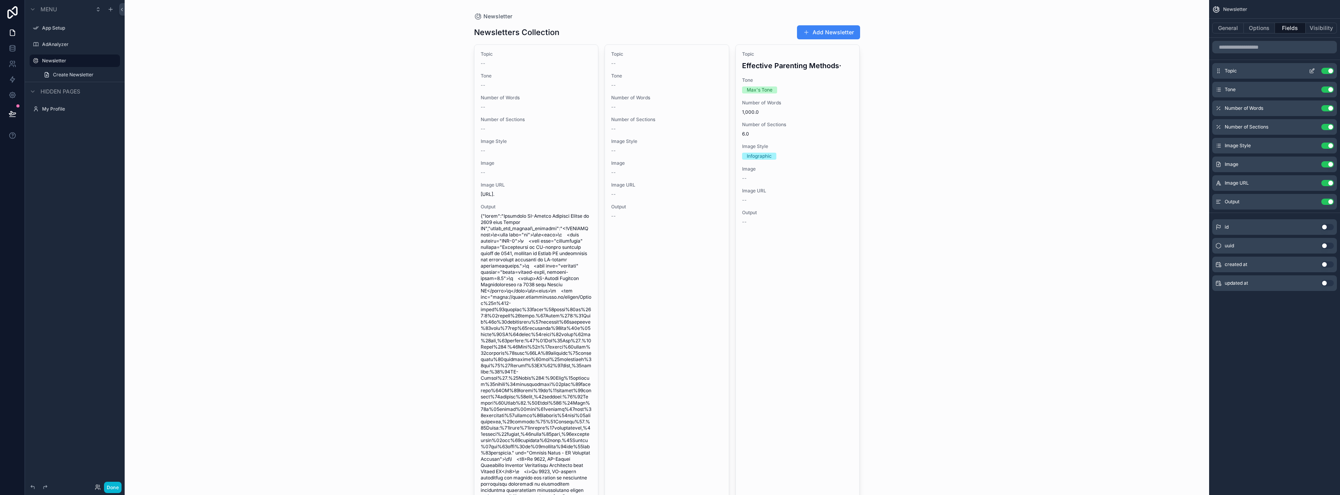
click at [1314, 71] on icon "scrollable content" at bounding box center [1312, 71] width 6 height 6
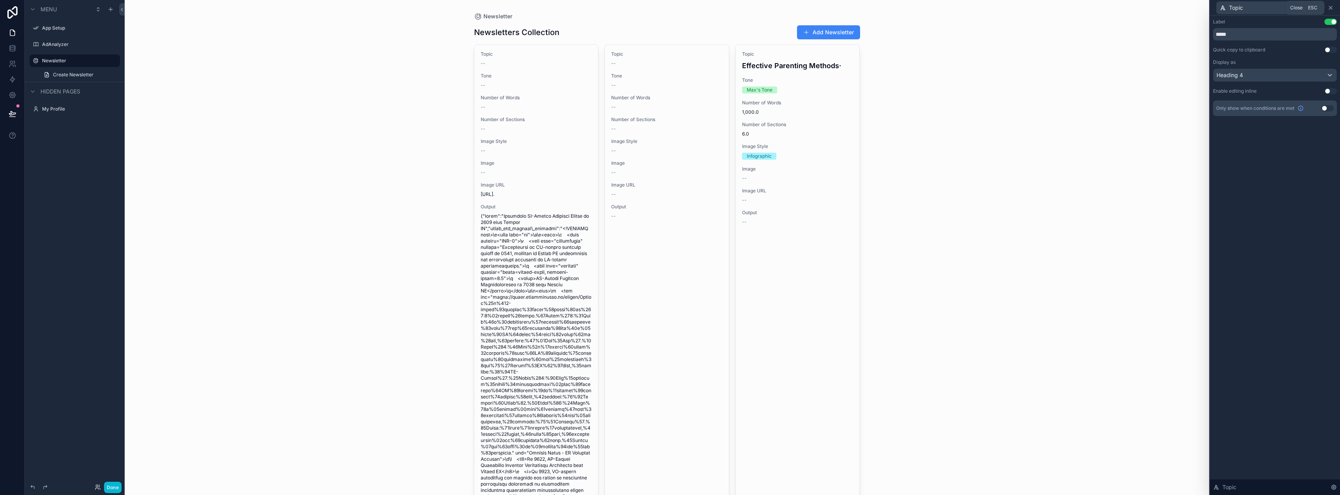
click at [1332, 10] on icon at bounding box center [1331, 8] width 6 height 6
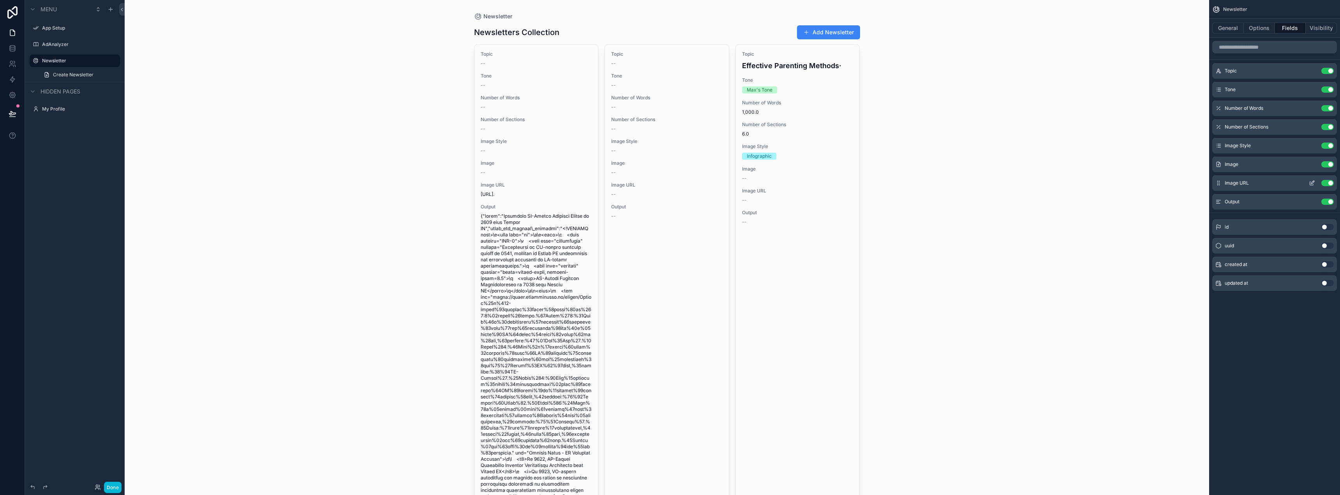
click at [1310, 180] on icon "scrollable content" at bounding box center [1312, 183] width 6 height 6
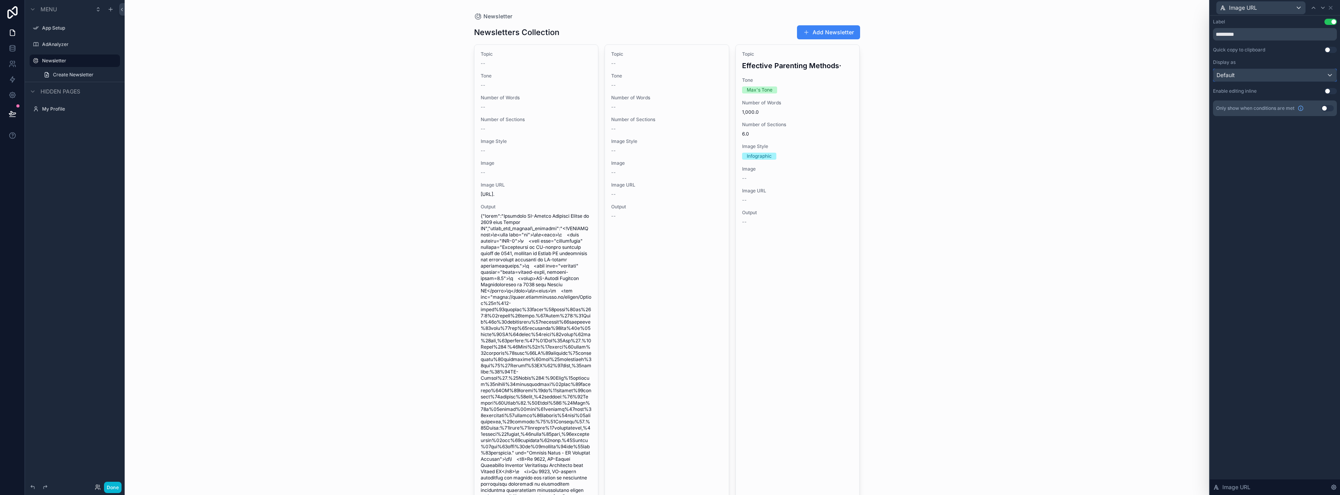
click at [1298, 77] on div "Default" at bounding box center [1275, 75] width 123 height 12
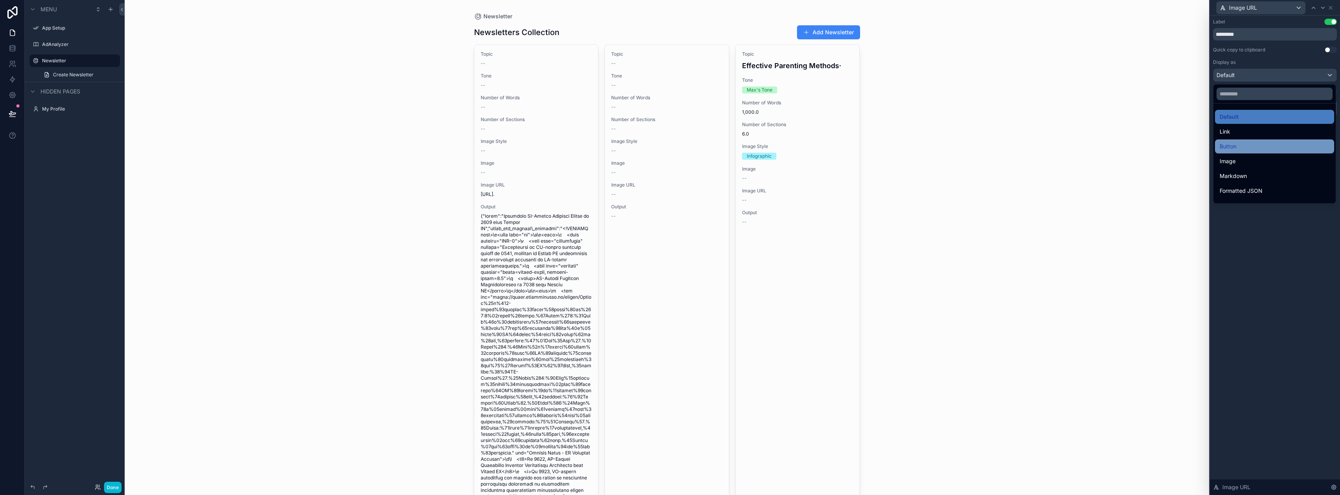
click at [1261, 142] on div "Button" at bounding box center [1275, 146] width 110 height 9
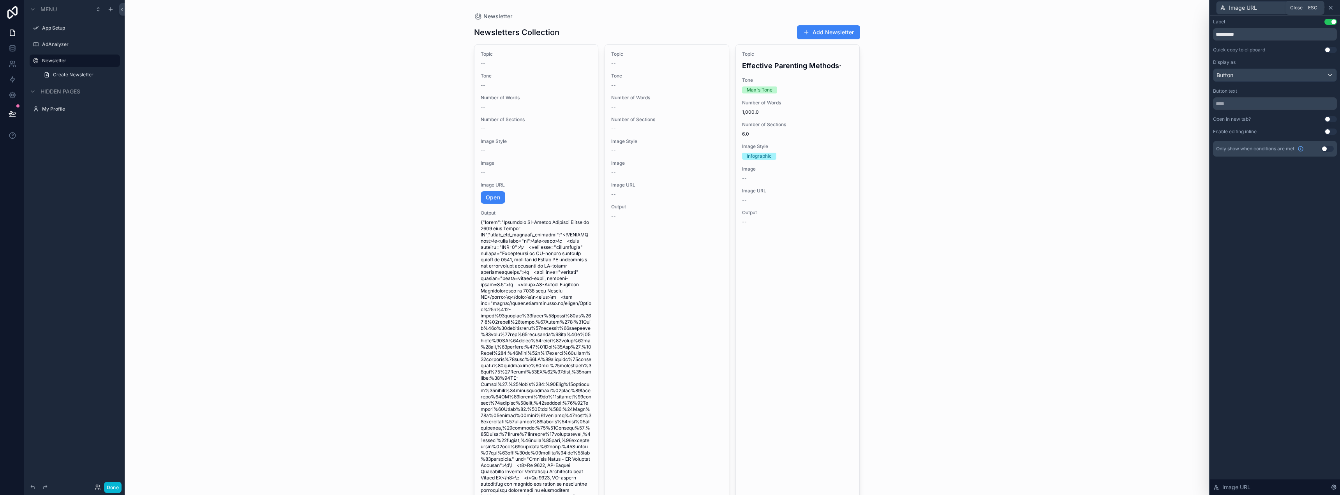
click at [1331, 6] on icon at bounding box center [1331, 8] width 6 height 6
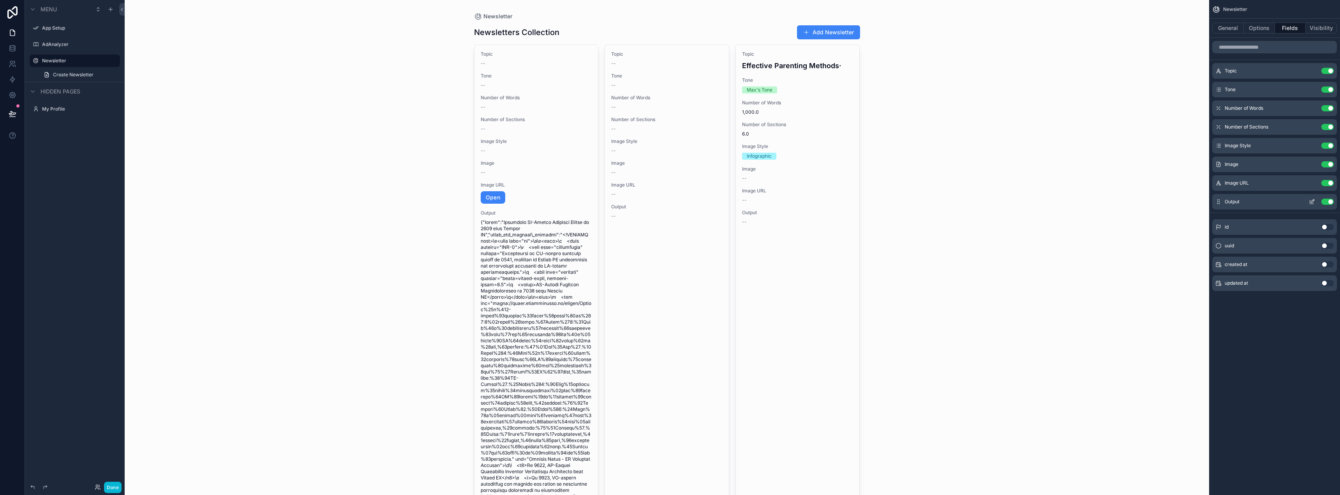
click at [1323, 203] on button "Use setting" at bounding box center [1327, 202] width 12 height 6
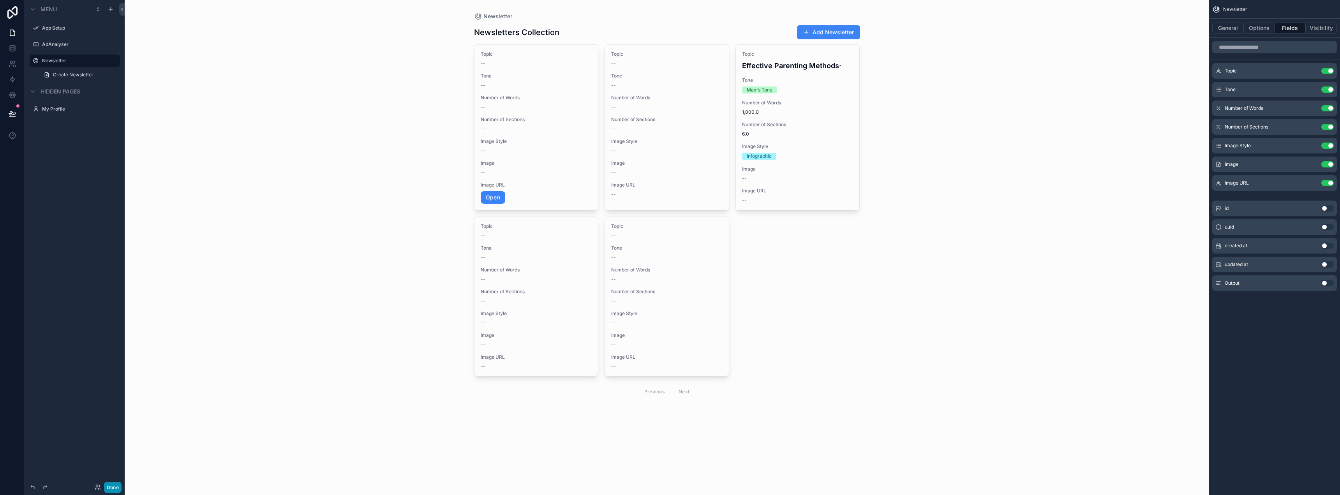
click at [115, 487] on button "Done" at bounding box center [113, 487] width 18 height 11
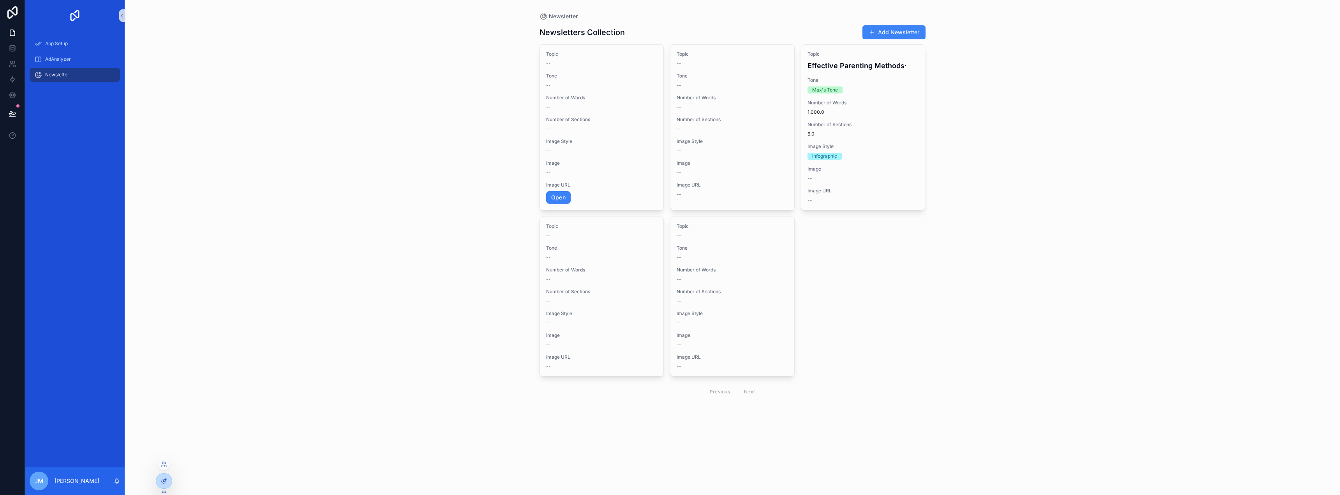
click at [165, 476] on div at bounding box center [164, 481] width 16 height 15
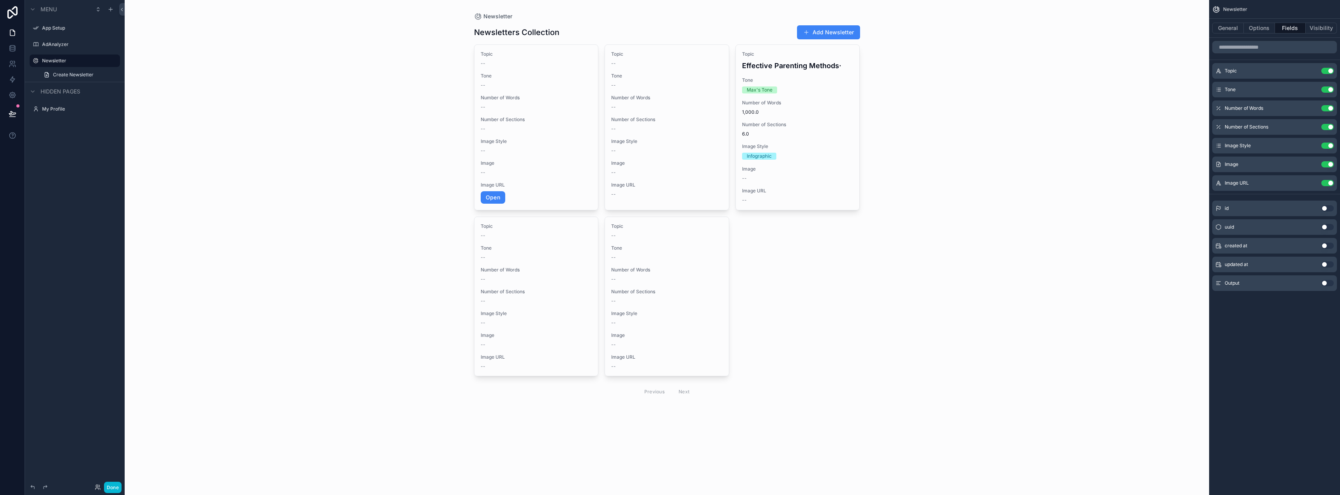
click at [530, 88] on div "scrollable content" at bounding box center [667, 213] width 399 height 426
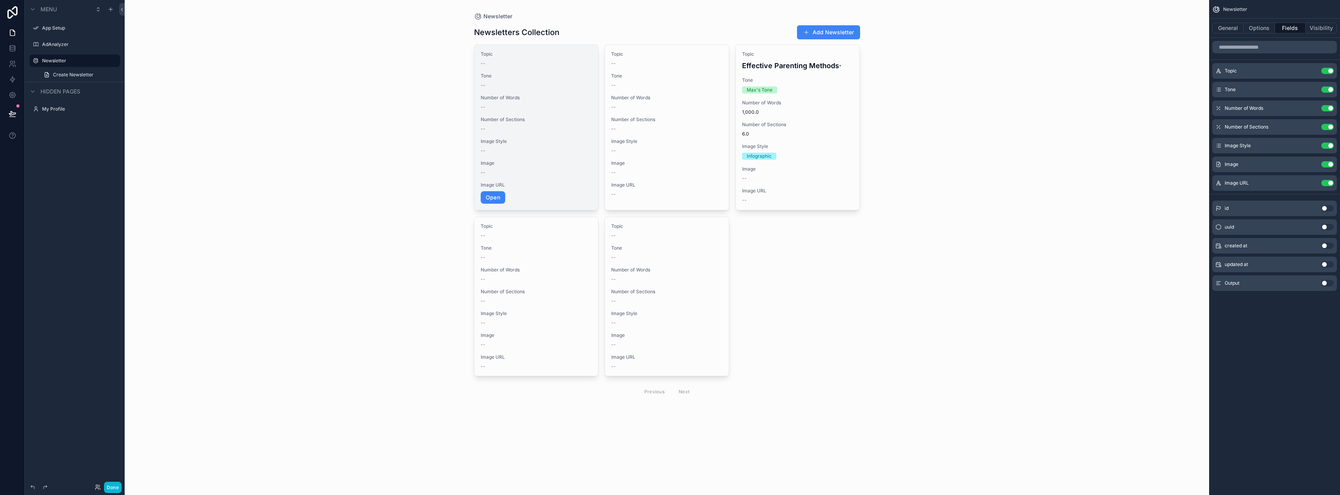
click at [533, 84] on div "--" at bounding box center [536, 85] width 111 height 6
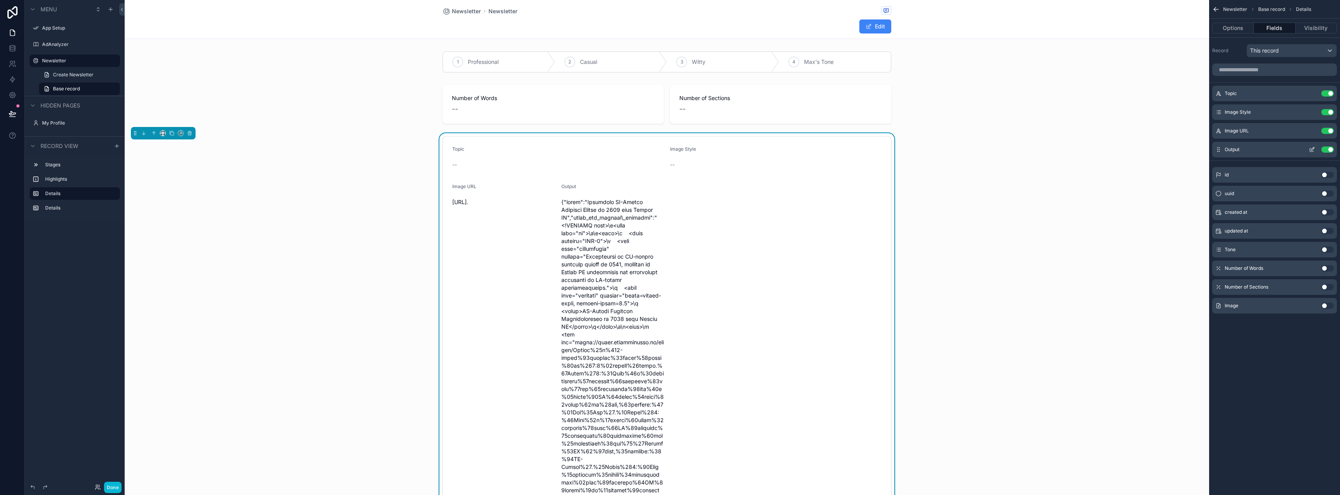
click at [1310, 151] on icon "scrollable content" at bounding box center [1312, 150] width 4 height 4
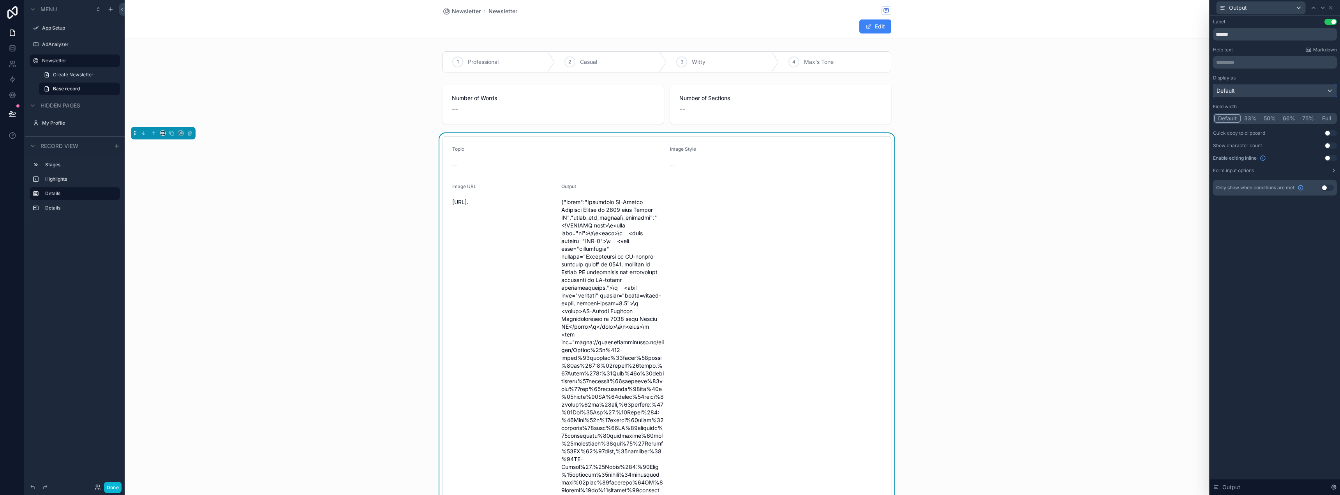
click at [1275, 90] on div "Default" at bounding box center [1275, 91] width 123 height 12
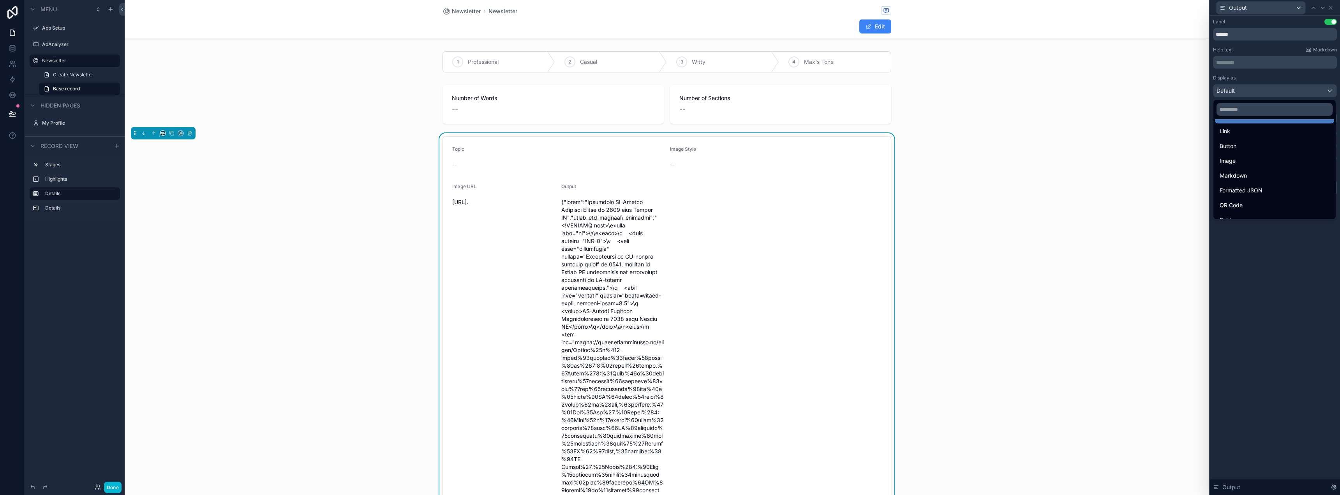
scroll to position [25, 0]
click at [1262, 183] on span "Formatted JSON" at bounding box center [1241, 181] width 43 height 9
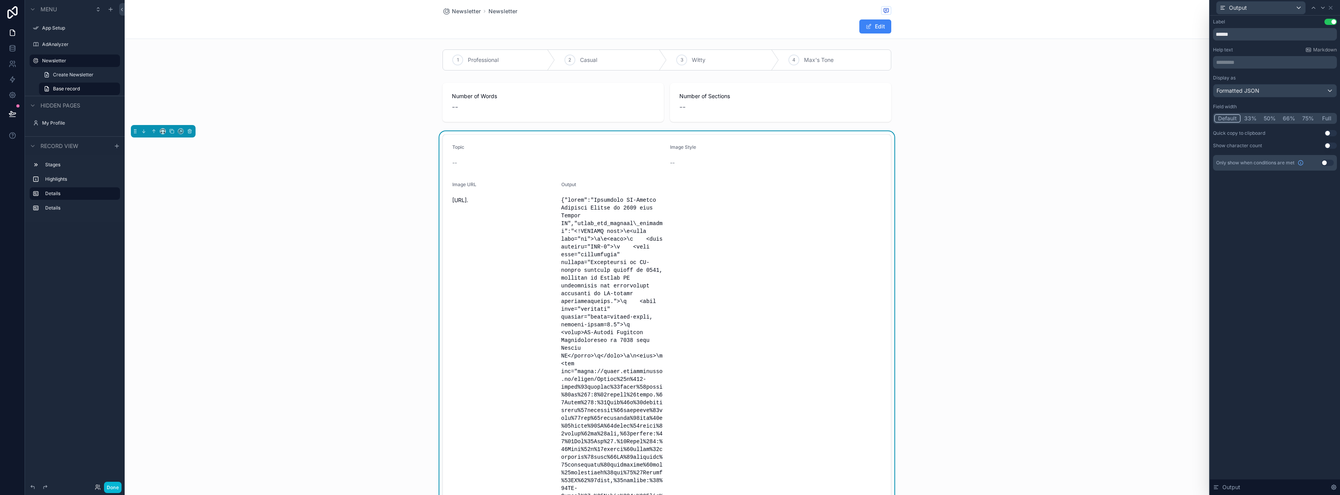
scroll to position [0, 0]
click at [465, 206] on span "https://image.pollinations.ai/prompt/Create%20a%204-panel%20cartoon%20comic%20s…" at bounding box center [503, 202] width 103 height 8
click at [1323, 117] on button "Full" at bounding box center [1327, 118] width 18 height 9
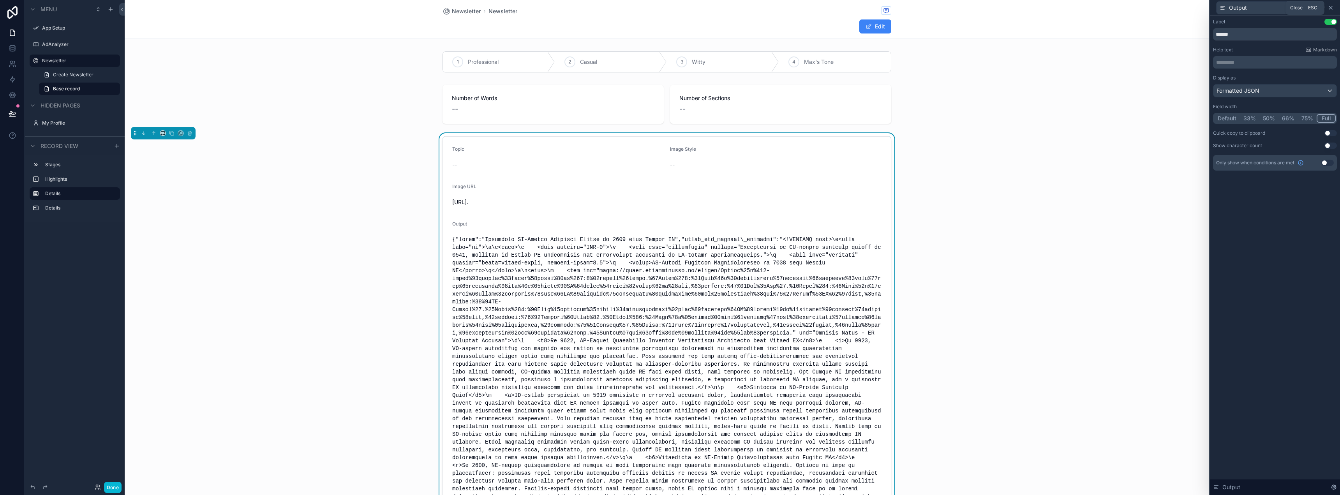
click at [1332, 7] on icon at bounding box center [1331, 8] width 6 height 6
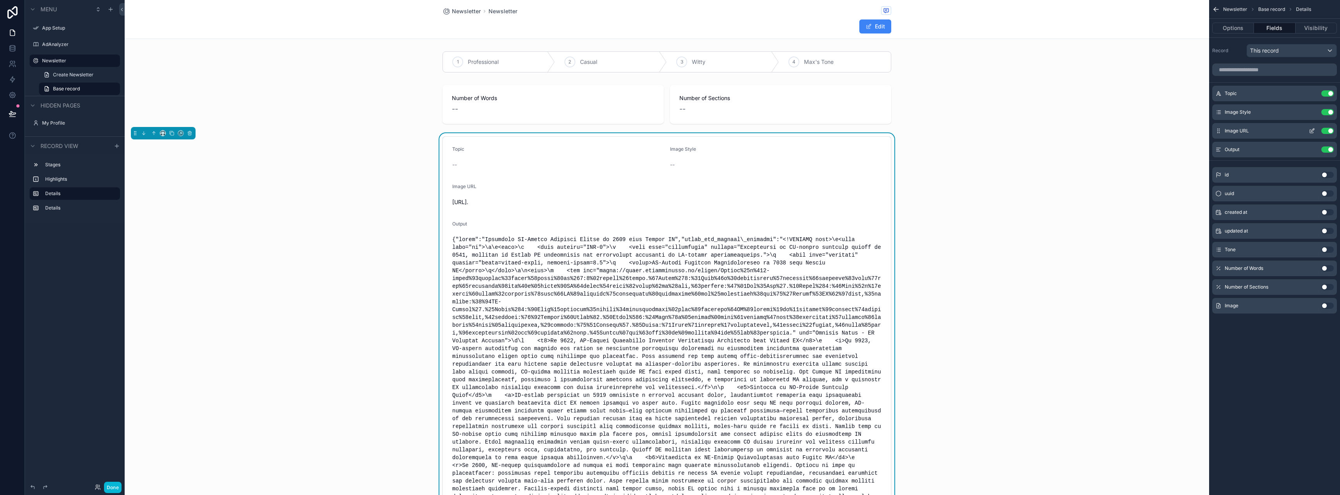
click at [1315, 131] on icon "scrollable content" at bounding box center [1312, 131] width 6 height 6
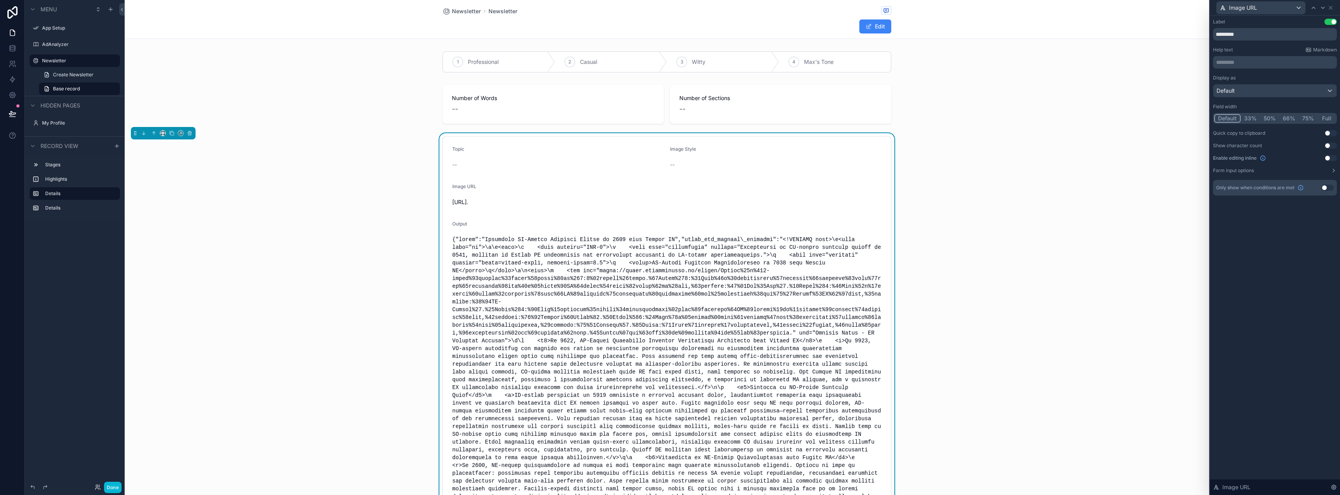
click at [1301, 260] on div "Label Use setting ********* Help text Markdown ********* ﻿ Display as Default F…" at bounding box center [1275, 256] width 130 height 480
click at [1333, 9] on icon at bounding box center [1331, 8] width 6 height 6
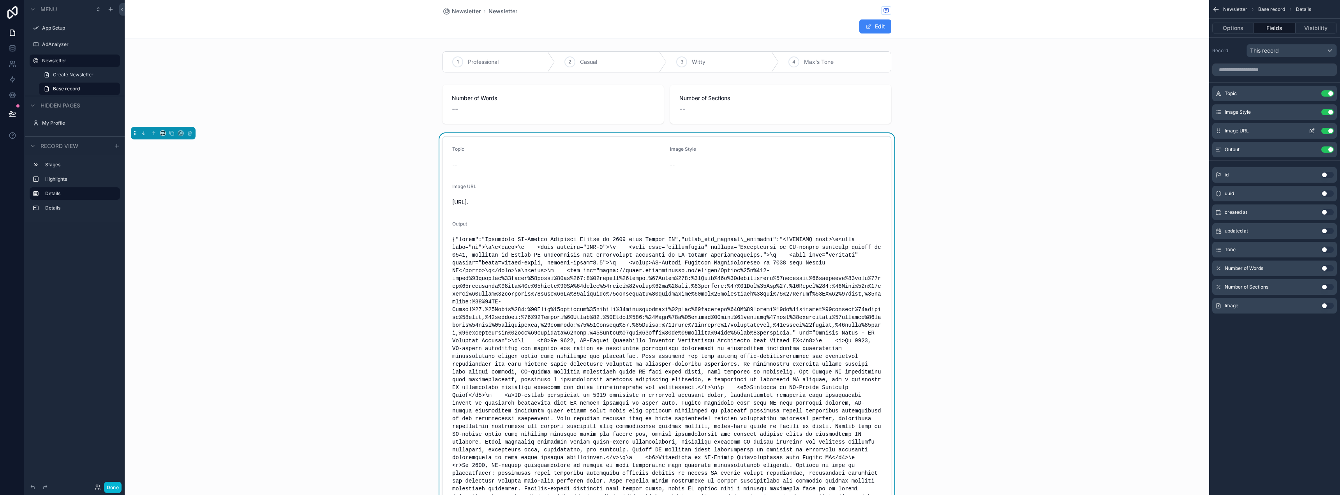
click at [1330, 131] on button "Use setting" at bounding box center [1327, 131] width 12 height 6
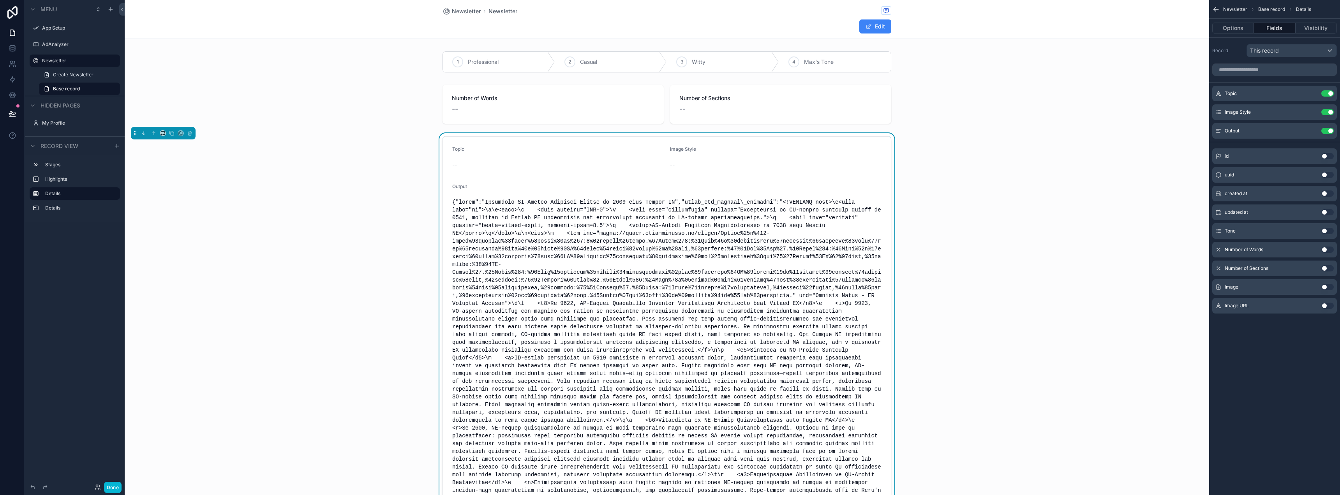
click at [1216, 9] on icon "scrollable content" at bounding box center [1216, 9] width 5 height 0
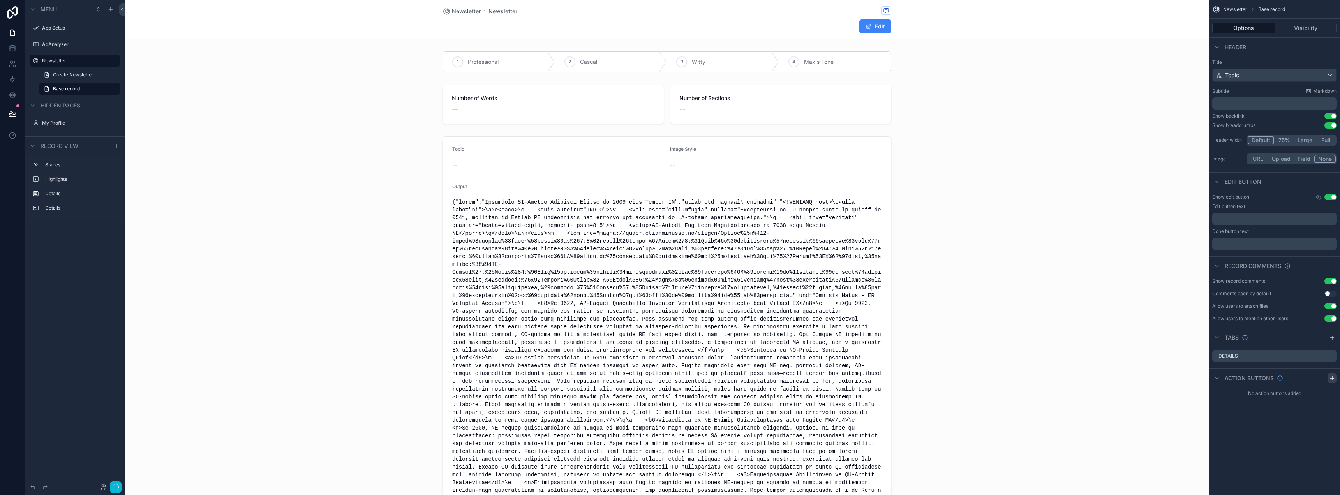
click at [1334, 380] on icon "scrollable content" at bounding box center [1332, 378] width 6 height 6
click at [1314, 396] on icon "scrollable content" at bounding box center [1315, 396] width 6 height 6
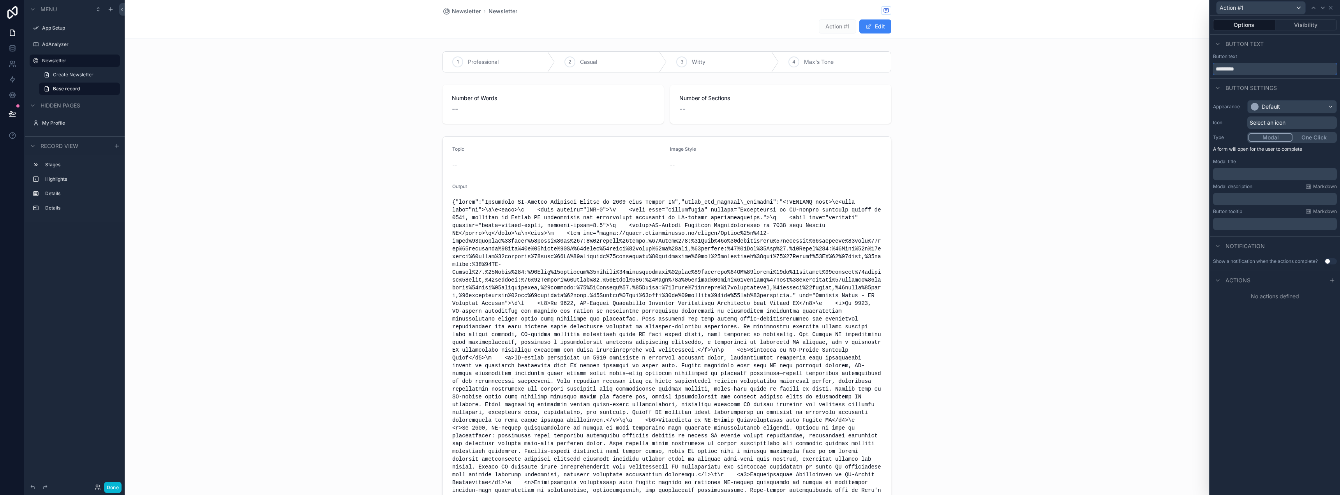
click at [1255, 68] on input "*********" at bounding box center [1275, 69] width 124 height 12
type input "**********"
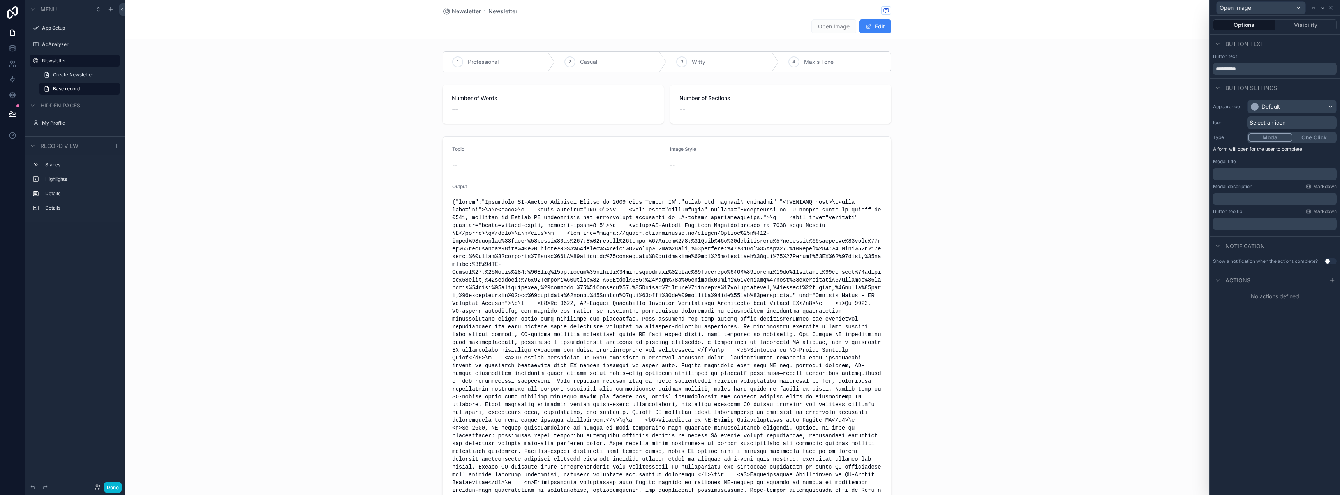
click at [1268, 99] on div "Appearance Default Icon Select an icon Type Modal One Click A form will open fo…" at bounding box center [1275, 165] width 130 height 136
click at [1269, 104] on div "Default" at bounding box center [1271, 107] width 18 height 8
click at [1270, 173] on div "Success" at bounding box center [1273, 170] width 21 height 8
click at [1272, 108] on div "Success" at bounding box center [1272, 107] width 21 height 8
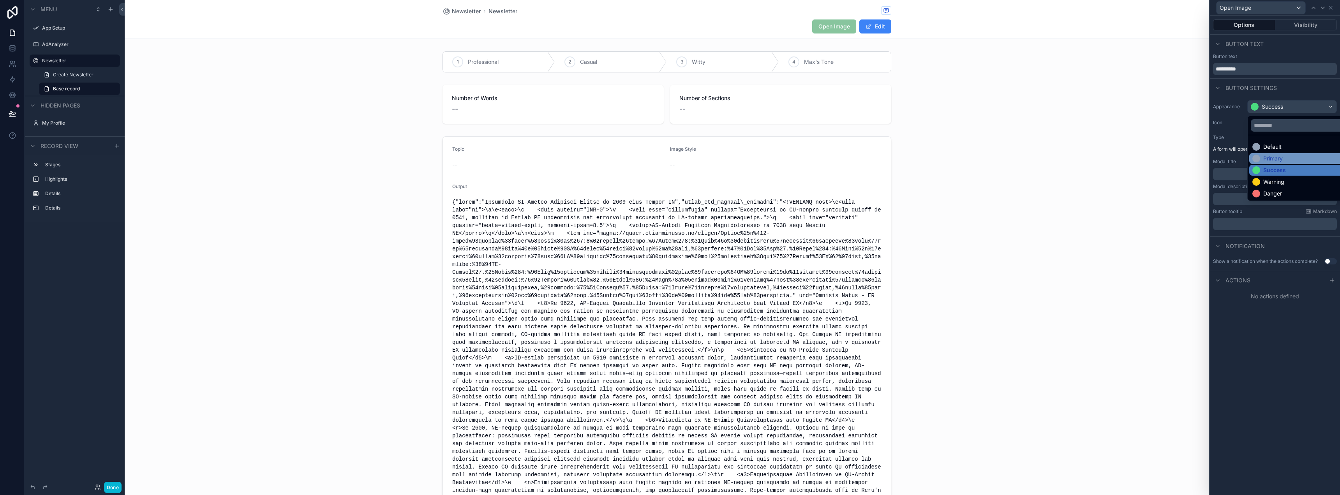
drag, startPoint x: 1279, startPoint y: 191, endPoint x: 1281, endPoint y: 156, distance: 34.8
click at [1281, 156] on ul "Default Primary Success Warning Danger" at bounding box center [1301, 167] width 107 height 65
click at [1281, 156] on div "Primary" at bounding box center [1272, 159] width 19 height 8
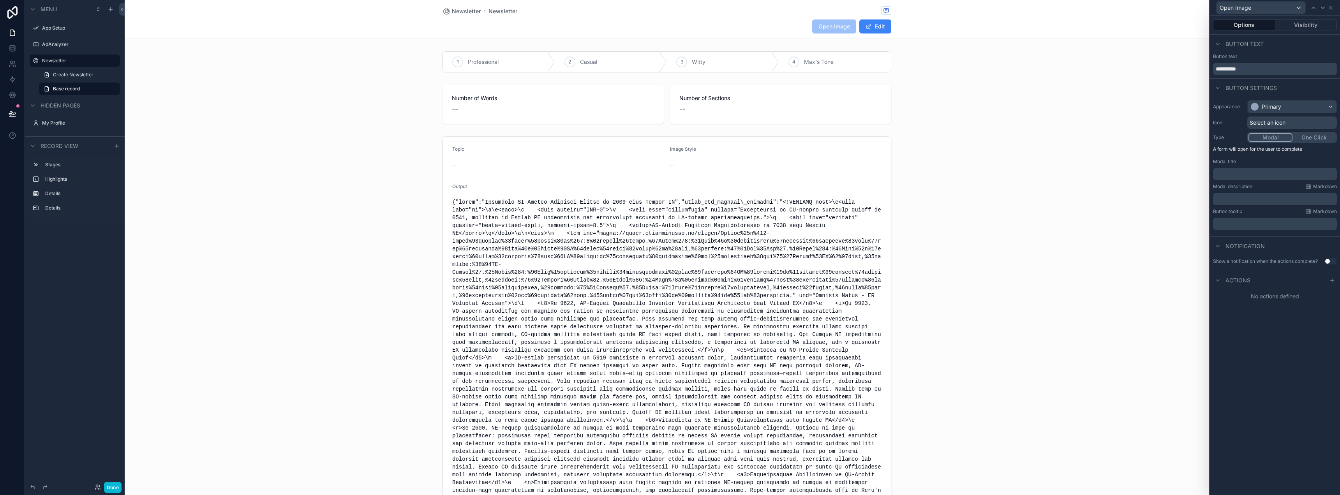
click at [1272, 124] on span "Select an icon" at bounding box center [1268, 123] width 36 height 8
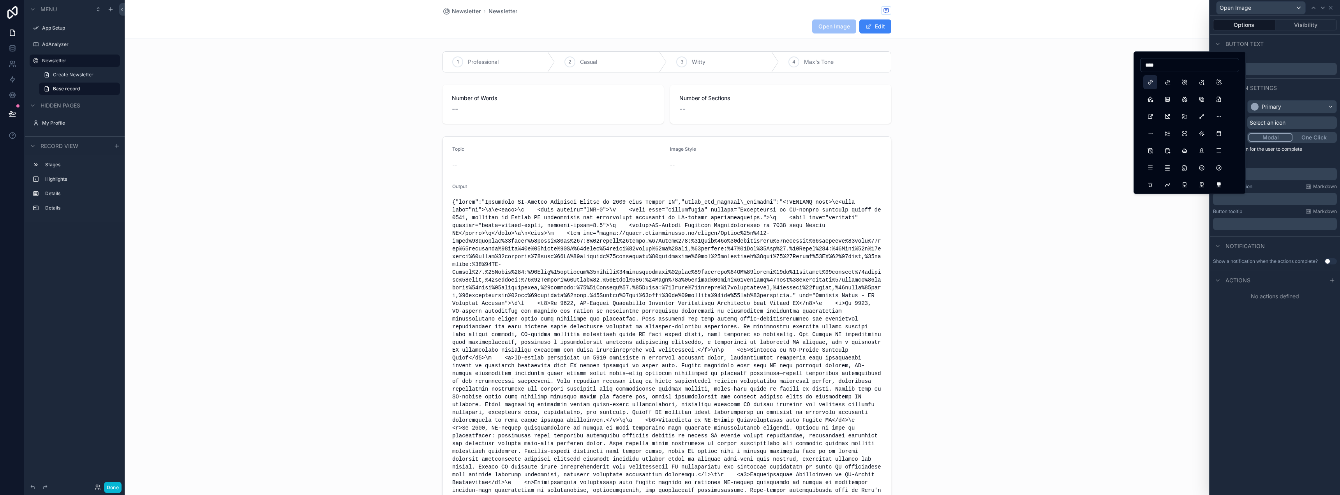
type input "****"
click at [1151, 86] on button "Link" at bounding box center [1150, 82] width 14 height 14
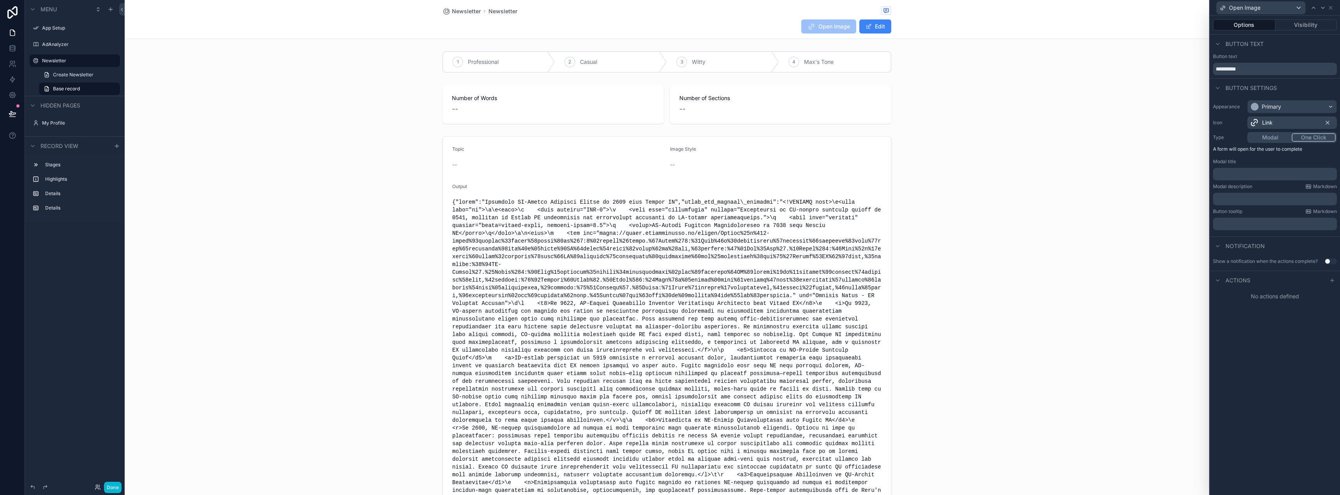
click at [1313, 135] on button "One Click" at bounding box center [1314, 137] width 44 height 9
click at [1246, 223] on div "Actions" at bounding box center [1231, 227] width 37 height 9
click at [1281, 229] on div "Actions" at bounding box center [1275, 227] width 130 height 19
click at [1233, 228] on span "Actions" at bounding box center [1238, 228] width 25 height 8
click at [1267, 243] on div "No actions defined" at bounding box center [1275, 243] width 130 height 14
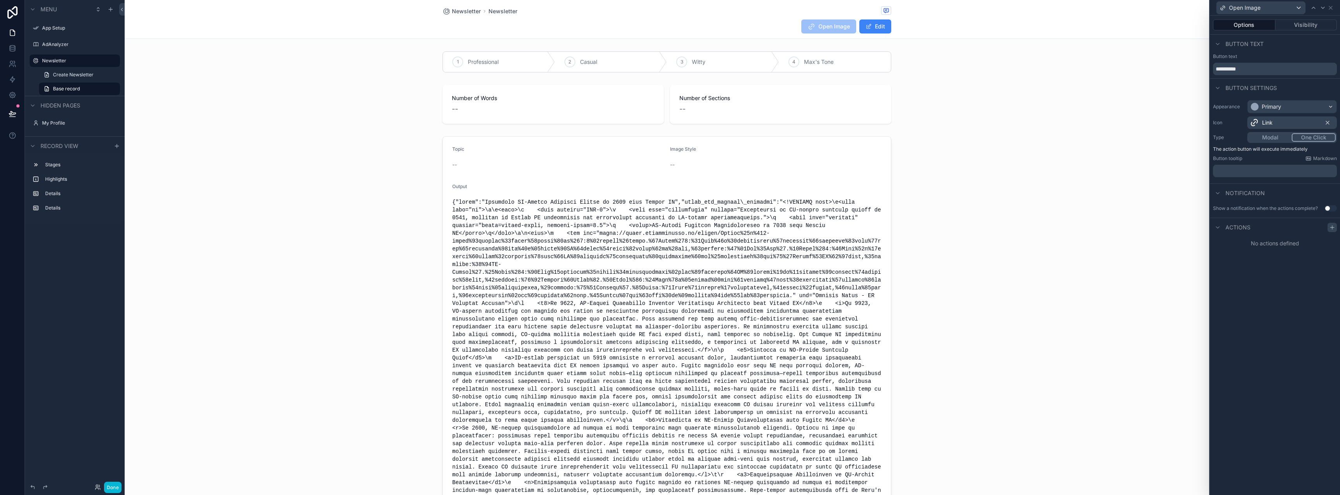
click at [1331, 228] on icon at bounding box center [1332, 228] width 4 height 0
click at [1269, 257] on div "Select a type" at bounding box center [1275, 258] width 117 height 12
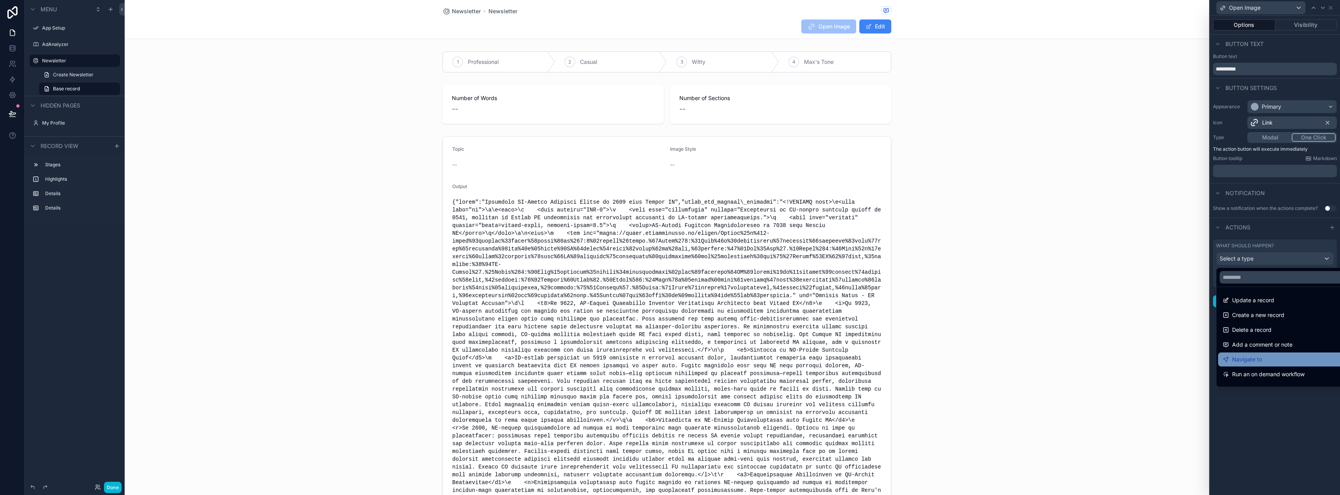
click at [1273, 362] on div "Navigate to" at bounding box center [1284, 359] width 122 height 9
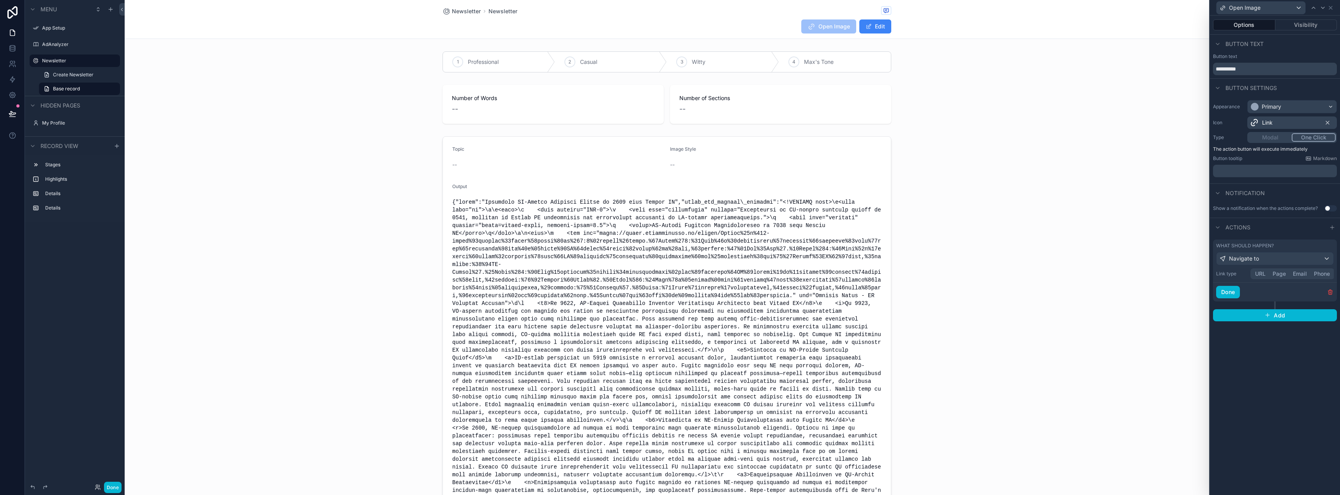
click at [1261, 274] on button "URL" at bounding box center [1261, 274] width 18 height 9
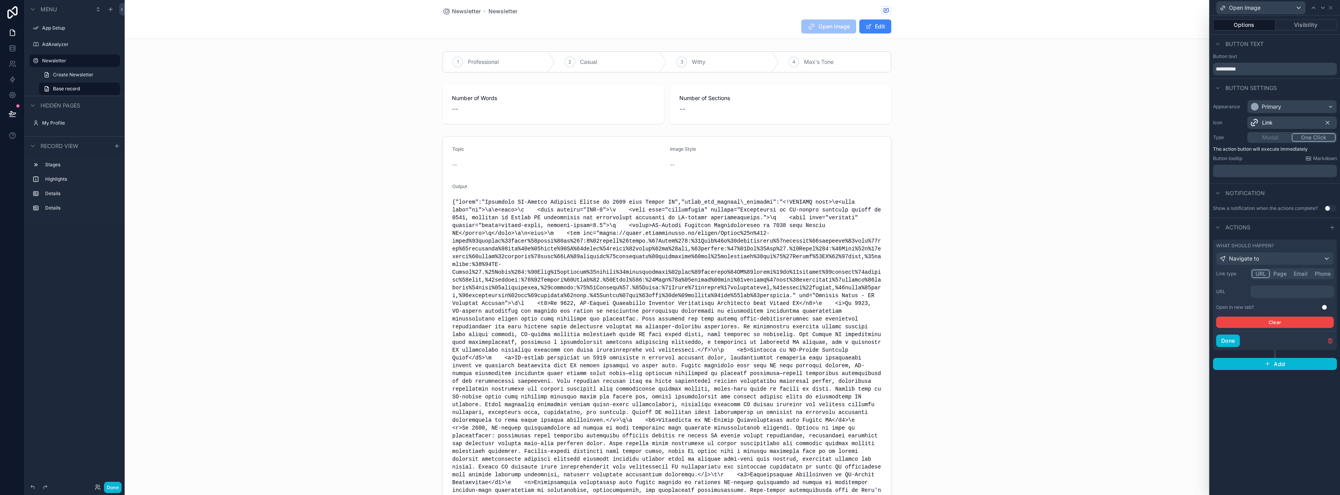
click at [1269, 293] on p "﻿" at bounding box center [1293, 292] width 79 height 8
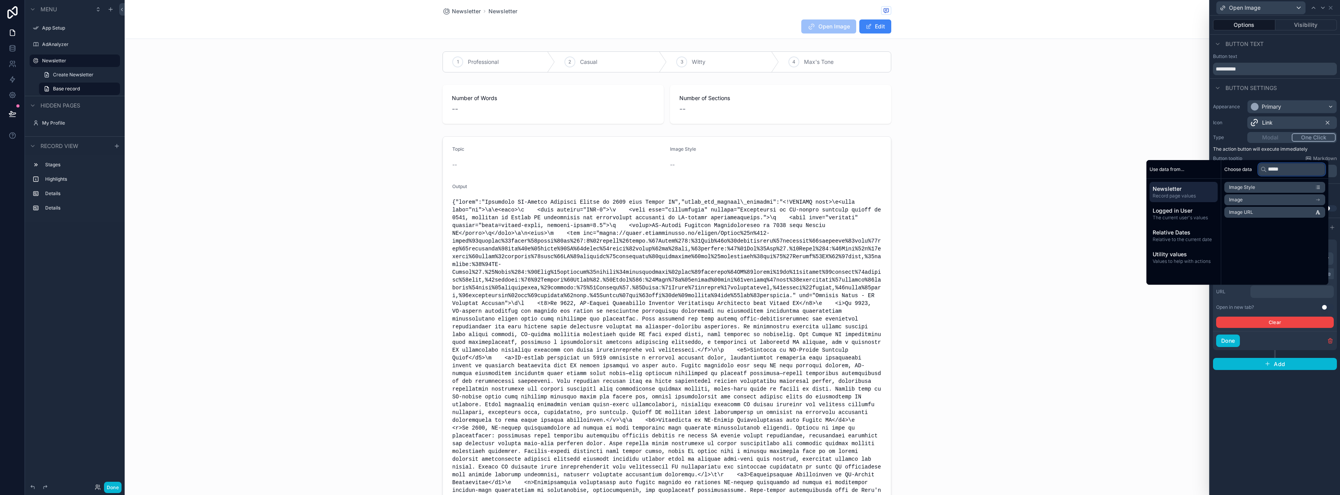
click at [1269, 168] on input "*****" at bounding box center [1291, 169] width 67 height 12
type input "*****"
click at [1242, 209] on li "Image URL" at bounding box center [1274, 212] width 101 height 11
click at [1267, 406] on div "**********" at bounding box center [1275, 256] width 130 height 480
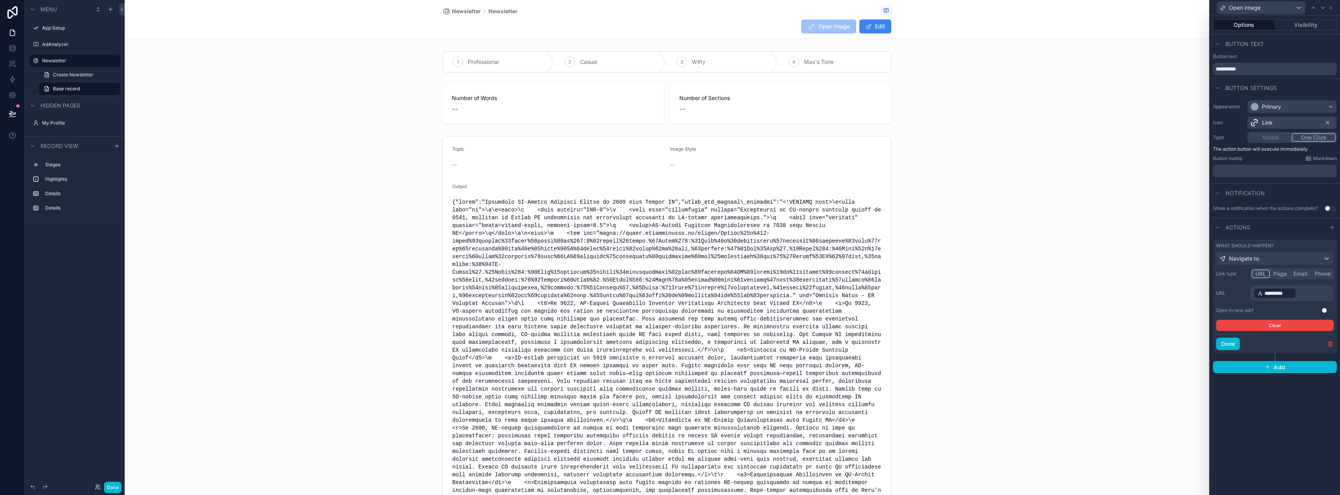
click at [1327, 310] on button "Use setting" at bounding box center [1327, 310] width 12 height 6
click at [1275, 139] on div "Modal One Click" at bounding box center [1292, 137] width 90 height 11
click at [1267, 136] on div "Modal One Click" at bounding box center [1292, 137] width 90 height 11
click at [1300, 137] on button "One Click" at bounding box center [1314, 137] width 44 height 9
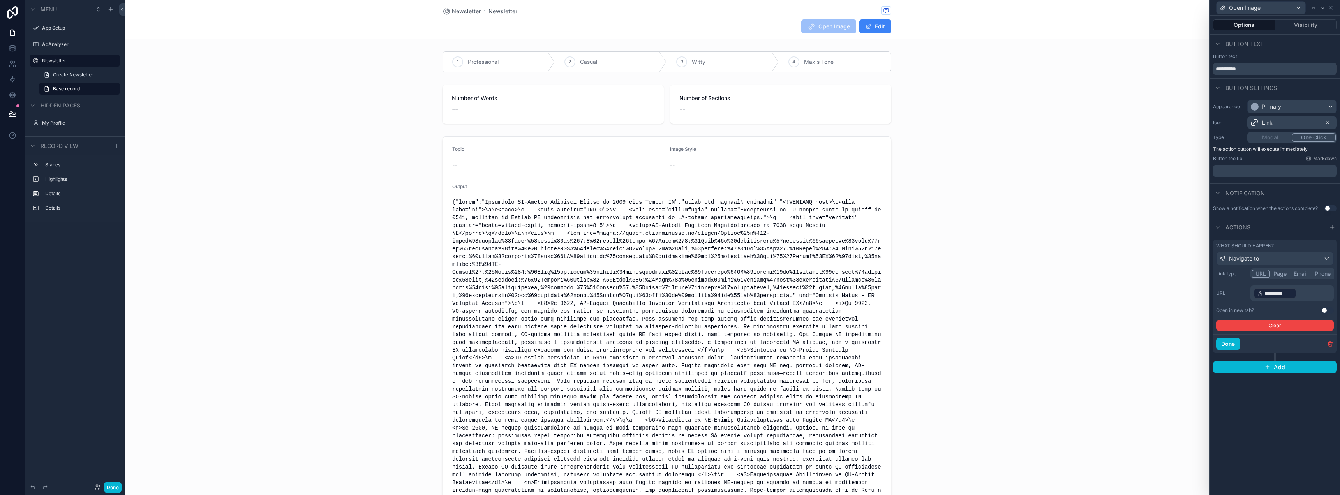
click at [1266, 136] on div "Modal One Click" at bounding box center [1292, 137] width 90 height 11
click at [1301, 132] on div "Modal One Click" at bounding box center [1292, 137] width 90 height 11
click at [1300, 137] on button "One Click" at bounding box center [1314, 137] width 44 height 9
click at [1268, 139] on div "Modal One Click" at bounding box center [1292, 137] width 90 height 11
click at [1220, 225] on icon at bounding box center [1218, 227] width 6 height 6
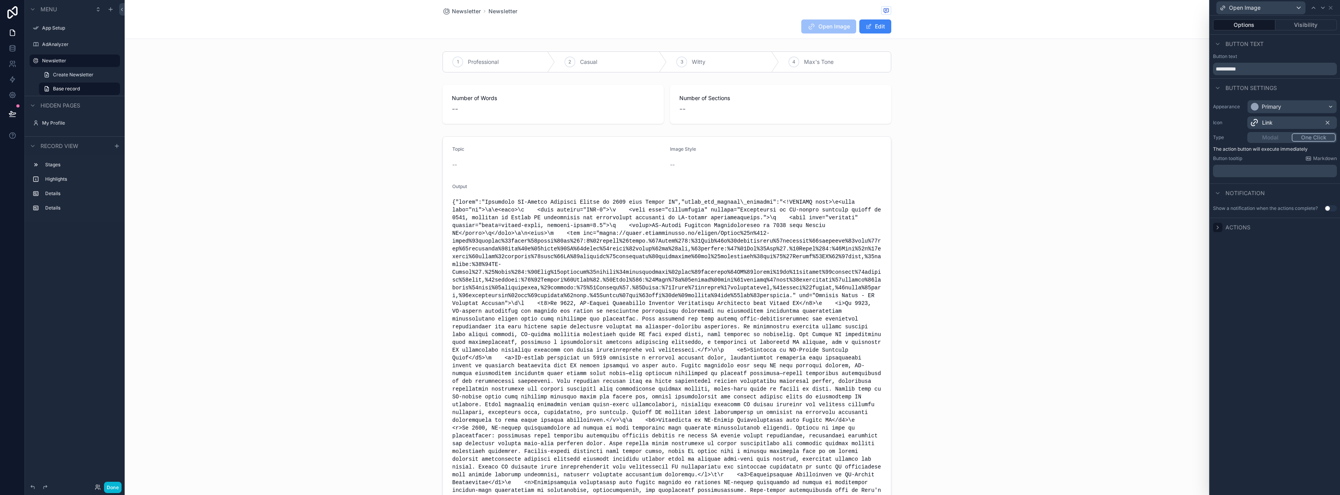
click at [1270, 138] on div "Modal One Click" at bounding box center [1292, 137] width 90 height 11
click at [1270, 123] on span "Link" at bounding box center [1267, 123] width 11 height 8
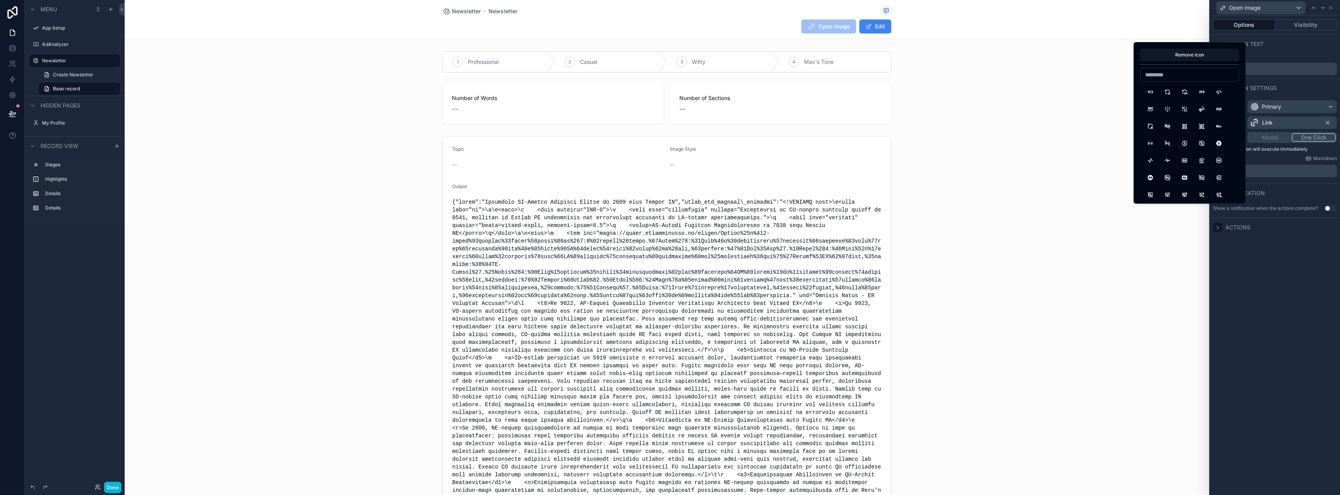
click at [1292, 281] on div "**********" at bounding box center [1275, 256] width 130 height 480
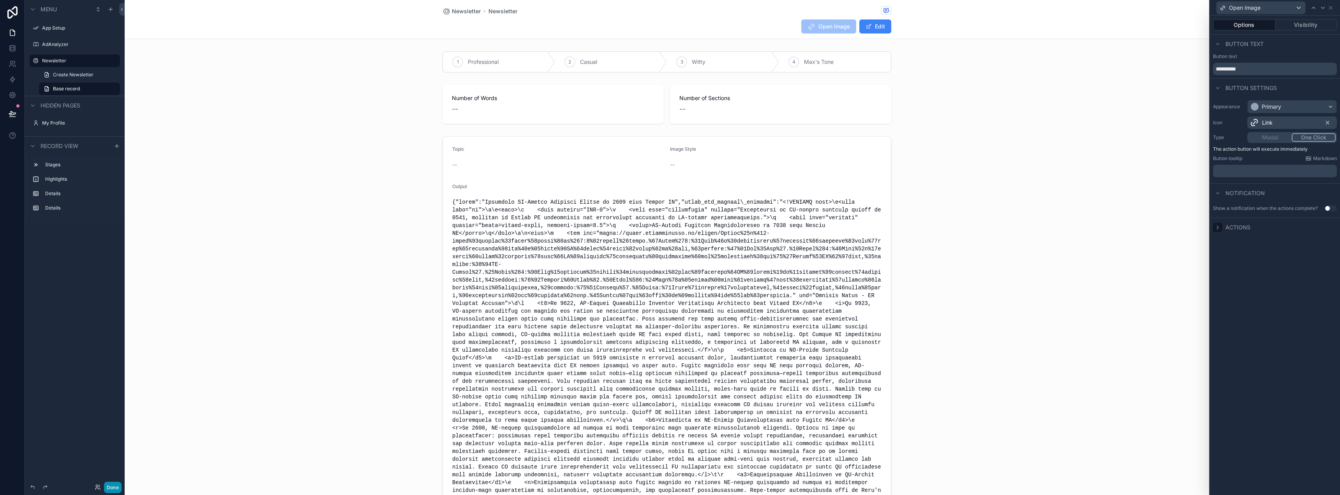
click at [113, 485] on button "Done" at bounding box center [113, 487] width 18 height 11
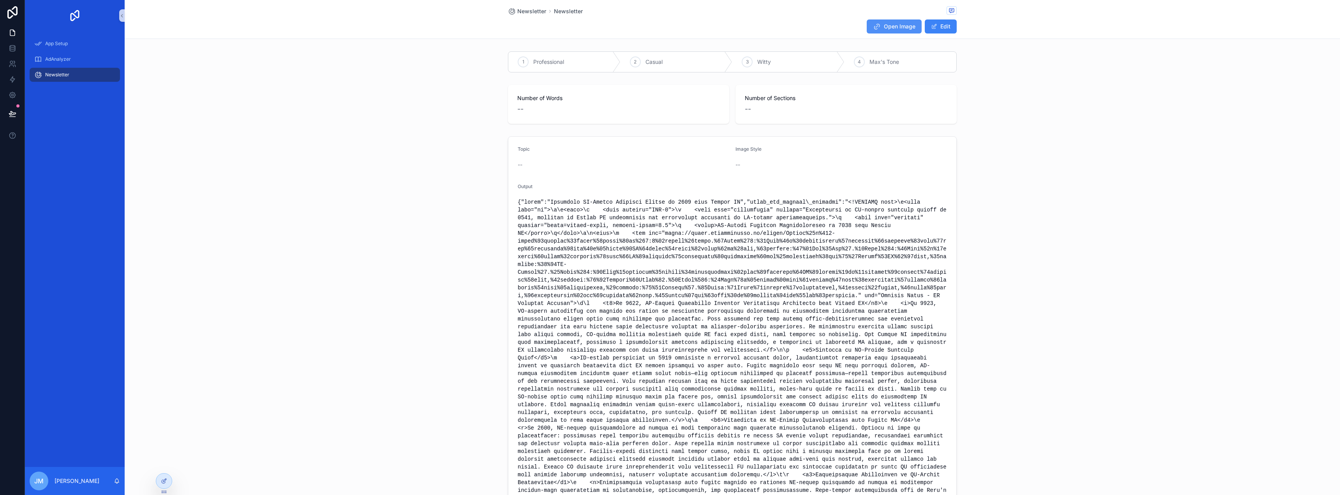
click at [899, 23] on span "Open Image" at bounding box center [900, 27] width 32 height 8
drag, startPoint x: 938, startPoint y: 28, endPoint x: 1166, endPoint y: 116, distance: 244.2
click at [1094, 87] on div "Newsletter Newsletter Open Image Edit 1 Professional 2 Casual 3 Witty 4 Max's T…" at bounding box center [733, 489] width 1216 height 978
click at [164, 487] on div at bounding box center [164, 481] width 16 height 15
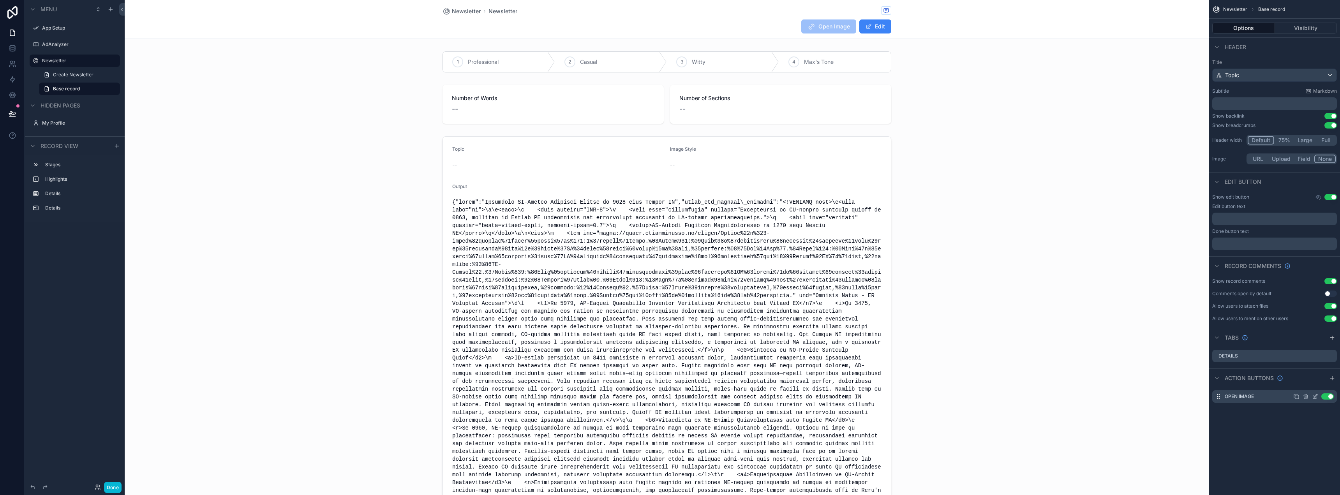
click at [1314, 395] on icon "scrollable content" at bounding box center [1315, 396] width 6 height 6
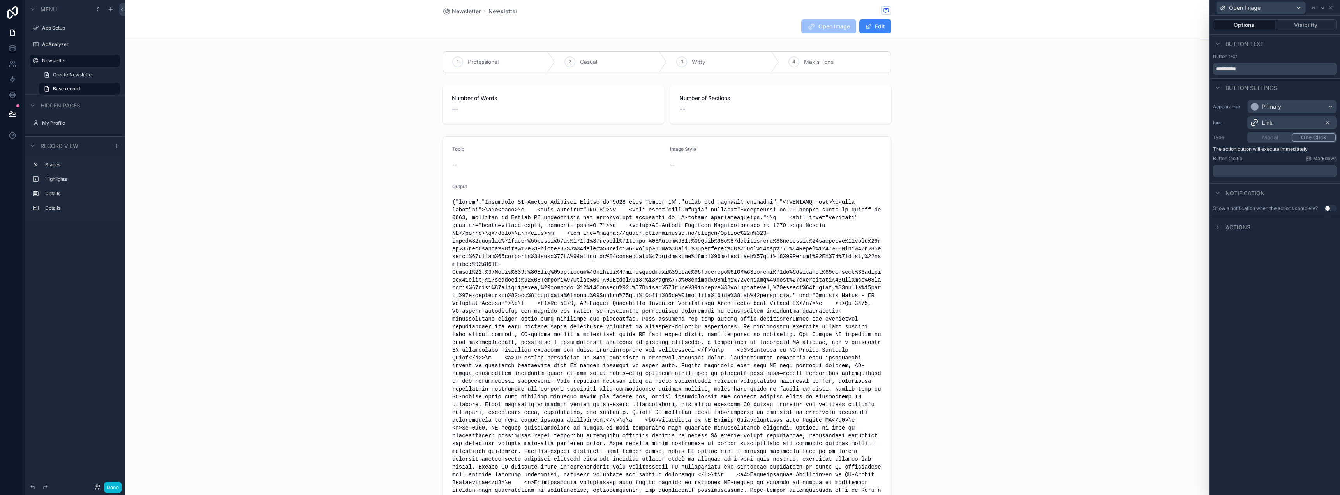
click at [1266, 136] on div "Modal One Click" at bounding box center [1292, 137] width 90 height 11
click at [1282, 137] on div "Modal One Click" at bounding box center [1292, 137] width 90 height 11
click at [1331, 7] on icon at bounding box center [1331, 8] width 6 height 6
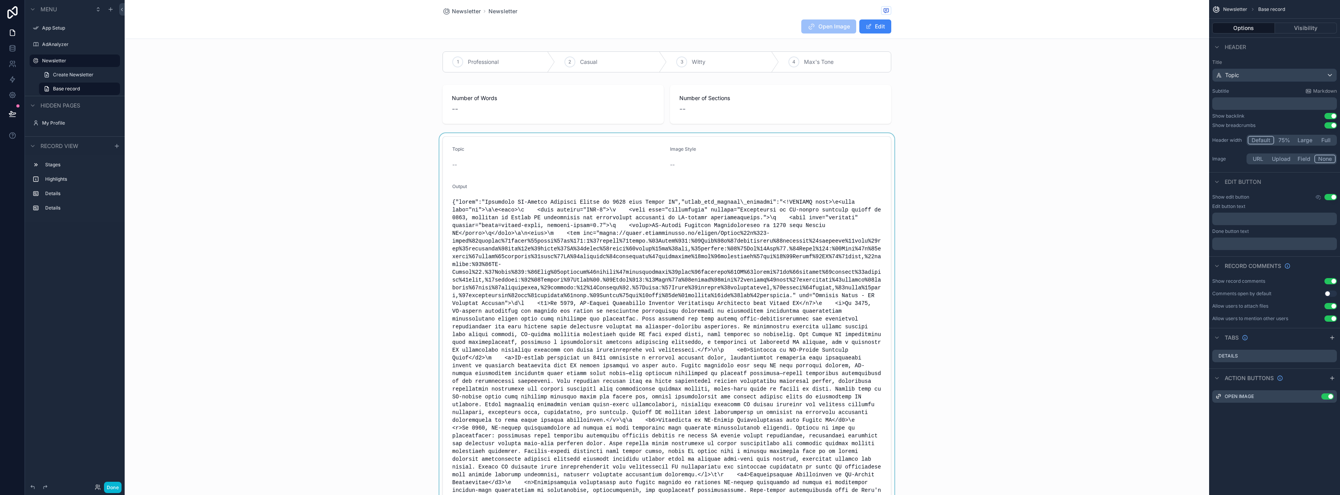
drag, startPoint x: 999, startPoint y: 147, endPoint x: 1004, endPoint y: 141, distance: 8.0
click at [1004, 141] on div "scrollable content" at bounding box center [667, 492] width 1085 height 719
